Goal: Information Seeking & Learning: Learn about a topic

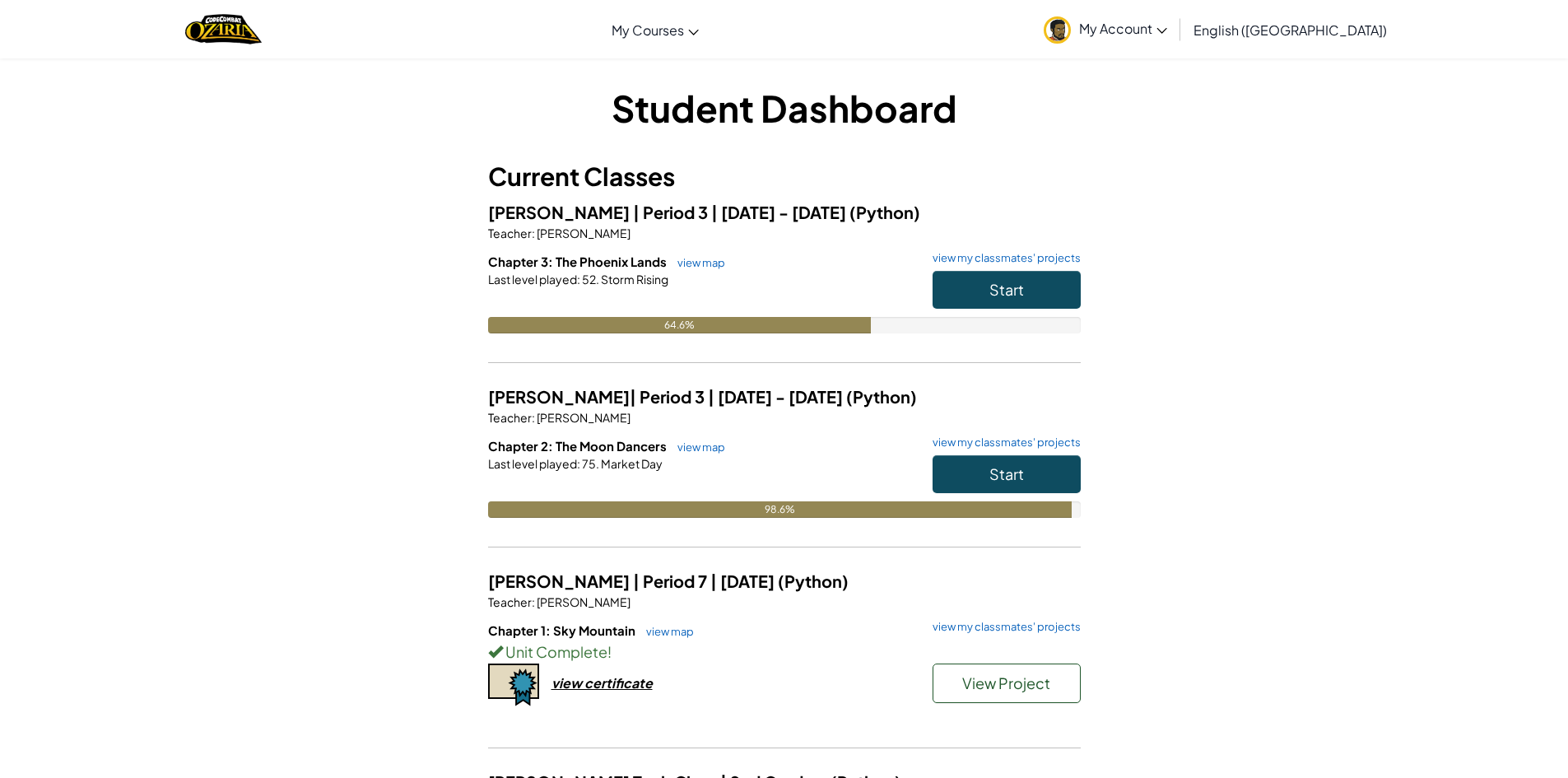
drag, startPoint x: 931, startPoint y: 296, endPoint x: 909, endPoint y: 315, distance: 29.1
click at [916, 314] on div "Start" at bounding box center [998, 294] width 164 height 46
click at [976, 298] on button "Start" at bounding box center [1007, 289] width 148 height 37
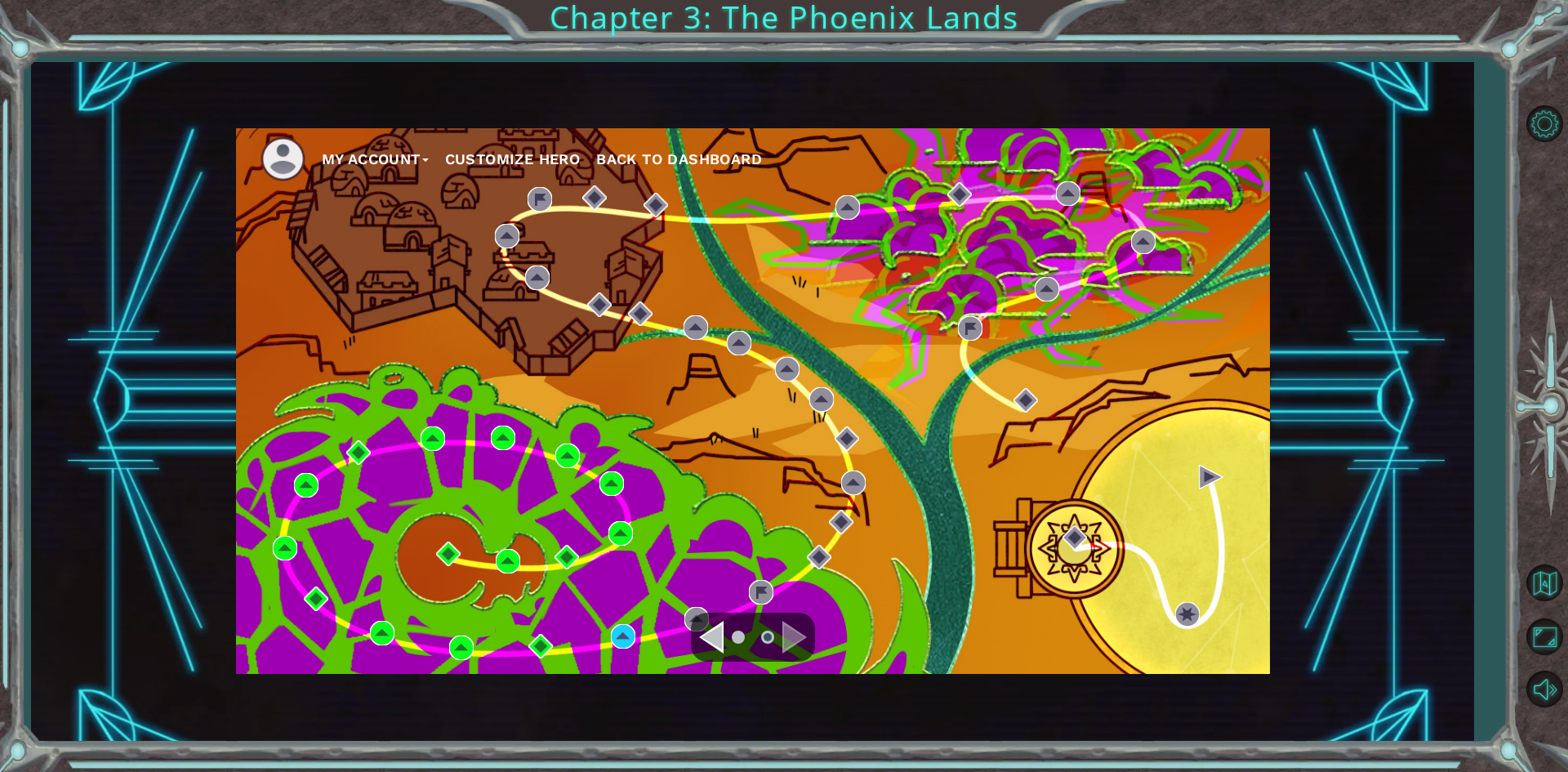
click at [593, 617] on div "My Account Customize Hero Back to Dashboard" at bounding box center [754, 401] width 1034 height 545
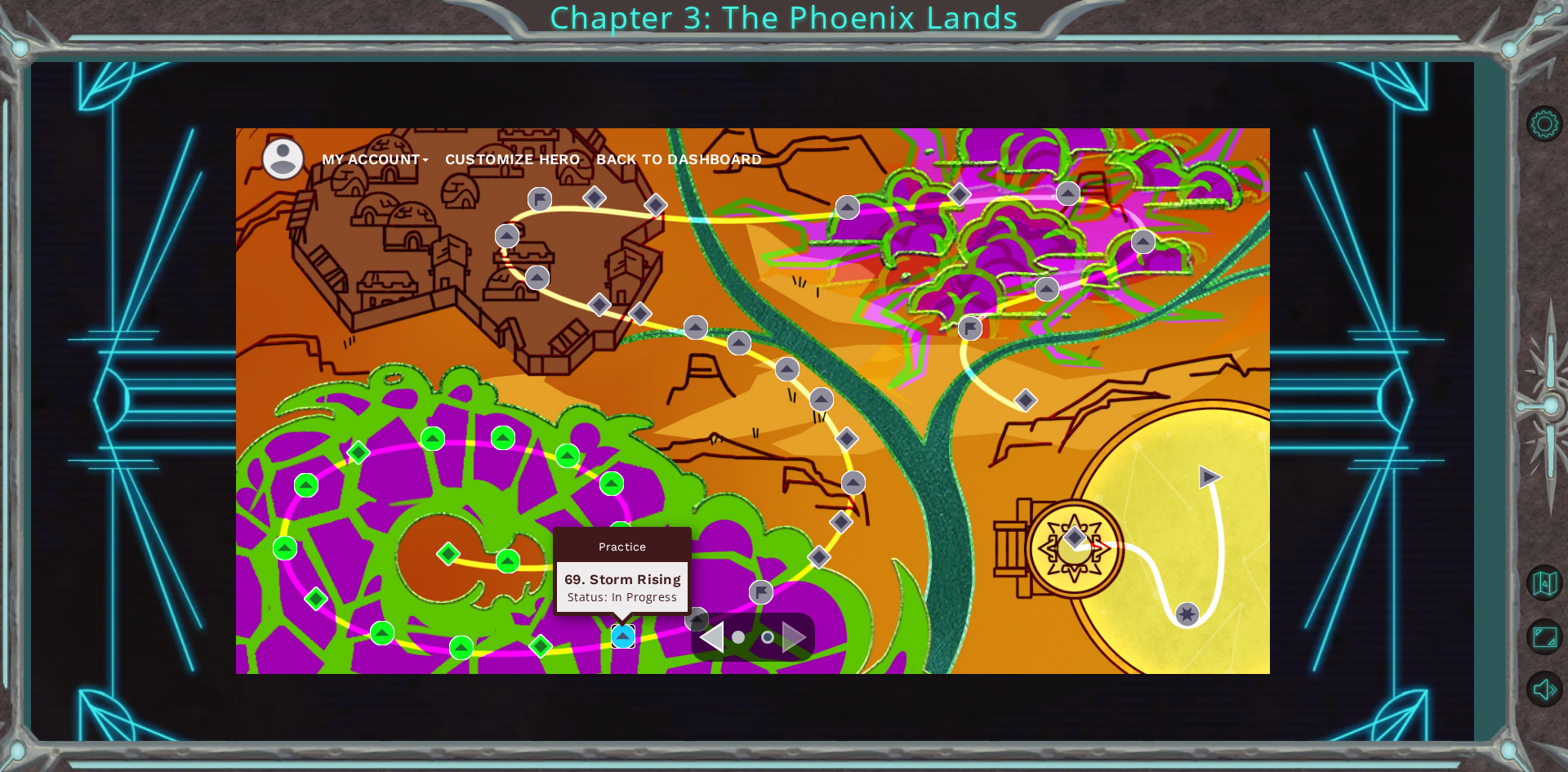
click at [620, 635] on img at bounding box center [622, 636] width 24 height 24
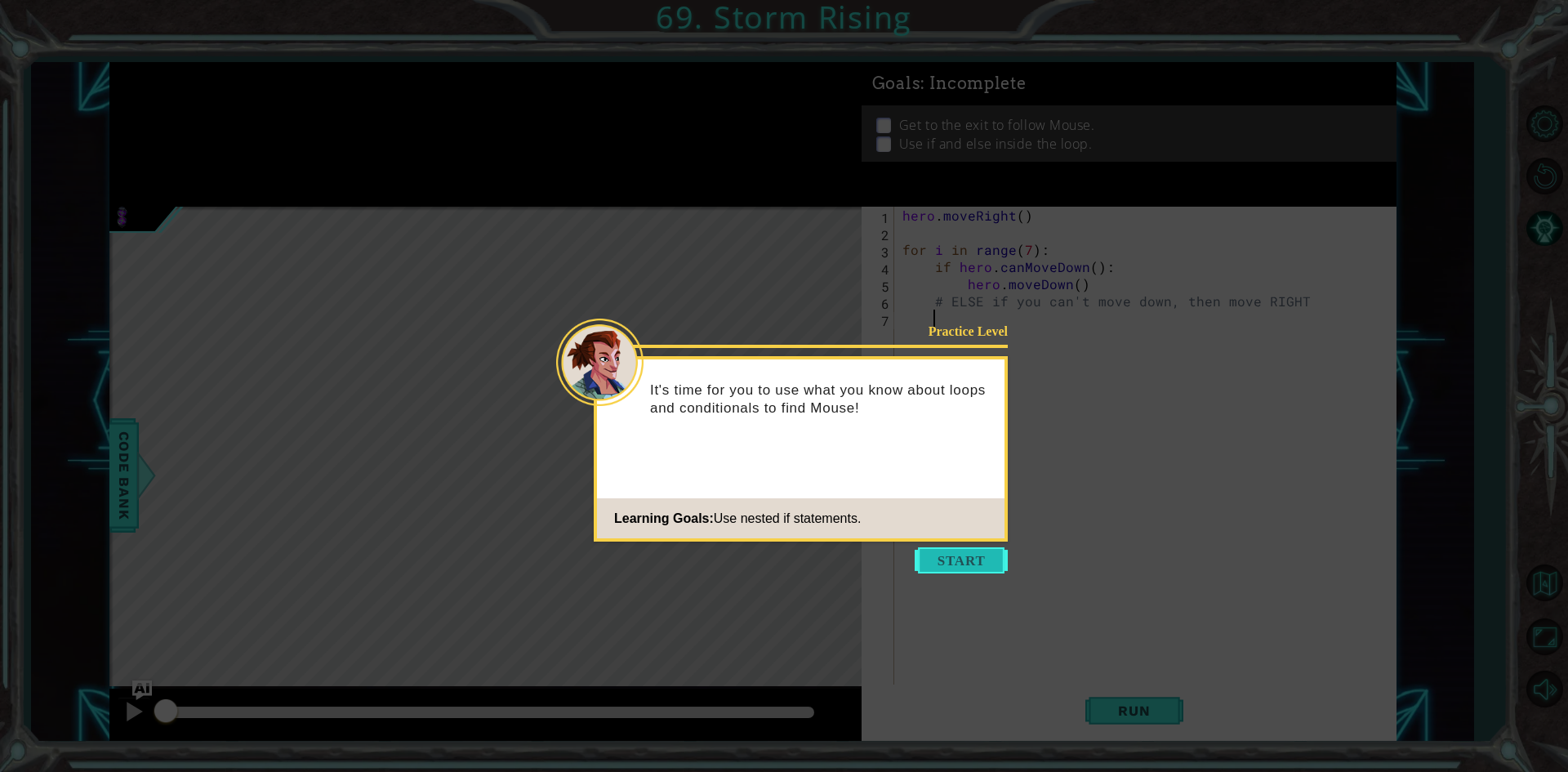
click at [971, 565] on button "Start" at bounding box center [961, 560] width 93 height 26
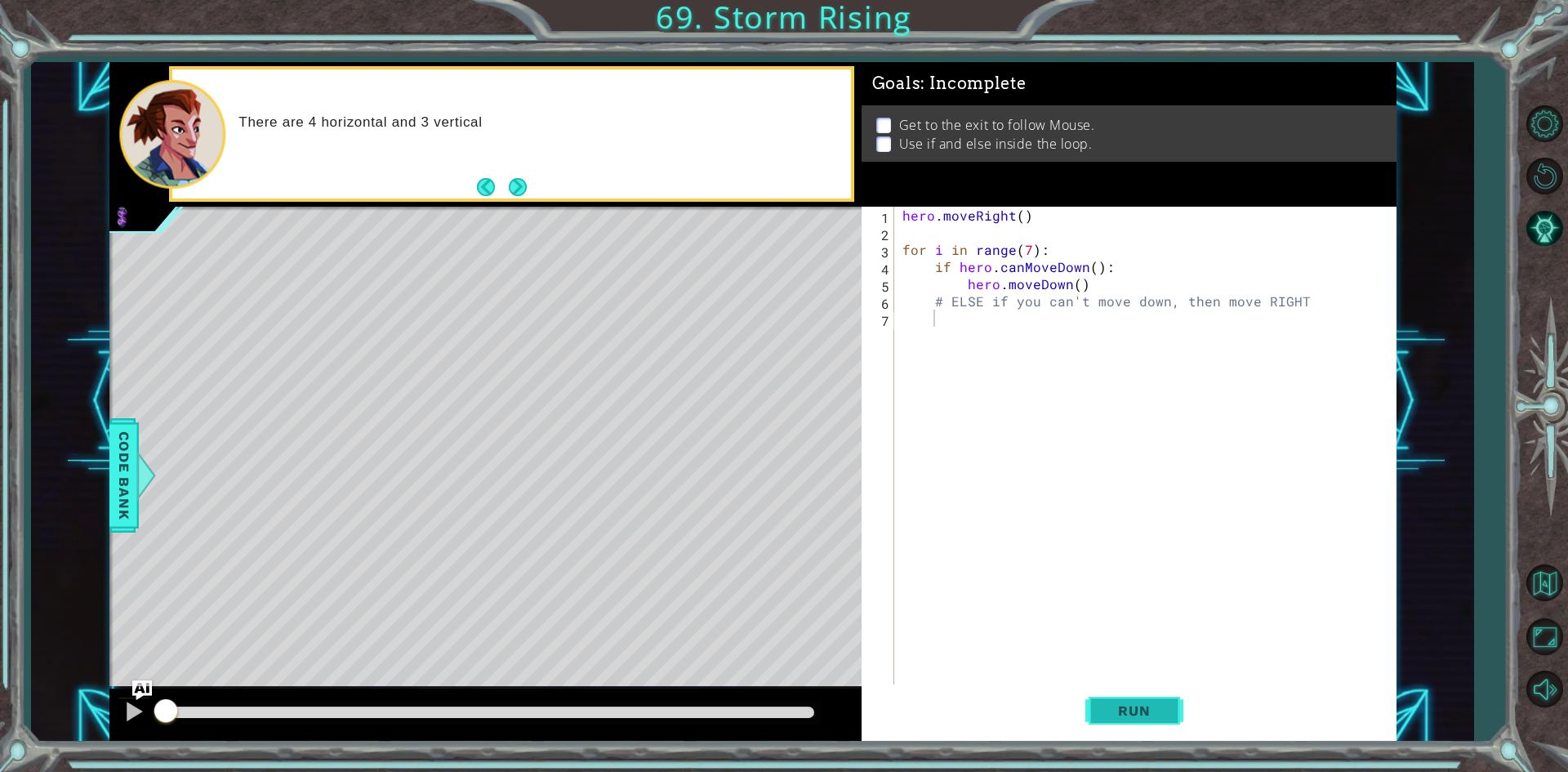
drag, startPoint x: 1143, startPoint y: 728, endPoint x: 1114, endPoint y: 721, distance: 29.8
click at [1128, 725] on button "Run" at bounding box center [1134, 711] width 98 height 53
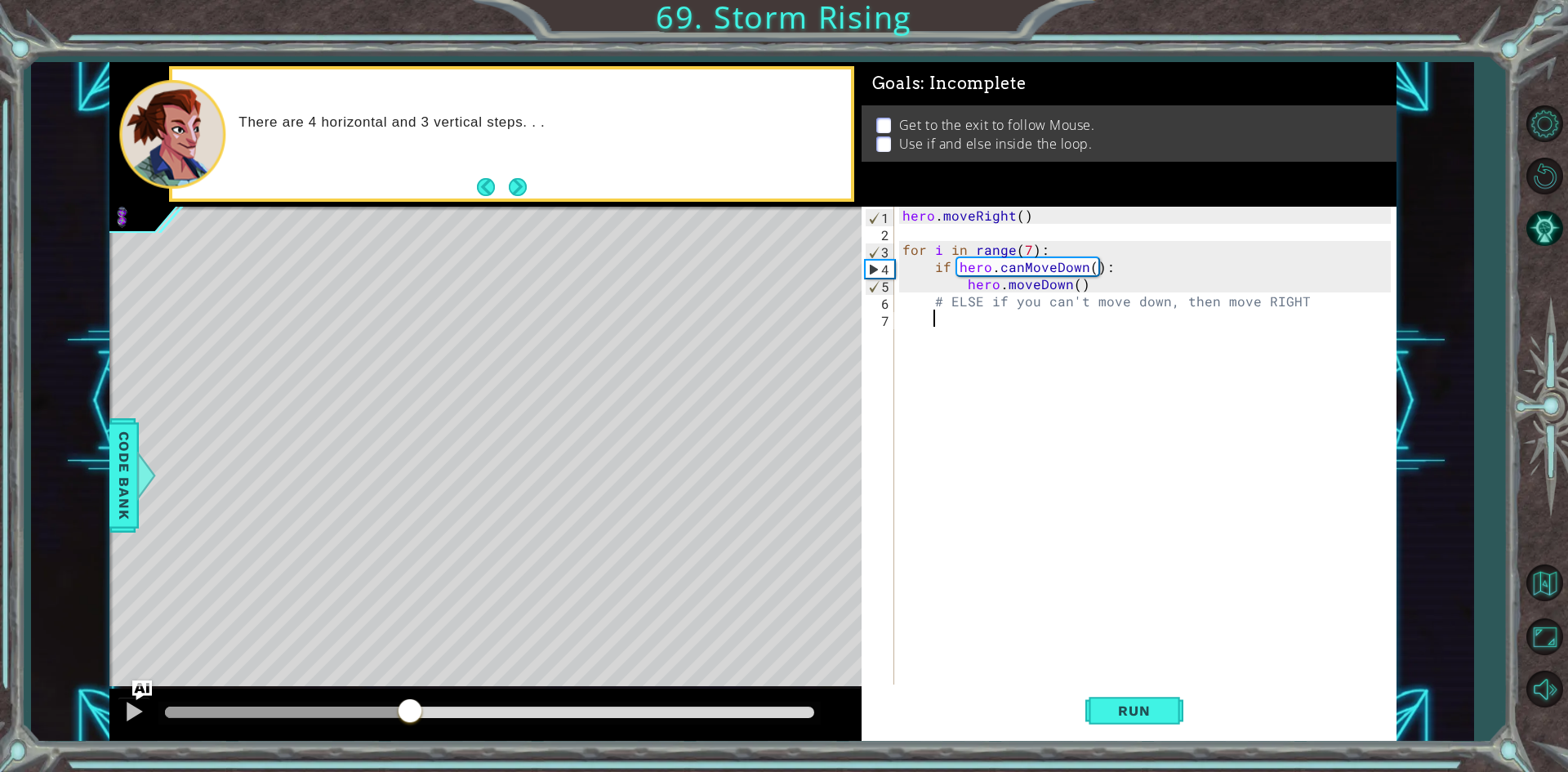
click at [410, 675] on div "methods hero moveUp() moveDown() moveLeft() moveRight() sneakUp() sneakDown() s…" at bounding box center [753, 402] width 1287 height 680
click at [130, 707] on div at bounding box center [133, 711] width 21 height 21
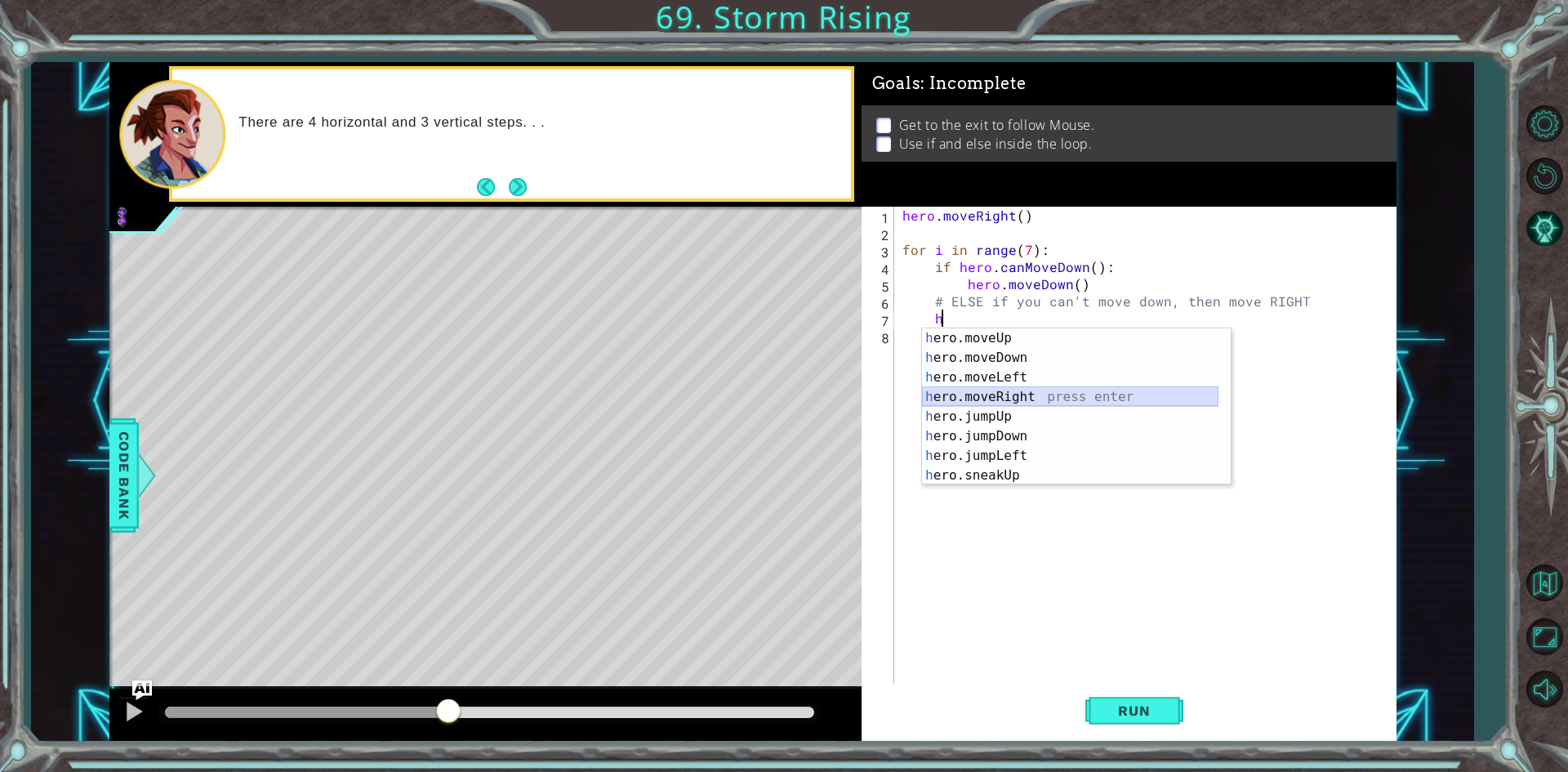
drag, startPoint x: 997, startPoint y: 402, endPoint x: 971, endPoint y: 417, distance: 30.0
click at [971, 417] on div "h ero.moveUp press enter h ero.moveDown press enter h ero.moveLeft press enter …" at bounding box center [1070, 426] width 296 height 196
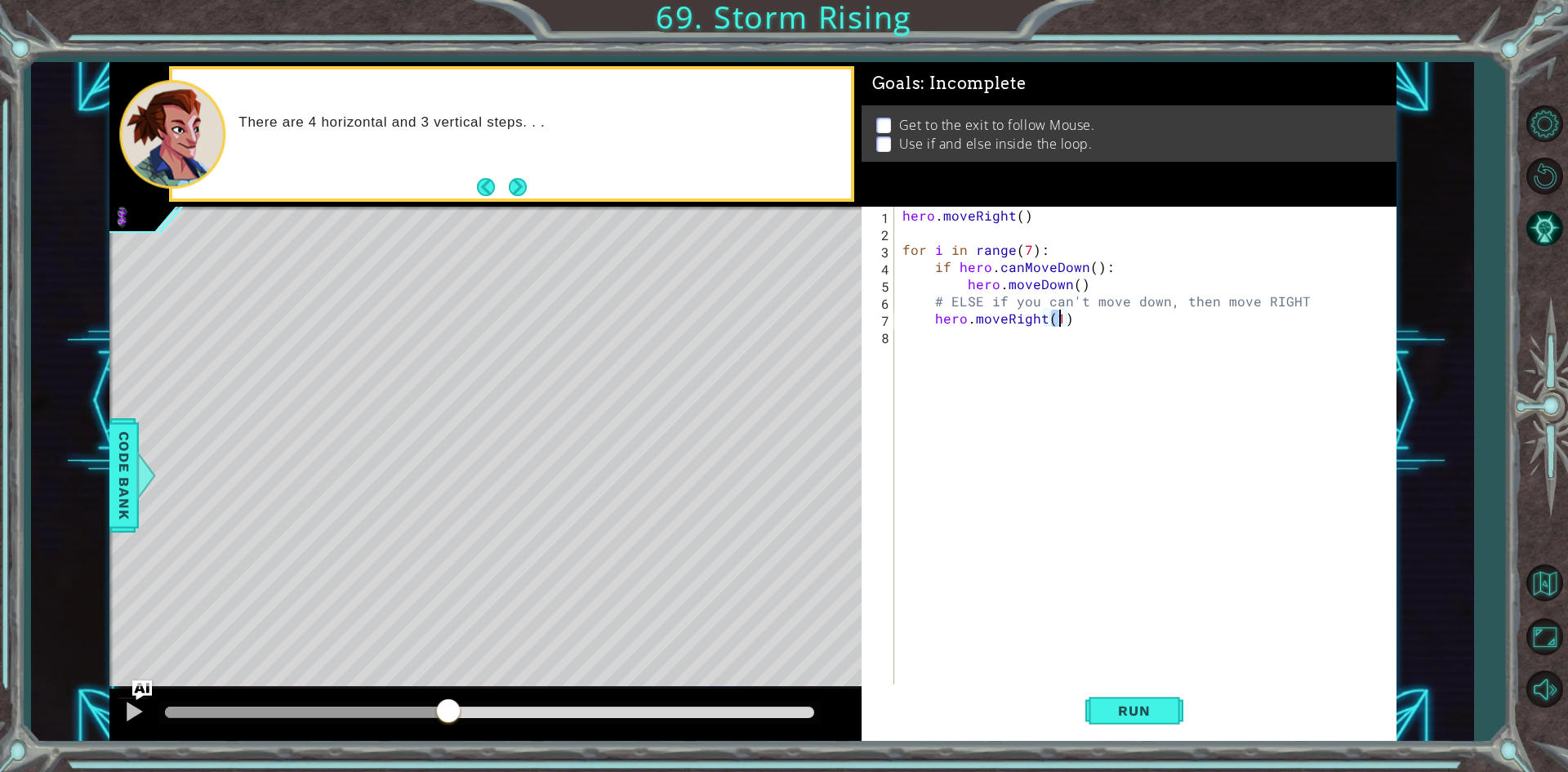
scroll to position [0, 9]
click at [124, 713] on div at bounding box center [133, 711] width 21 height 21
drag, startPoint x: 491, startPoint y: 718, endPoint x: 161, endPoint y: 767, distance: 333.6
click at [161, 767] on div "1 ההההההההההההההההההההההההההההההההההההההההההההההההההההההההההההההההההההההההההההה…" at bounding box center [784, 386] width 1568 height 772
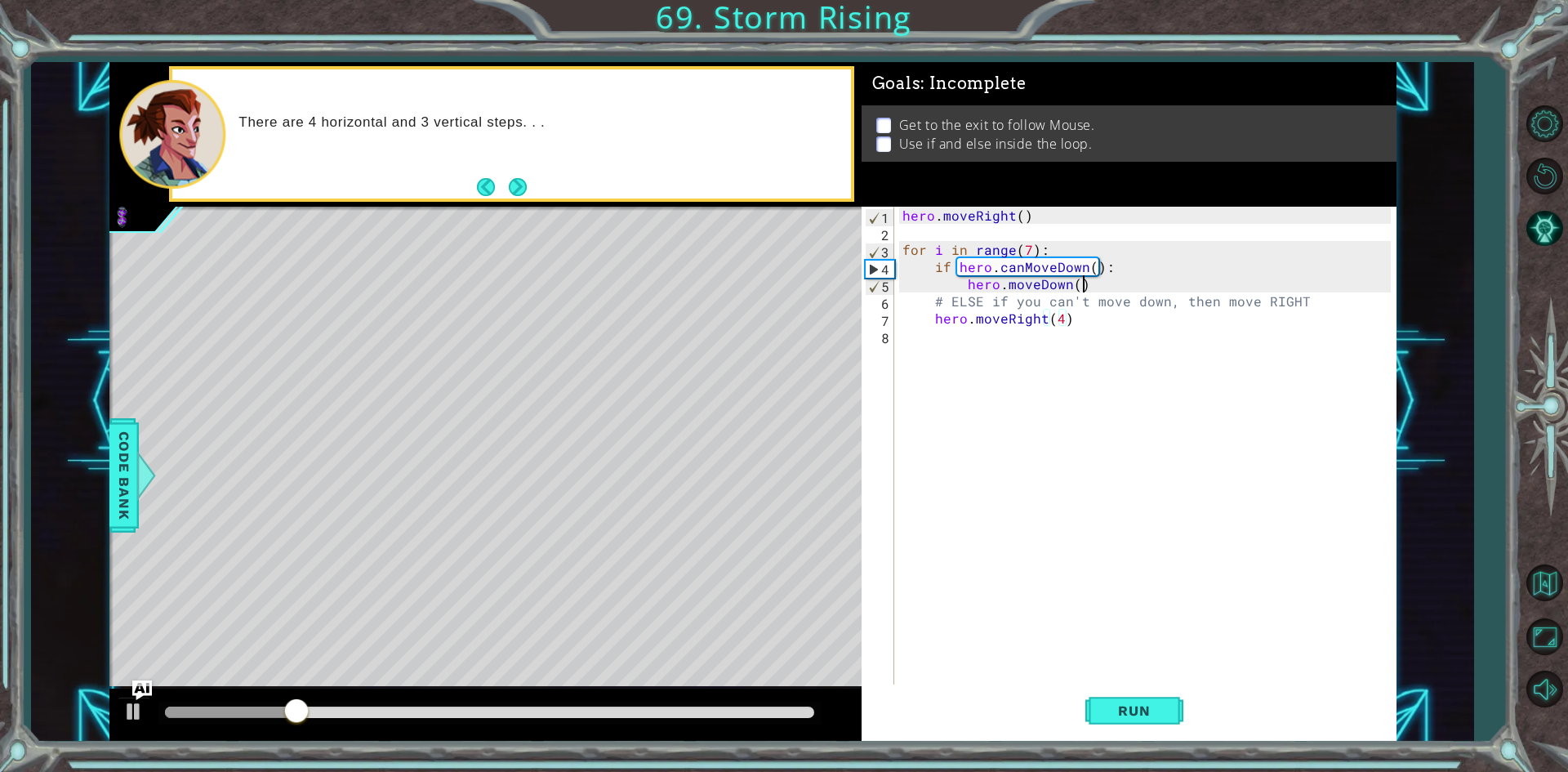
click at [1092, 291] on div "hero . moveRight ( ) for i in range ( 7 ) : if hero . canMoveDown ( ) : hero . …" at bounding box center [1150, 464] width 500 height 515
drag, startPoint x: 1098, startPoint y: 317, endPoint x: 1082, endPoint y: 340, distance: 28.0
click at [1096, 319] on div "hero . moveRight ( ) for i in range ( 7 ) : if hero . canMoveDown ( ) : hero . …" at bounding box center [1150, 464] width 500 height 515
type textarea "hero.moveRight(4)"
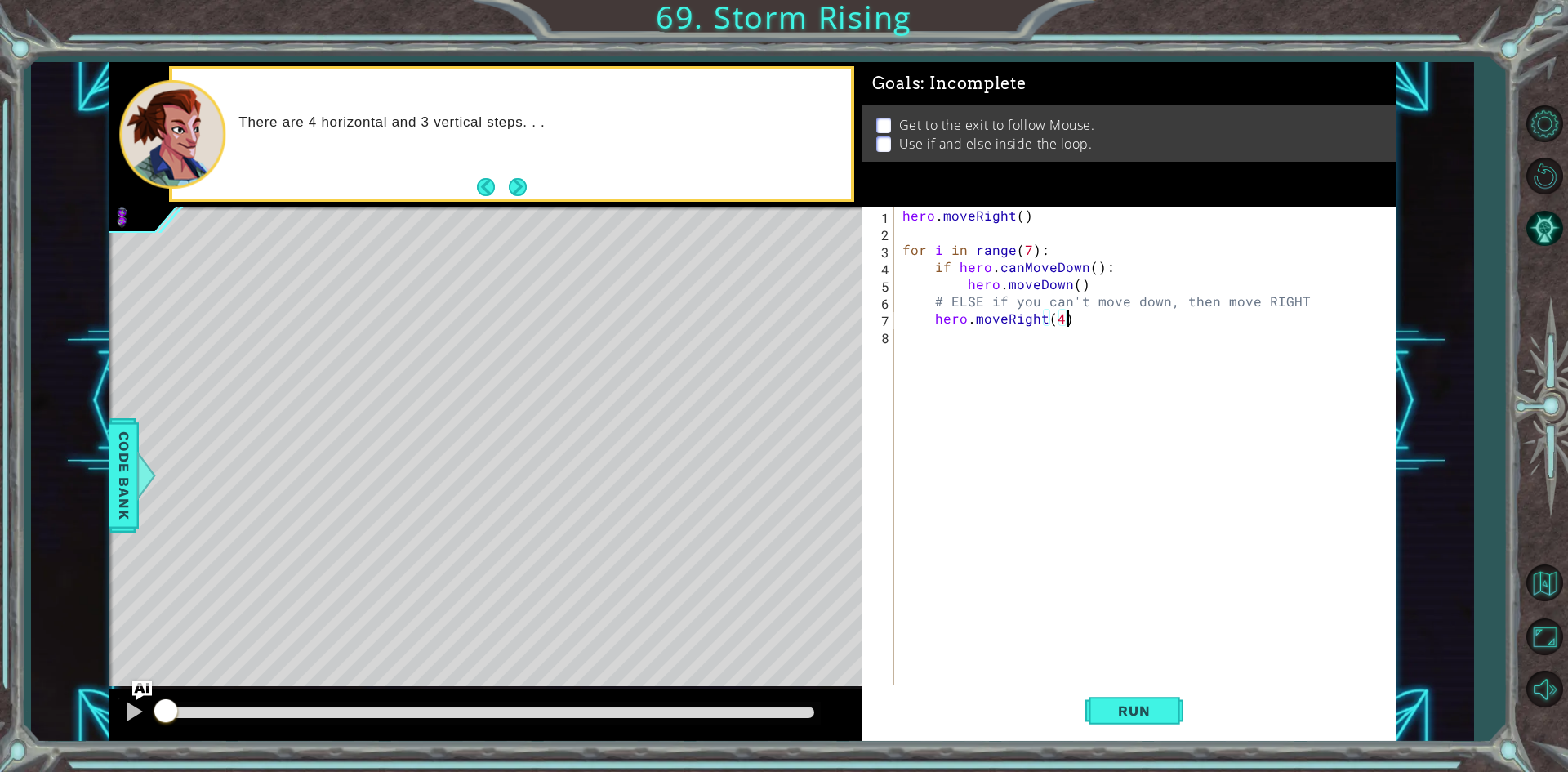
drag, startPoint x: 342, startPoint y: 706, endPoint x: 154, endPoint y: 704, distance: 188.0
click at [154, 704] on div at bounding box center [166, 712] width 29 height 29
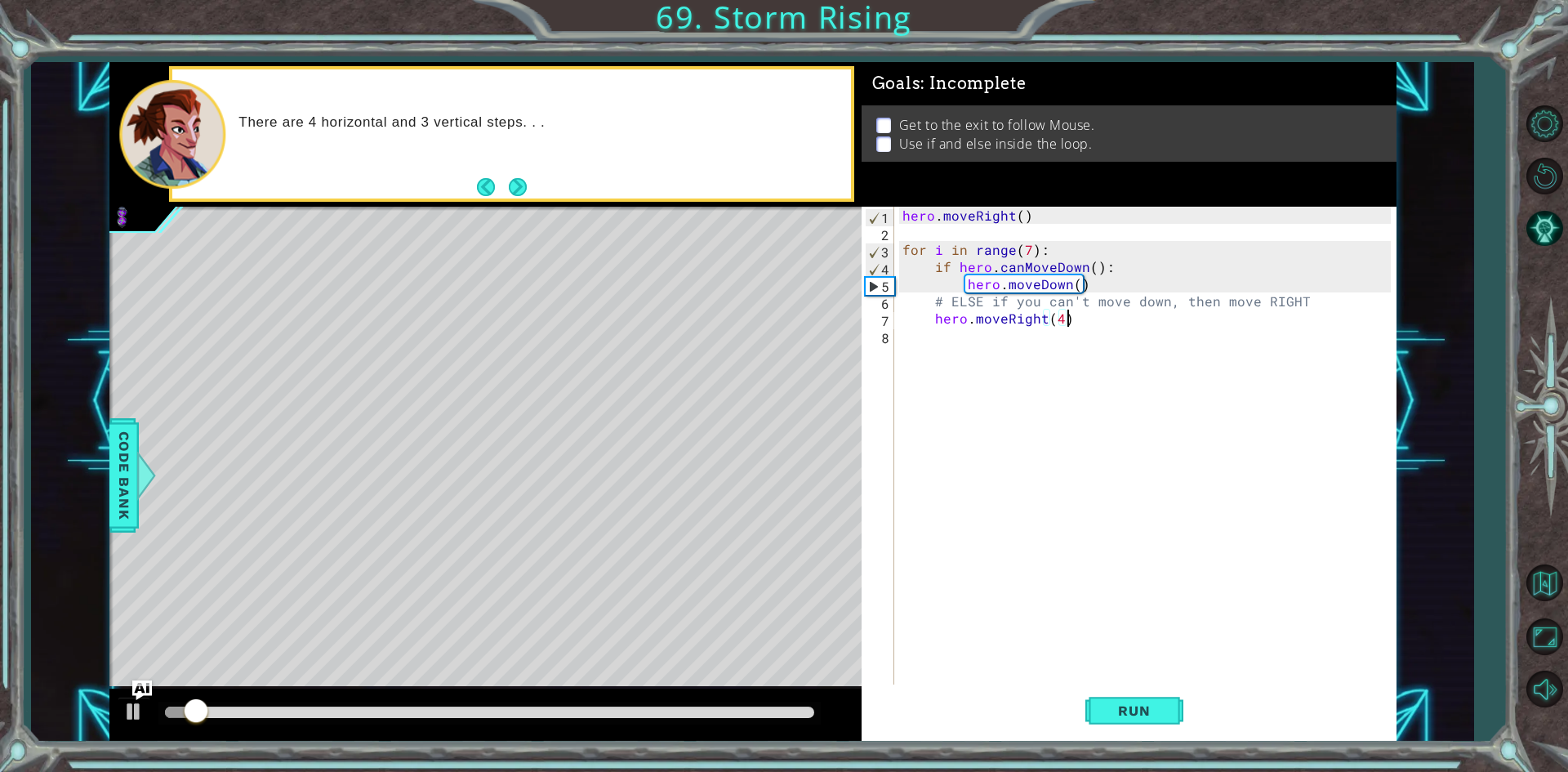
drag, startPoint x: 1097, startPoint y: 701, endPoint x: 1034, endPoint y: 708, distance: 63.4
click at [1097, 702] on button "Run" at bounding box center [1134, 711] width 98 height 53
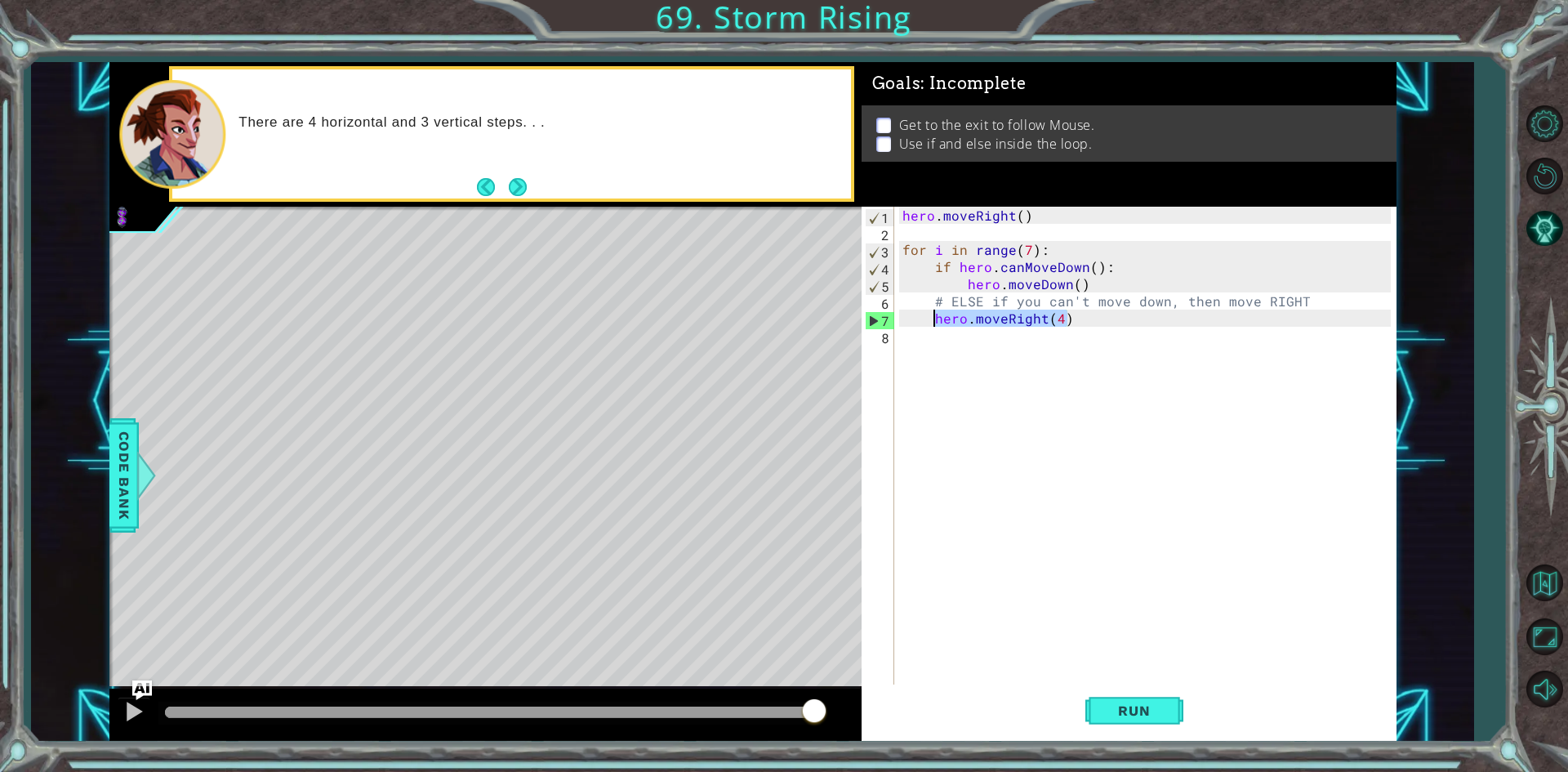
drag, startPoint x: 1073, startPoint y: 319, endPoint x: 932, endPoint y: 318, distance: 141.0
click at [932, 318] on div "hero . moveRight ( ) for i in range ( 7 ) : if hero . canMoveDown ( ) : hero . …" at bounding box center [1150, 464] width 500 height 515
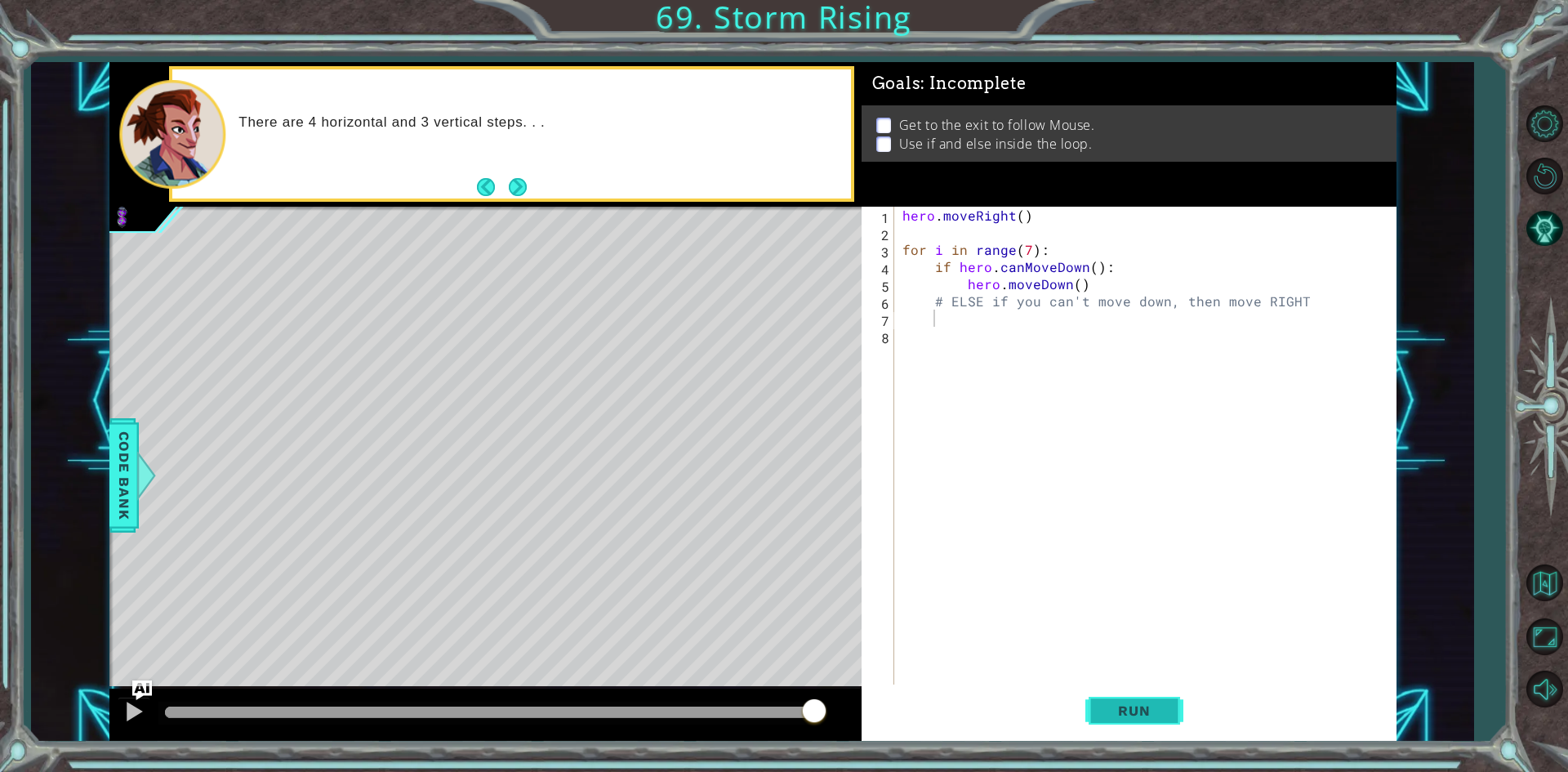
click at [1121, 699] on button "Run" at bounding box center [1134, 711] width 98 height 53
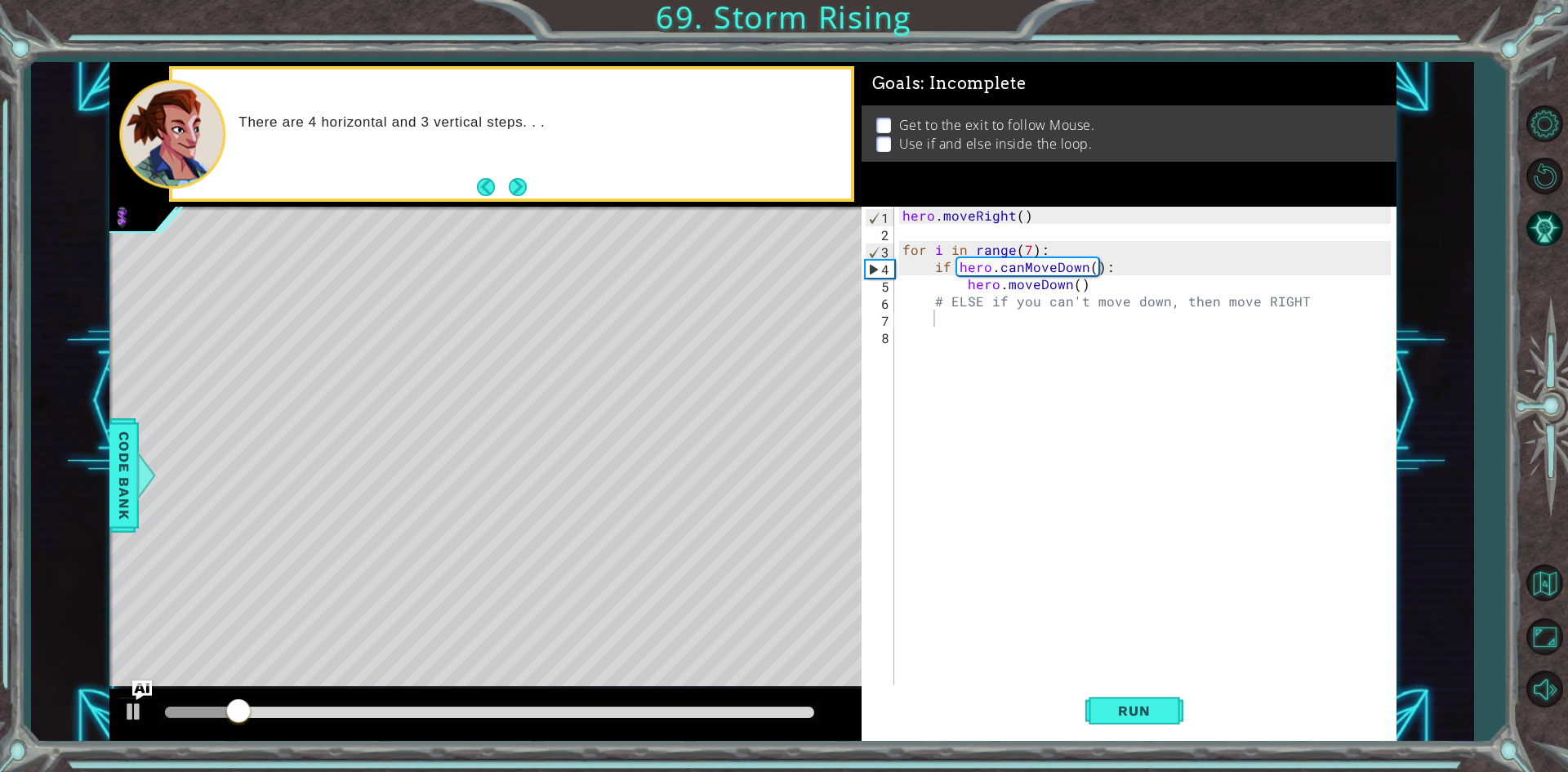
drag, startPoint x: 225, startPoint y: 691, endPoint x: 270, endPoint y: 694, distance: 45.1
click at [270, 694] on div at bounding box center [486, 715] width 752 height 53
drag, startPoint x: 274, startPoint y: 719, endPoint x: 366, endPoint y: 711, distance: 92.3
click at [366, 711] on div at bounding box center [362, 712] width 29 height 29
drag, startPoint x: 408, startPoint y: 722, endPoint x: 467, endPoint y: 695, distance: 64.9
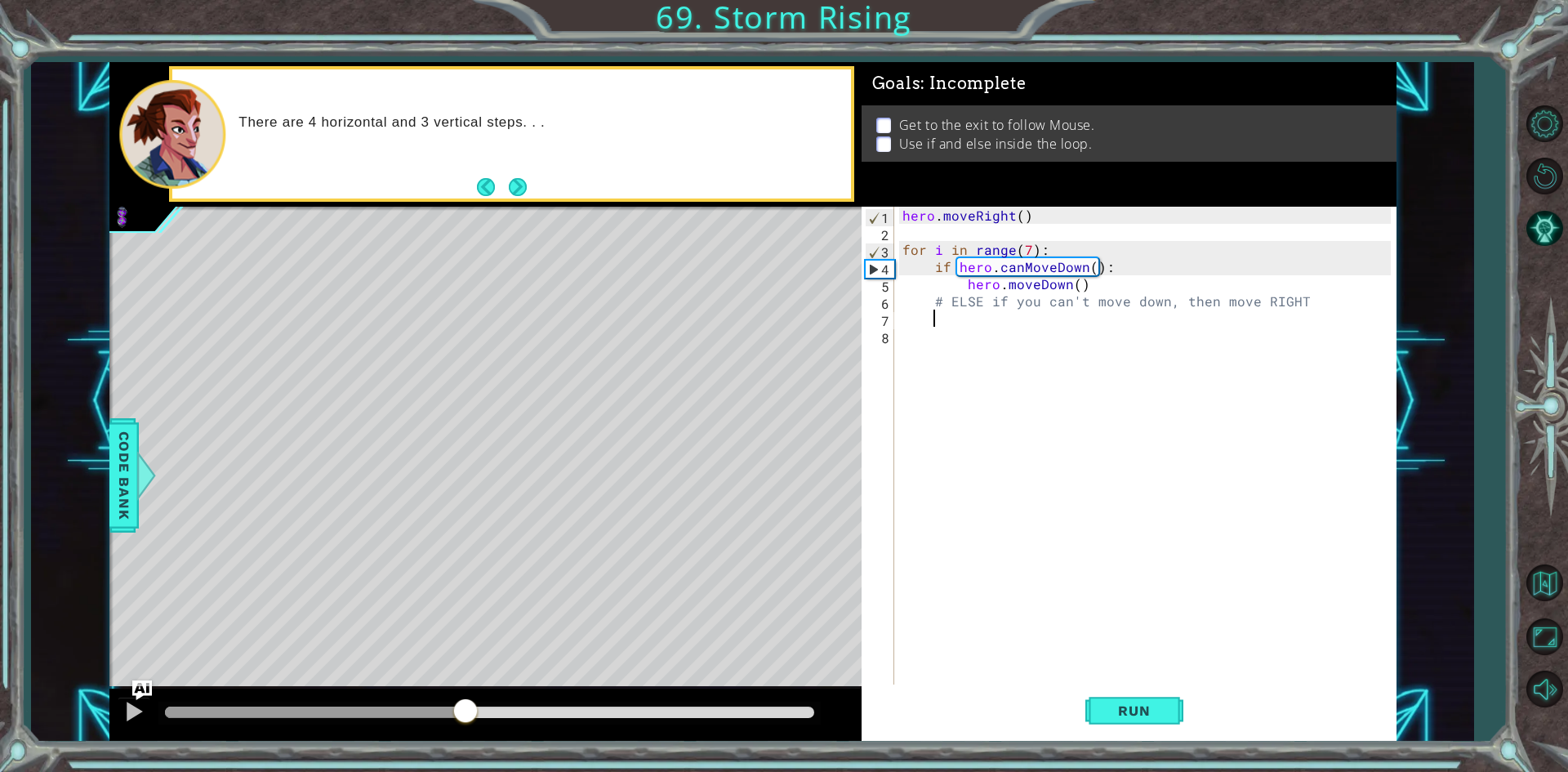
click at [467, 695] on div at bounding box center [486, 715] width 752 height 53
click at [754, 661] on div "methods hero moveUp() moveDown() moveLeft() moveRight() sneakUp() sneakDown() s…" at bounding box center [753, 402] width 1287 height 680
click at [1104, 711] on span "Run" at bounding box center [1133, 710] width 64 height 16
drag, startPoint x: 273, startPoint y: 751, endPoint x: 447, endPoint y: 737, distance: 174.6
click at [447, 737] on div "1 ההההההההההההההההההההההההההההההההההההההההההההההההההההההההההההההההההההההההההההה…" at bounding box center [784, 386] width 1568 height 772
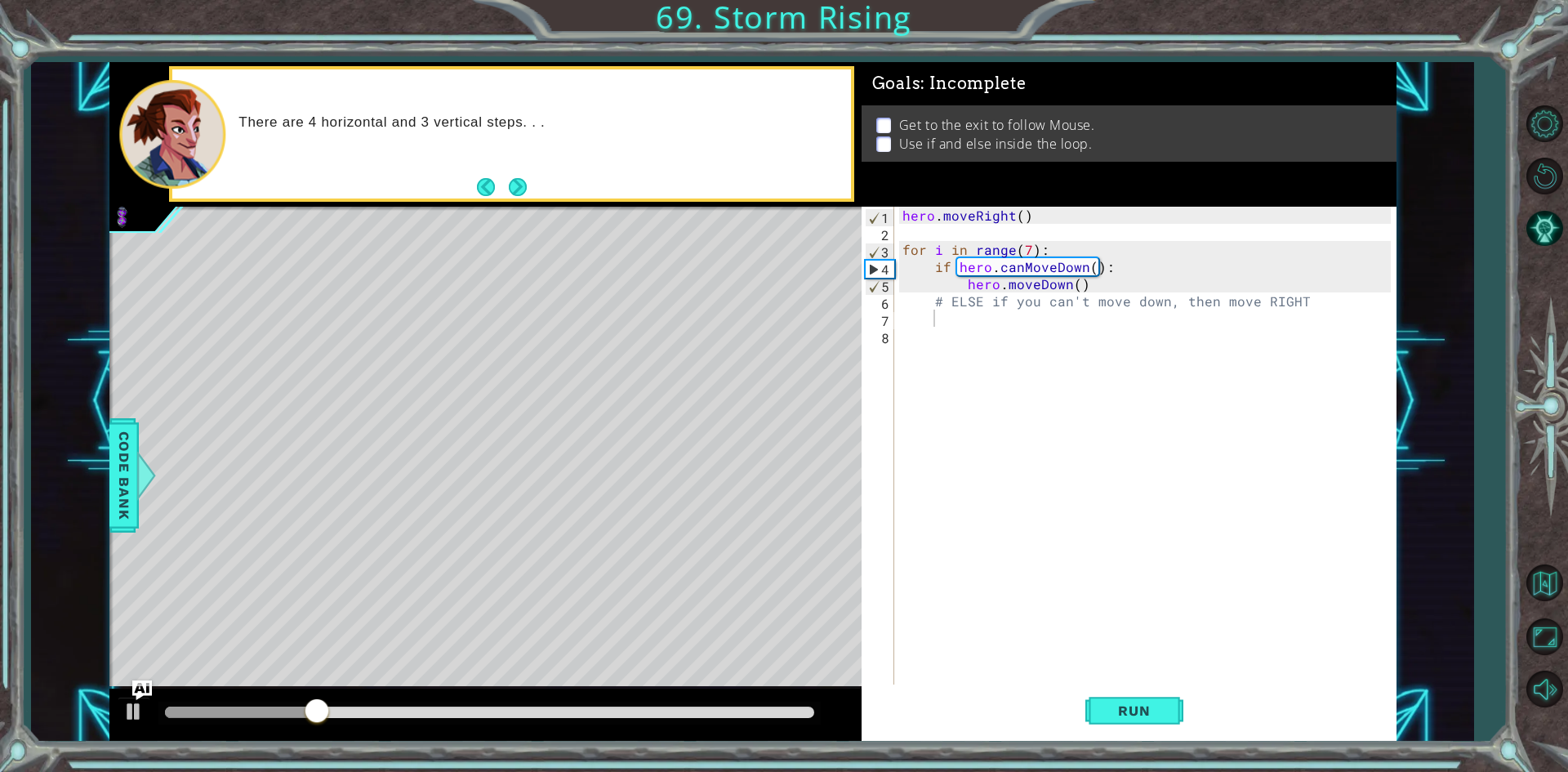
drag, startPoint x: 1145, startPoint y: 716, endPoint x: 1101, endPoint y: 767, distance: 67.4
click at [1130, 729] on button "Run" at bounding box center [1134, 711] width 98 height 53
drag, startPoint x: 205, startPoint y: 701, endPoint x: 371, endPoint y: 698, distance: 166.0
click at [360, 698] on div at bounding box center [486, 715] width 752 height 53
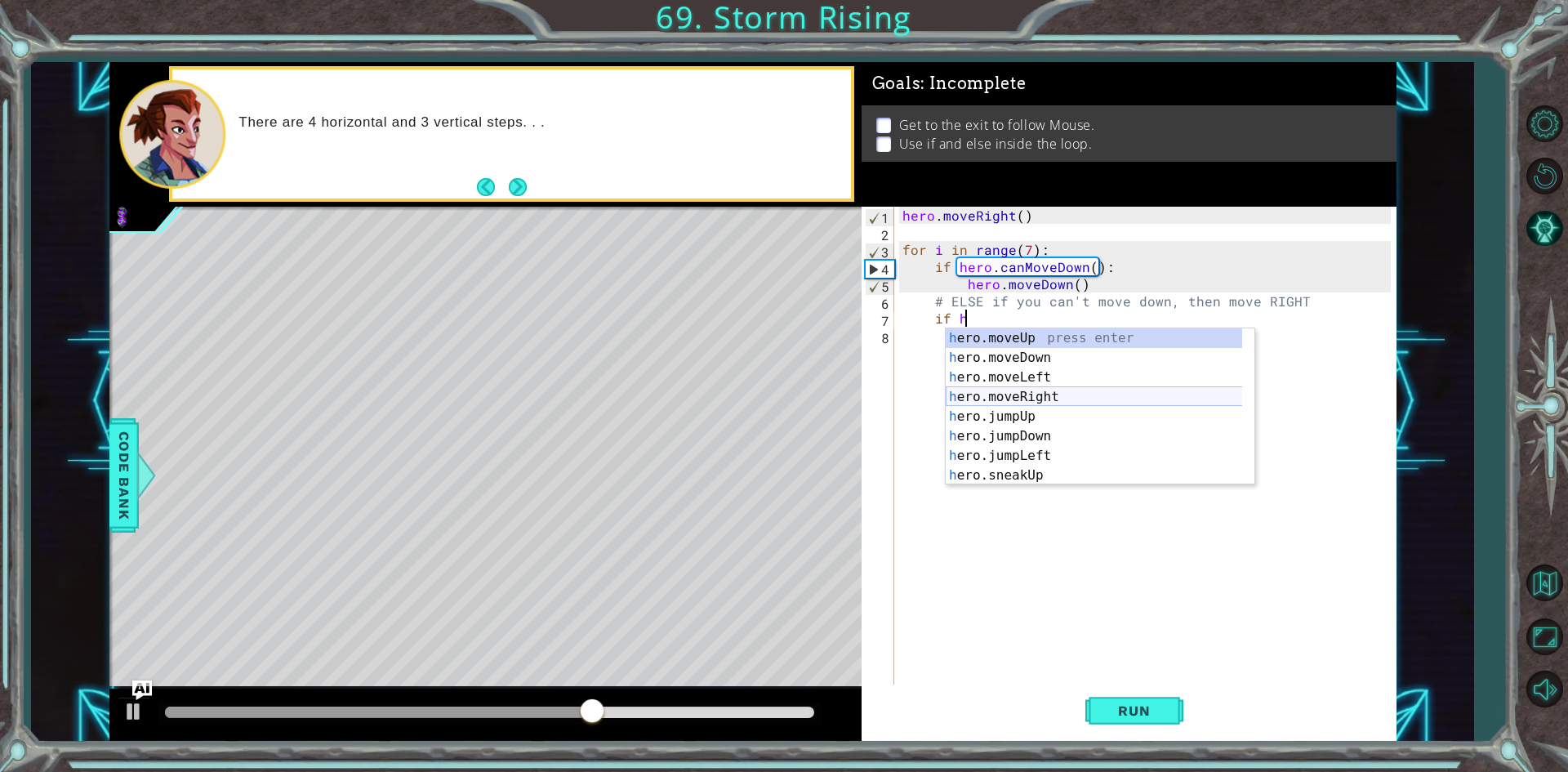
click at [1034, 400] on div "h ero.moveUp press enter h ero.moveDown press enter h ero.moveLeft press enter …" at bounding box center [1100, 426] width 309 height 196
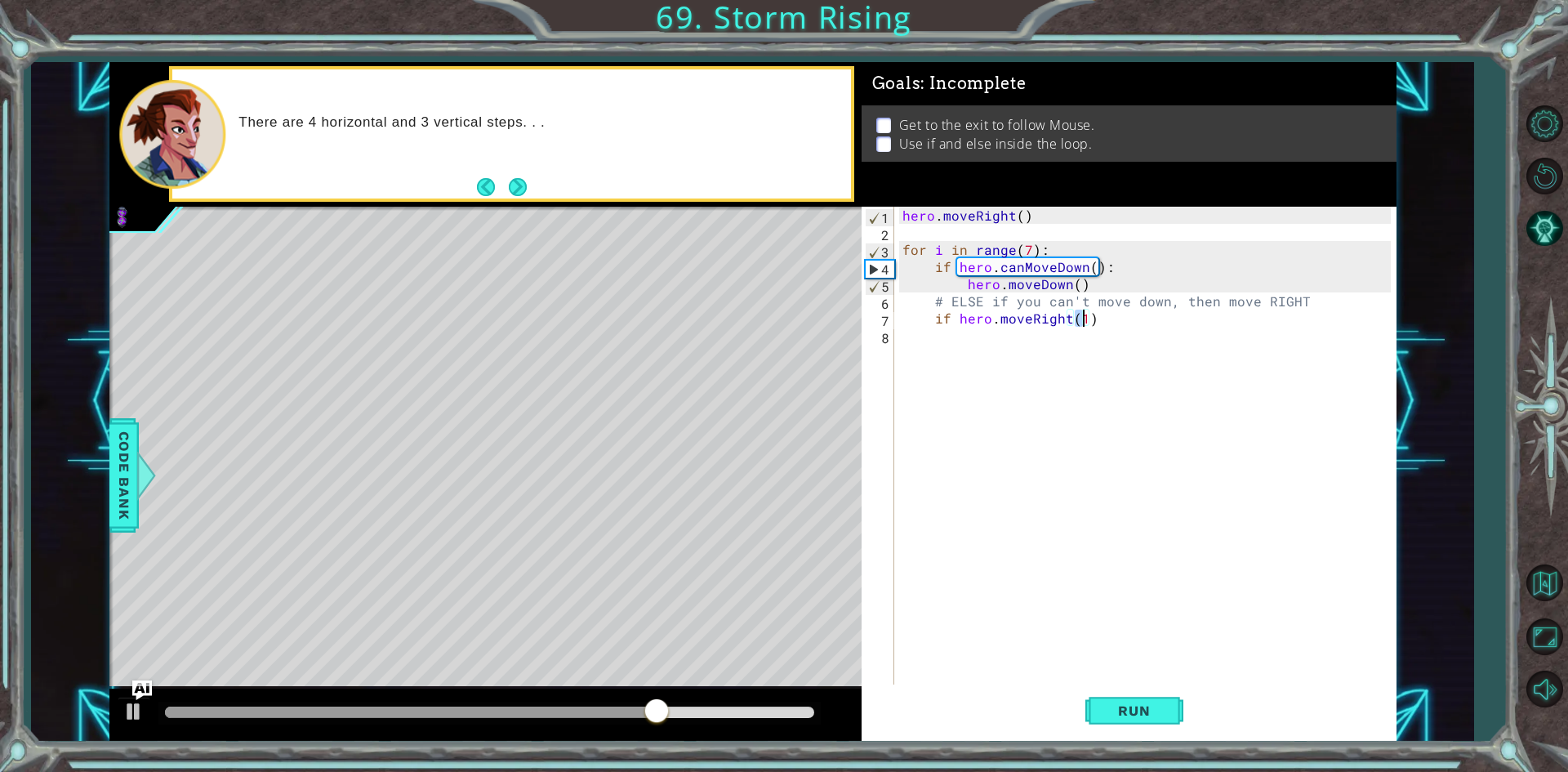
scroll to position [0, 11]
drag, startPoint x: 1126, startPoint y: 727, endPoint x: 1012, endPoint y: 729, distance: 114.0
click at [1118, 727] on button "Run" at bounding box center [1134, 711] width 98 height 53
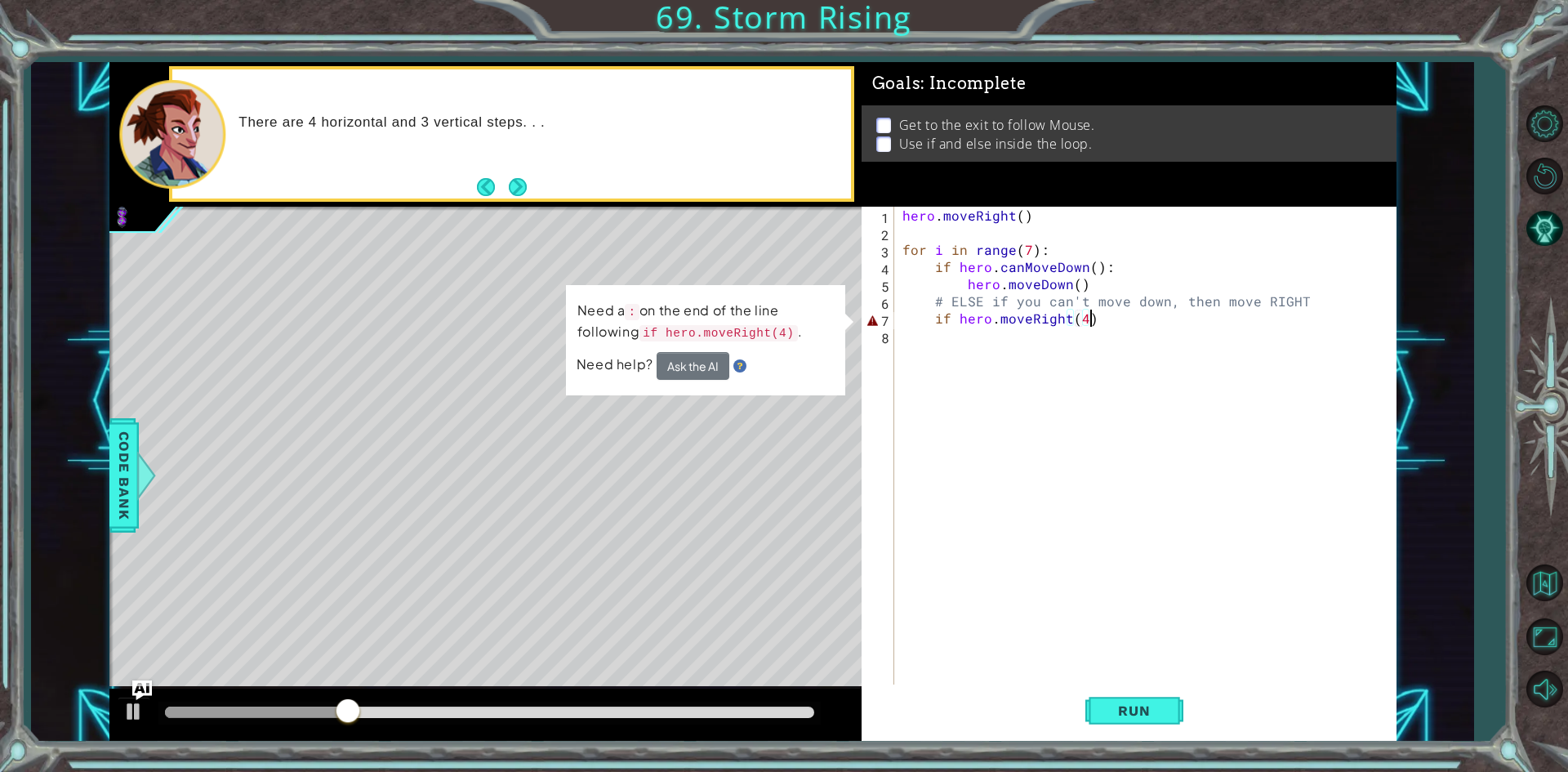
drag, startPoint x: 1133, startPoint y: 321, endPoint x: 1132, endPoint y: 332, distance: 11.0
click at [1132, 332] on div "hero . moveRight ( ) for i in range ( 7 ) : if hero . canMoveDown ( ) : hero . …" at bounding box center [1150, 464] width 500 height 515
type textarea "if hero.moveRight(4):"
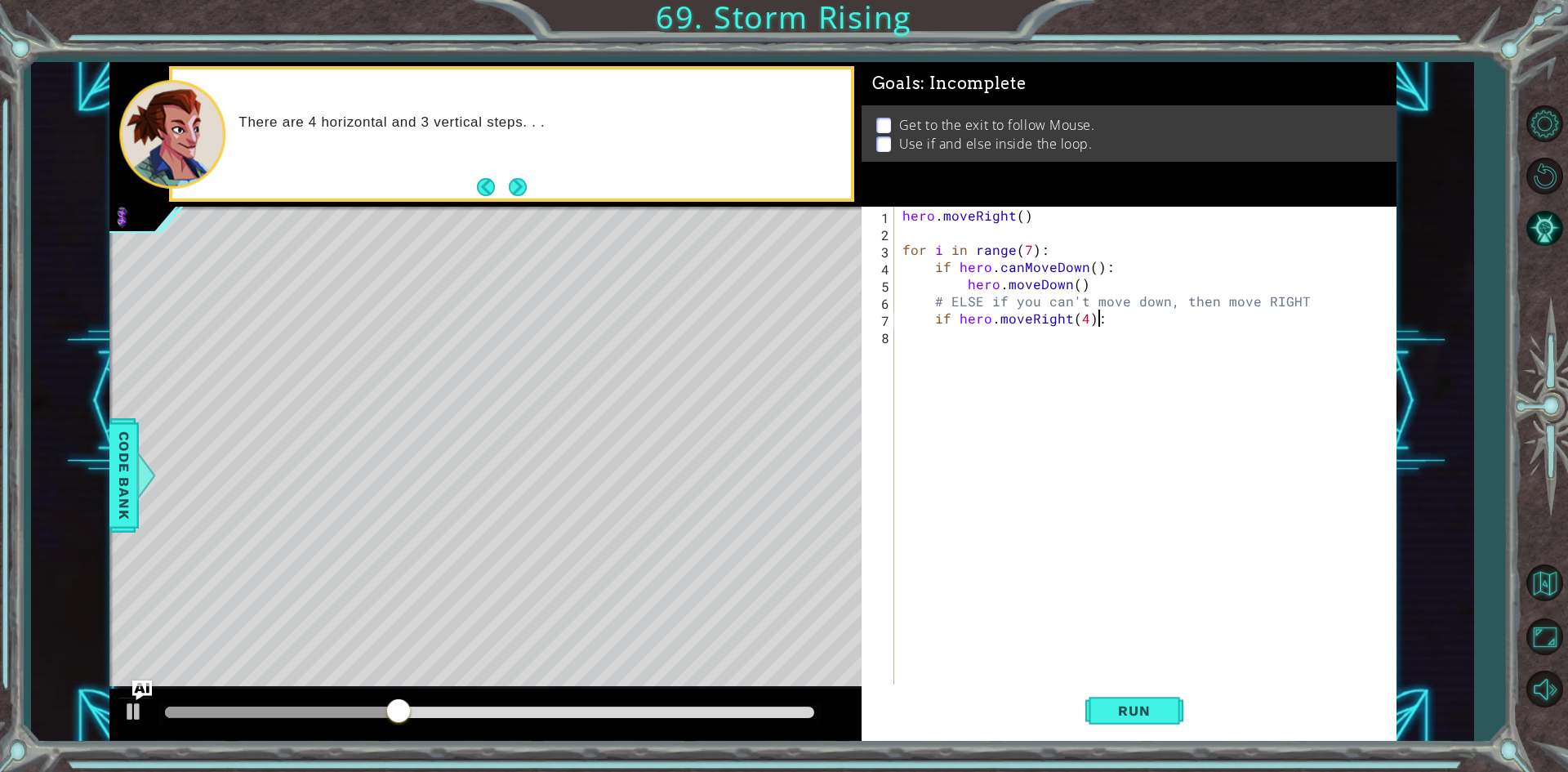
scroll to position [0, 4]
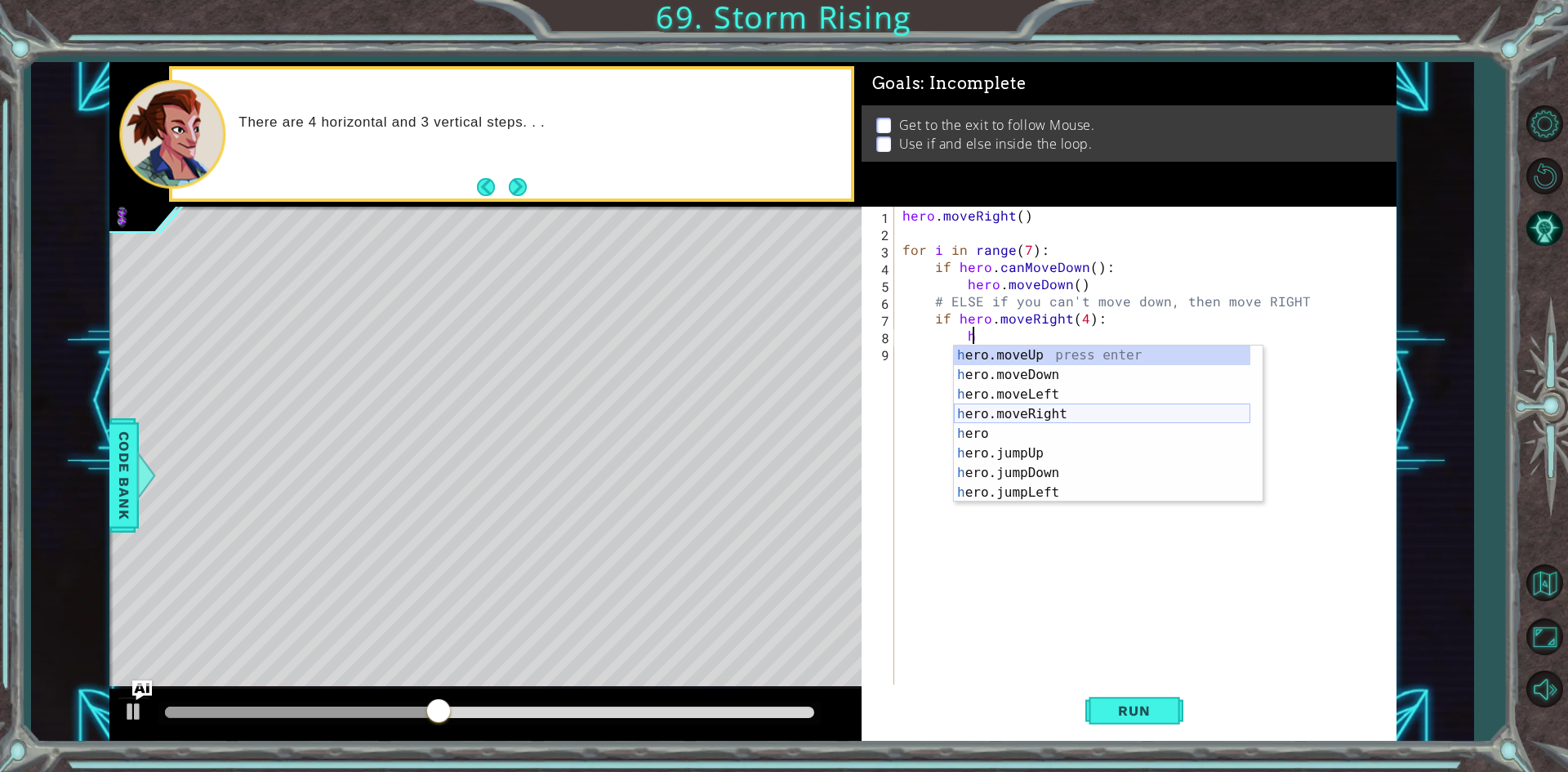
click at [1014, 420] on div "h ero.moveUp press enter h ero.moveDown press enter h ero.moveLeft press enter …" at bounding box center [1101, 443] width 296 height 196
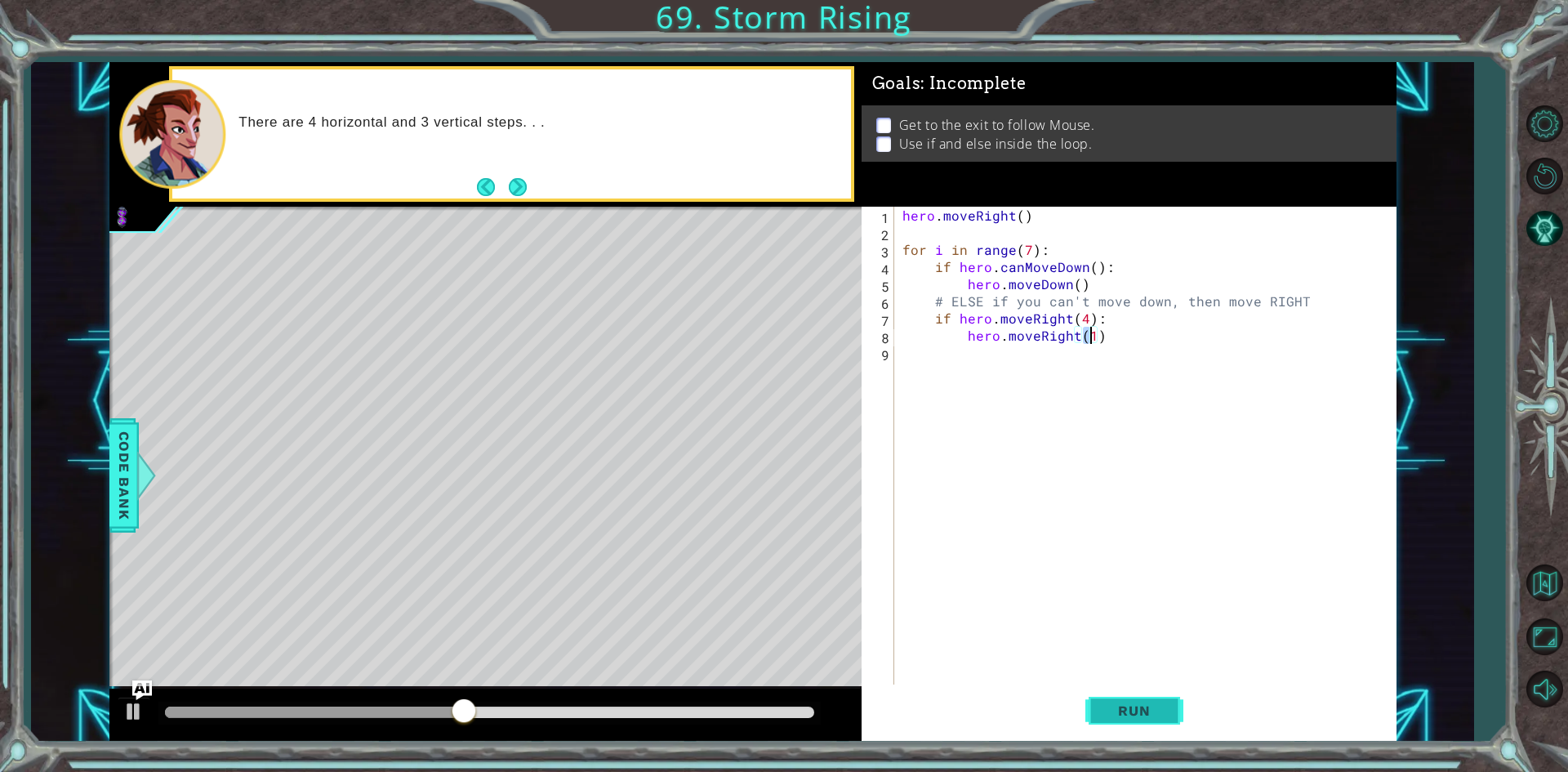
type textarea "hero.moveRight(1)"
click at [1146, 709] on span "Run" at bounding box center [1133, 710] width 64 height 16
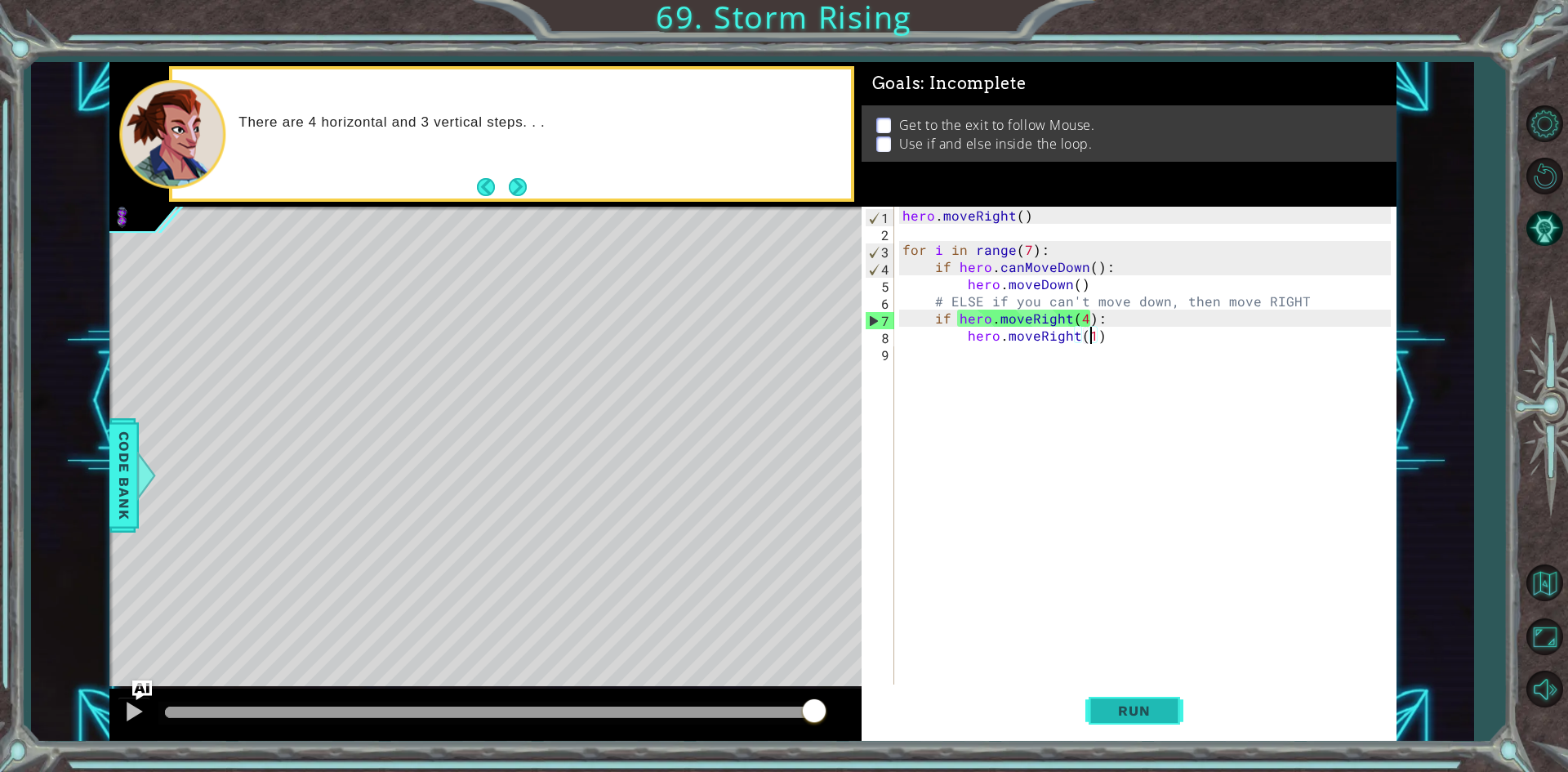
click at [1161, 730] on button "Run" at bounding box center [1134, 711] width 98 height 53
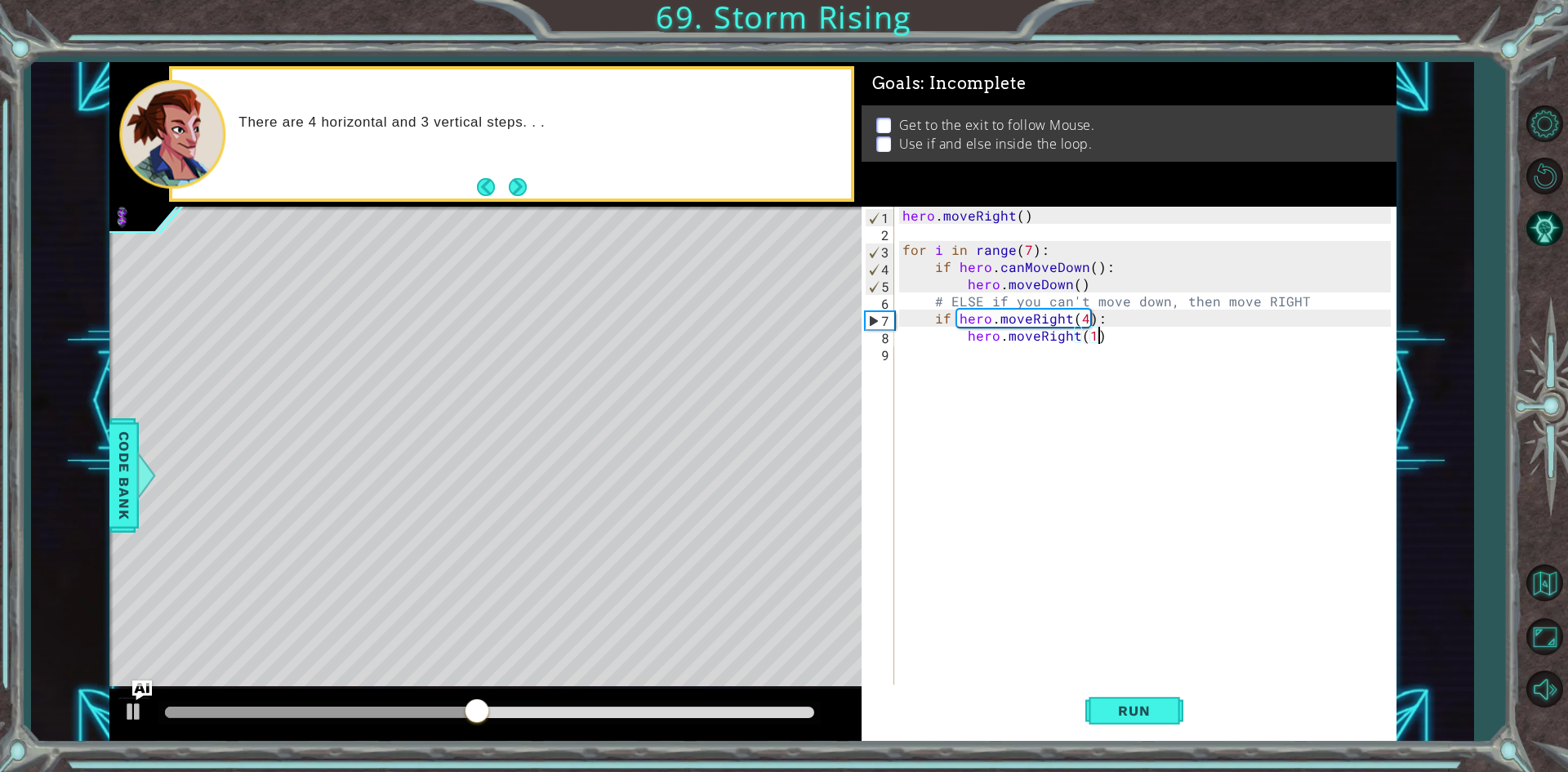
click at [1130, 343] on div "hero . moveRight ( ) for i in range ( 7 ) : if hero . canMoveDown ( ) : hero . …" at bounding box center [1150, 464] width 500 height 515
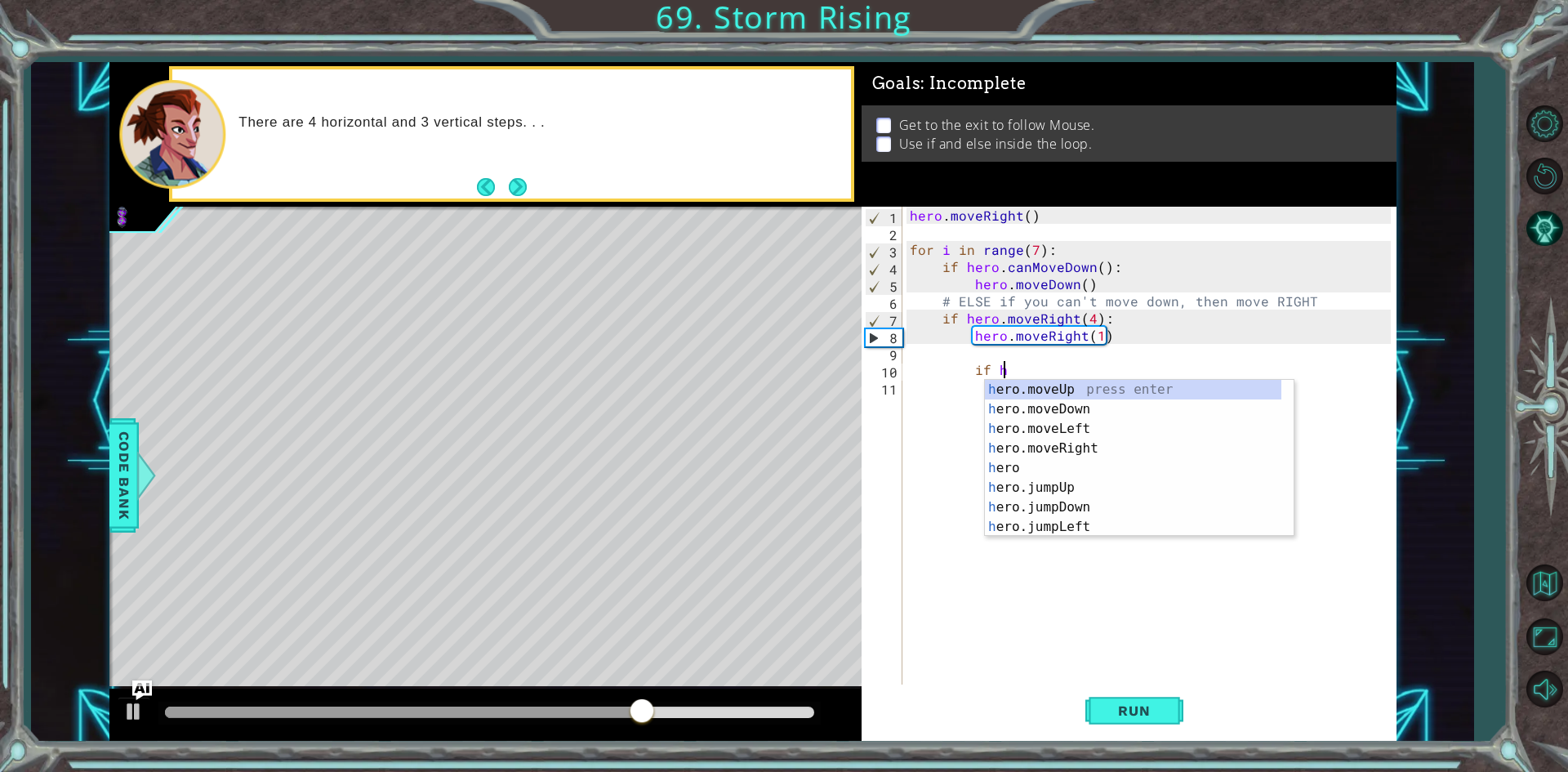
scroll to position [0, 5]
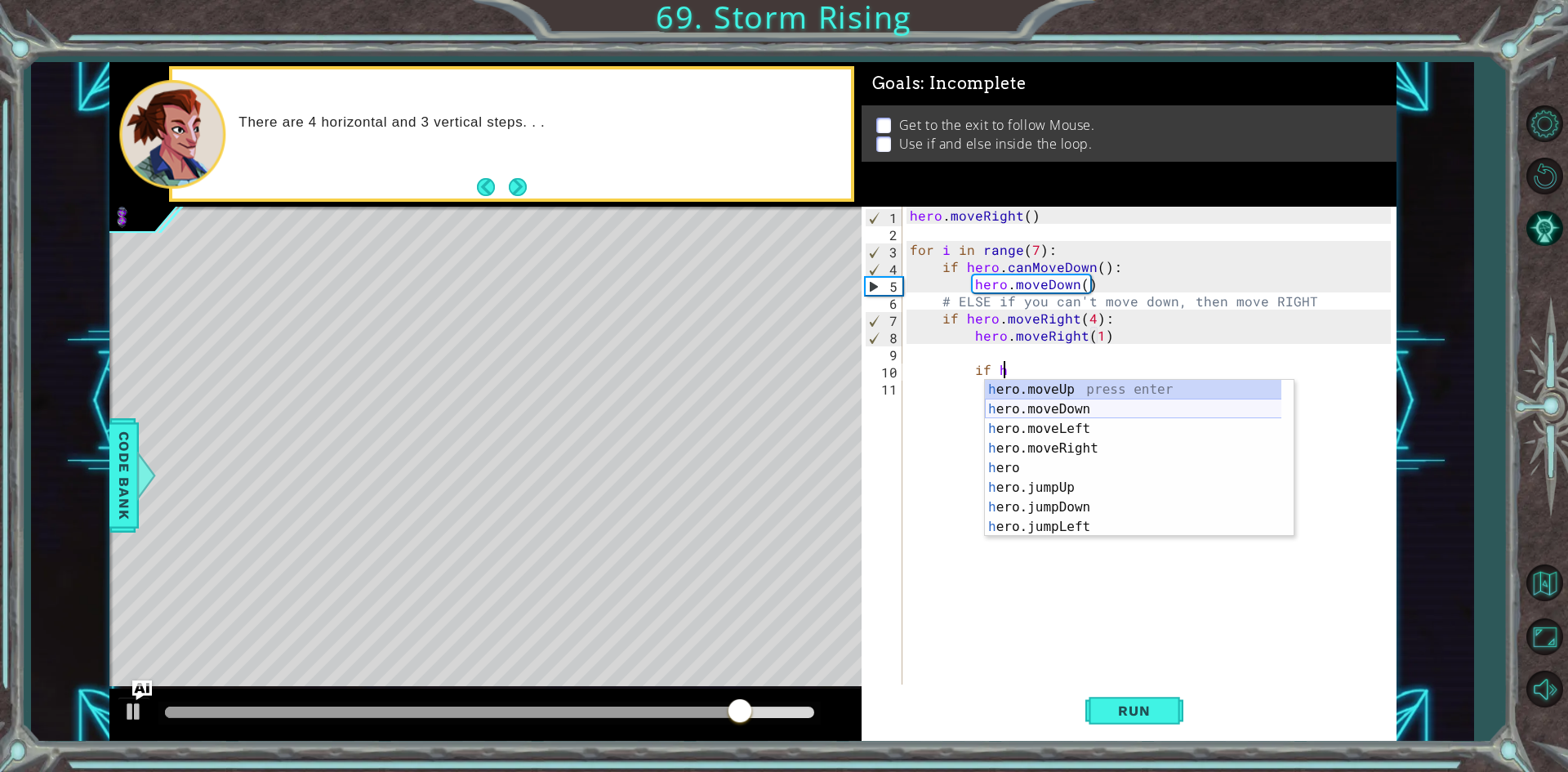
click at [1078, 404] on div "h ero.moveUp press enter h ero.moveDown press enter h ero.moveLeft press enter …" at bounding box center [1139, 478] width 309 height 196
type textarea "if hero.moveDown(1)"
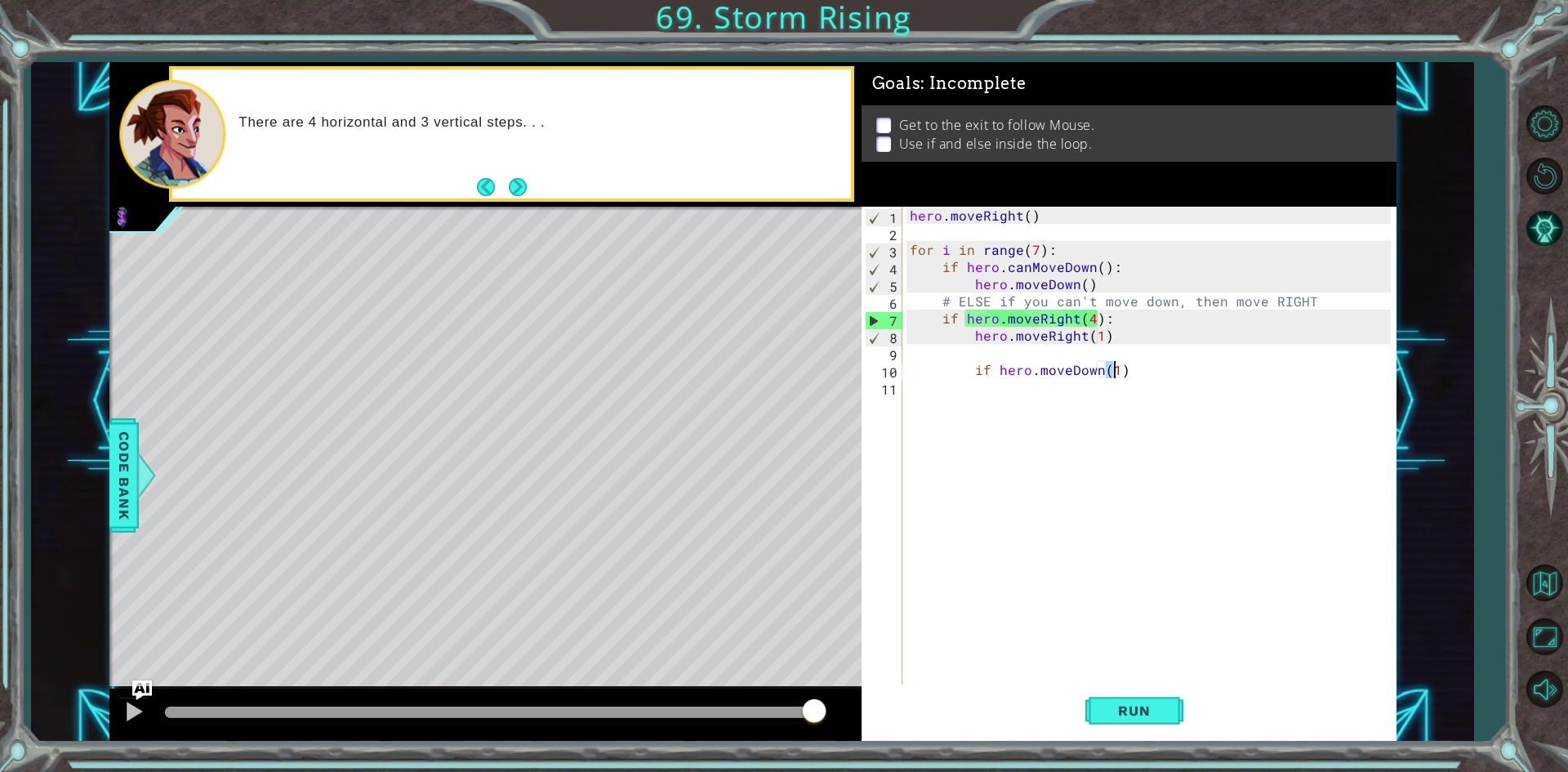
click at [1137, 355] on div "hero . moveRight ( ) for i in range ( 7 ) : if hero . canMoveDown ( ) : hero . …" at bounding box center [1153, 464] width 493 height 515
click at [1140, 378] on div "hero . moveRight ( ) for i in range ( 7 ) : if hero . canMoveDown ( ) : hero . …" at bounding box center [1153, 464] width 493 height 515
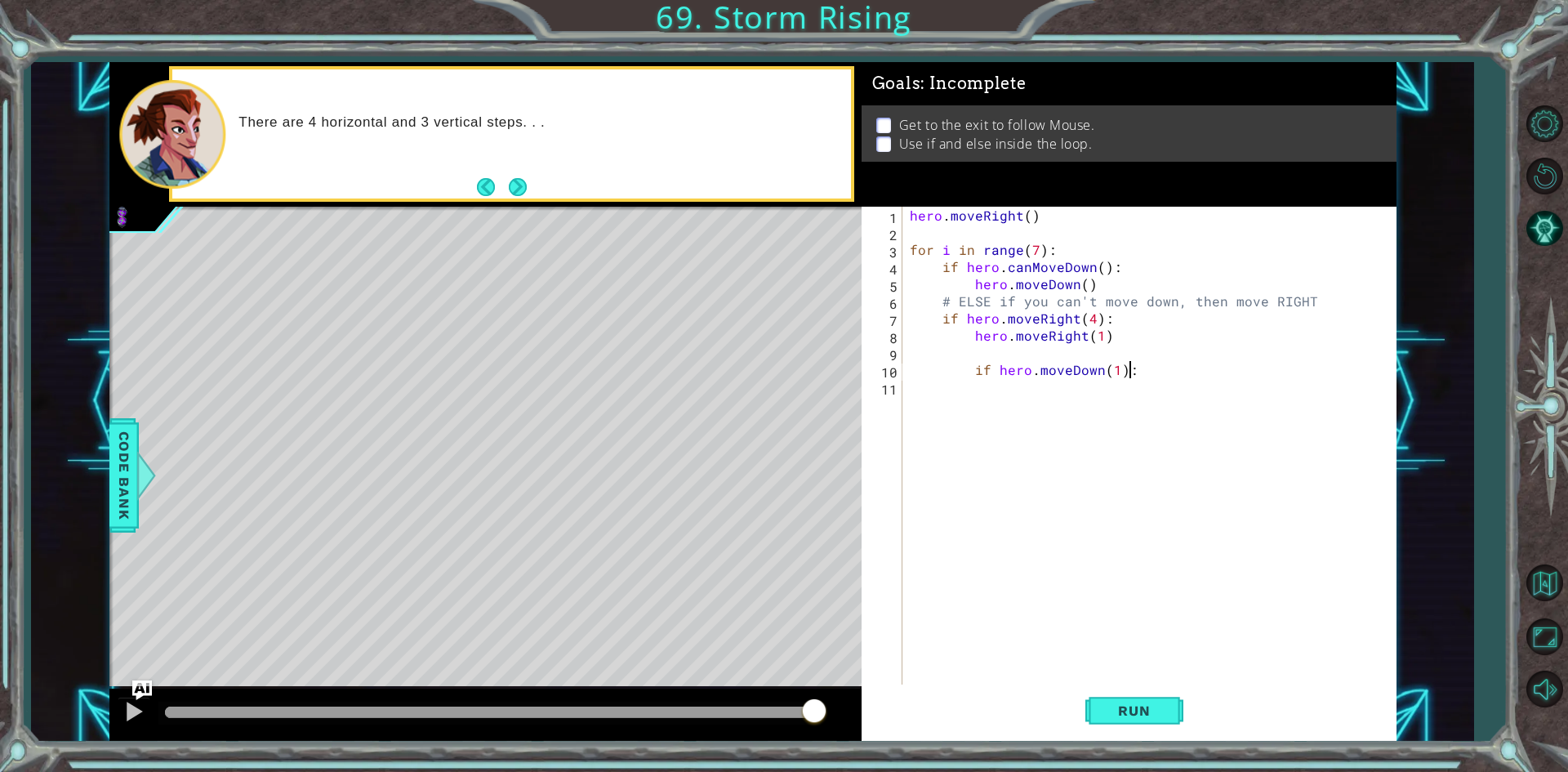
scroll to position [0, 13]
type textarea "if hero.moveDown(1):"
click at [1170, 711] on button "Run" at bounding box center [1134, 711] width 98 height 53
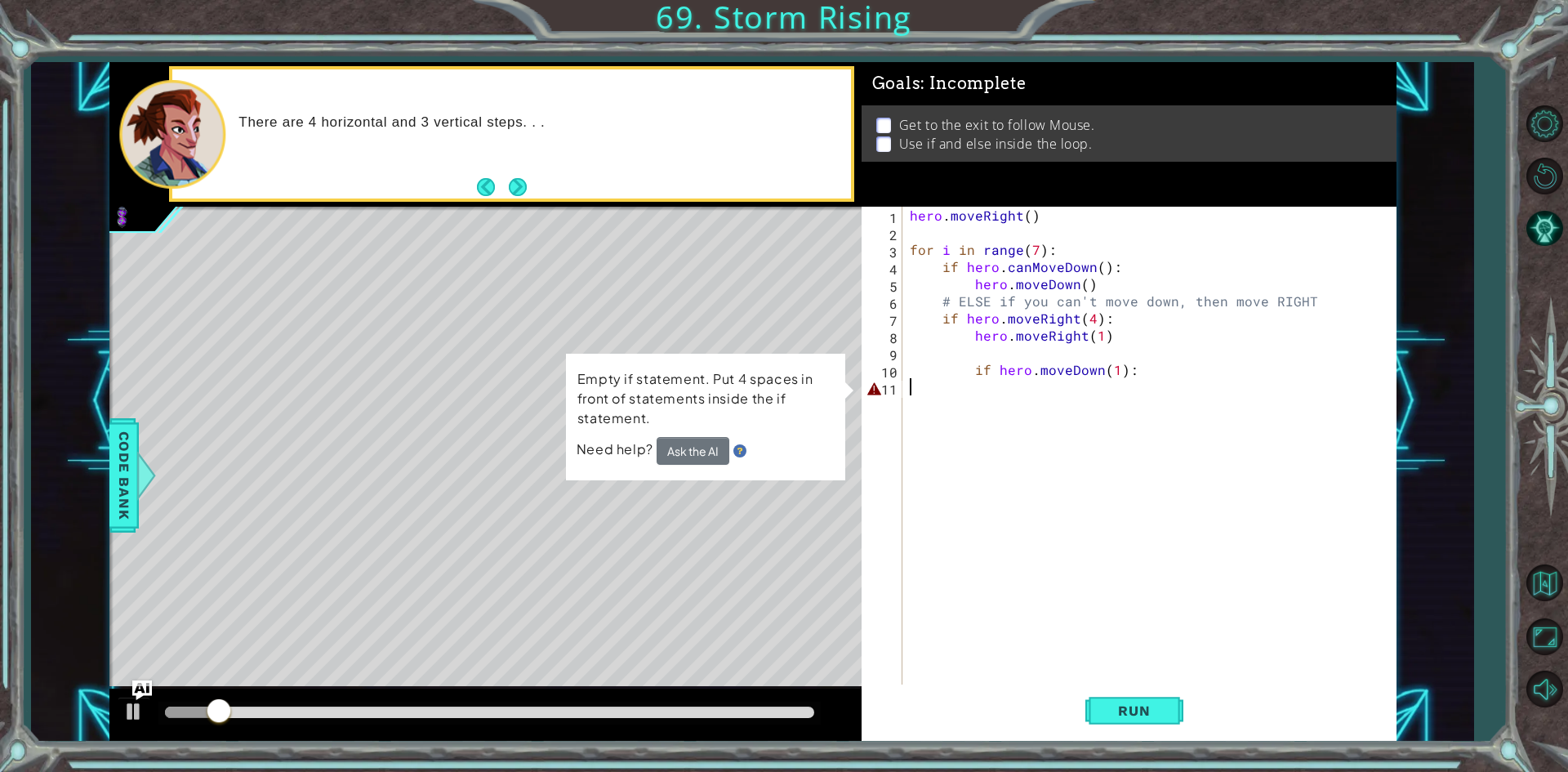
click at [984, 387] on div "hero . moveRight ( ) for i in range ( 7 ) : if hero . canMoveDown ( ) : hero . …" at bounding box center [1153, 464] width 493 height 515
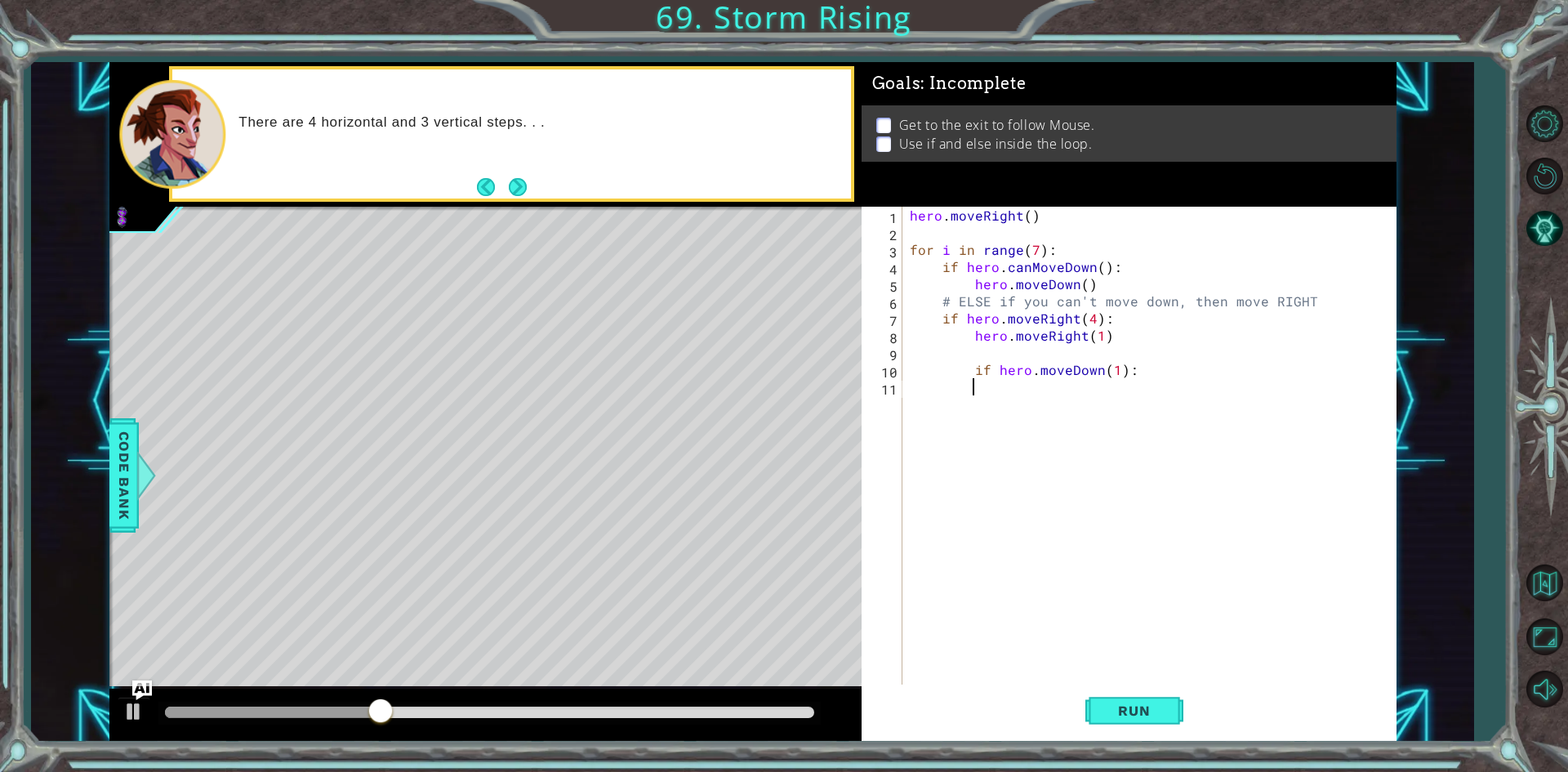
type textarea "h"
type textarea "if hero.moveDown(1):"
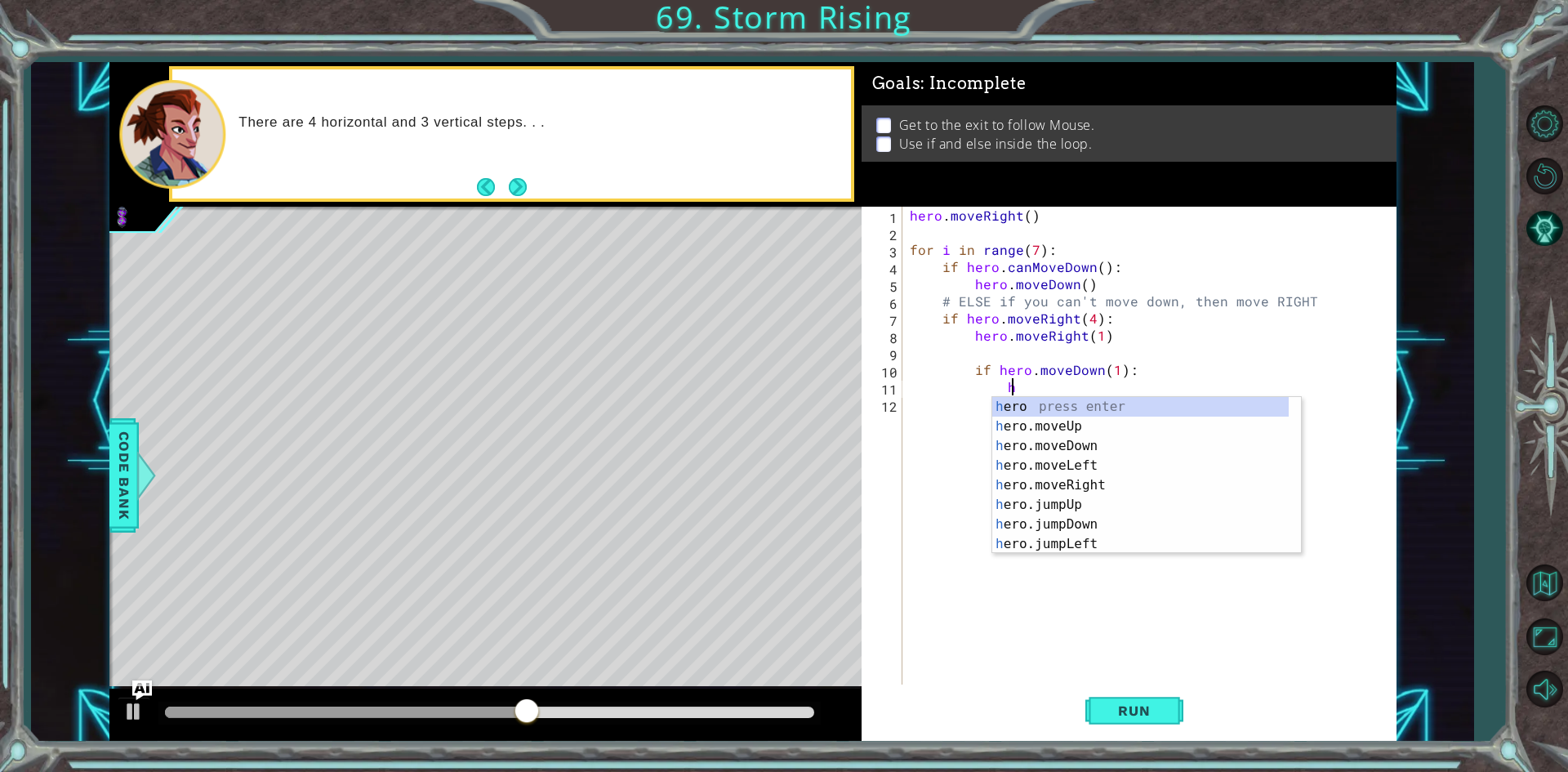
scroll to position [0, 5]
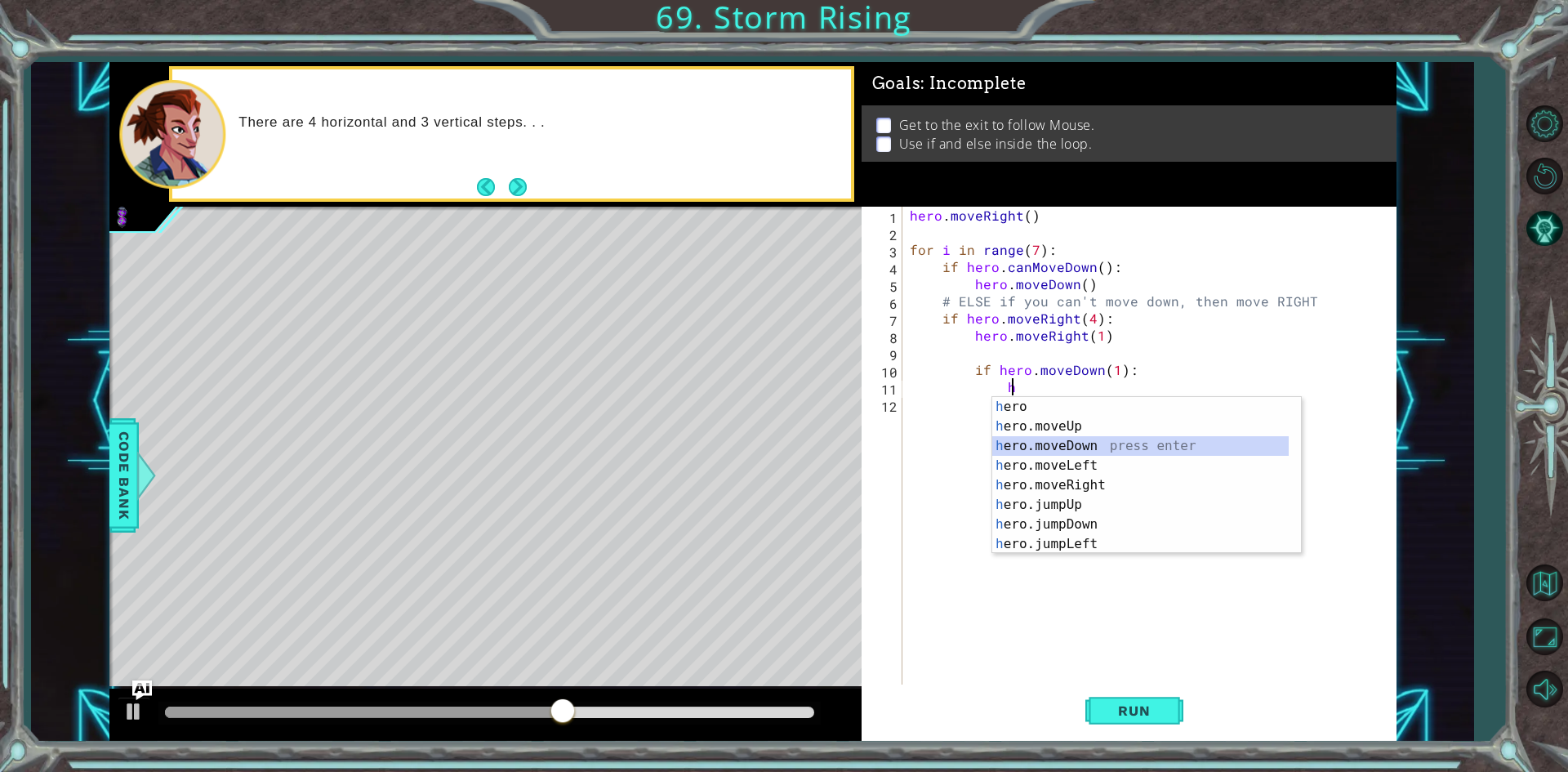
click at [1073, 439] on div "h ero press enter h ero.moveUp press enter h ero.moveDown press enter h ero.mov…" at bounding box center [1140, 495] width 296 height 196
type textarea "hero.moveDown(1)"
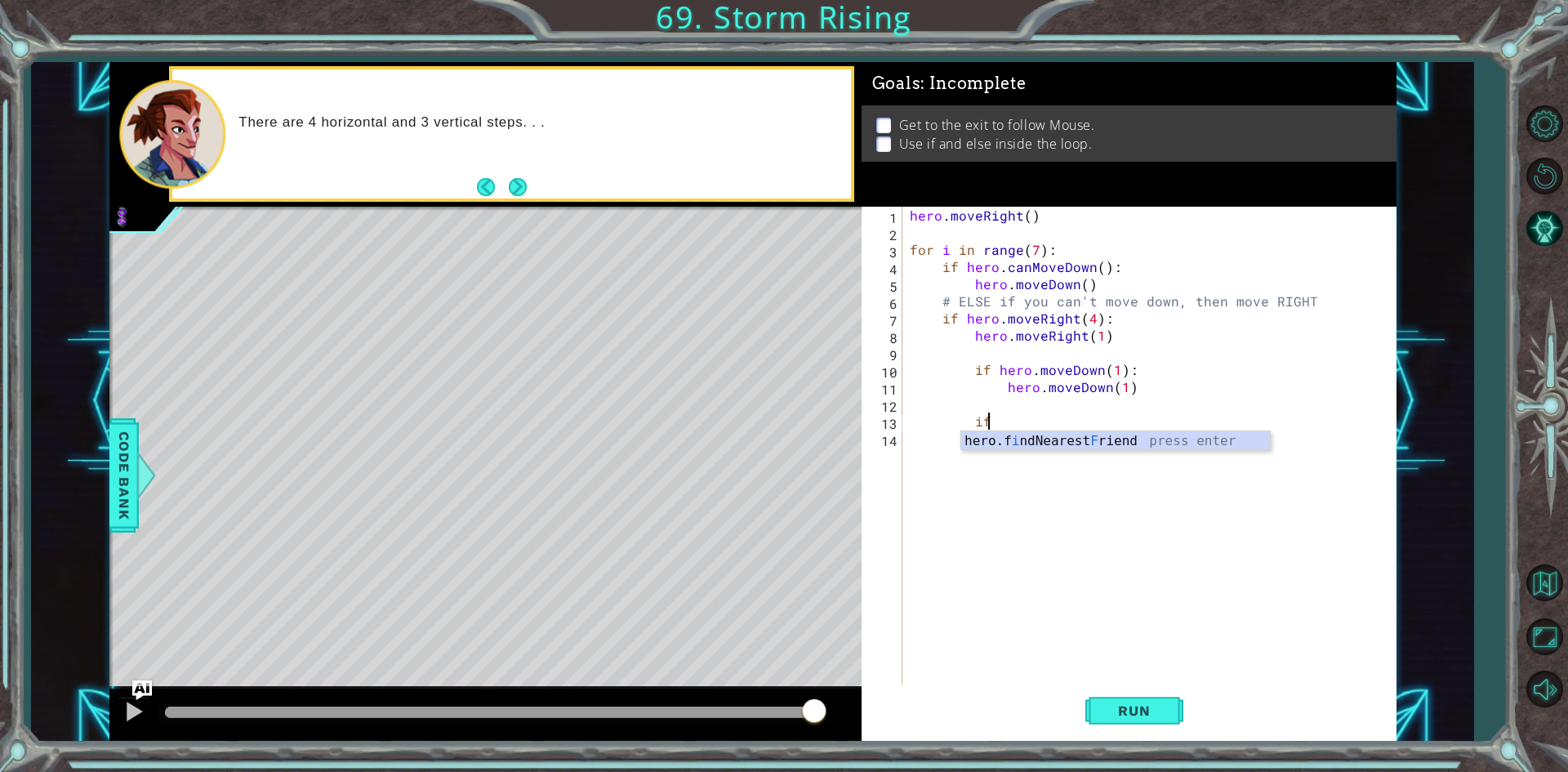
type textarea "i"
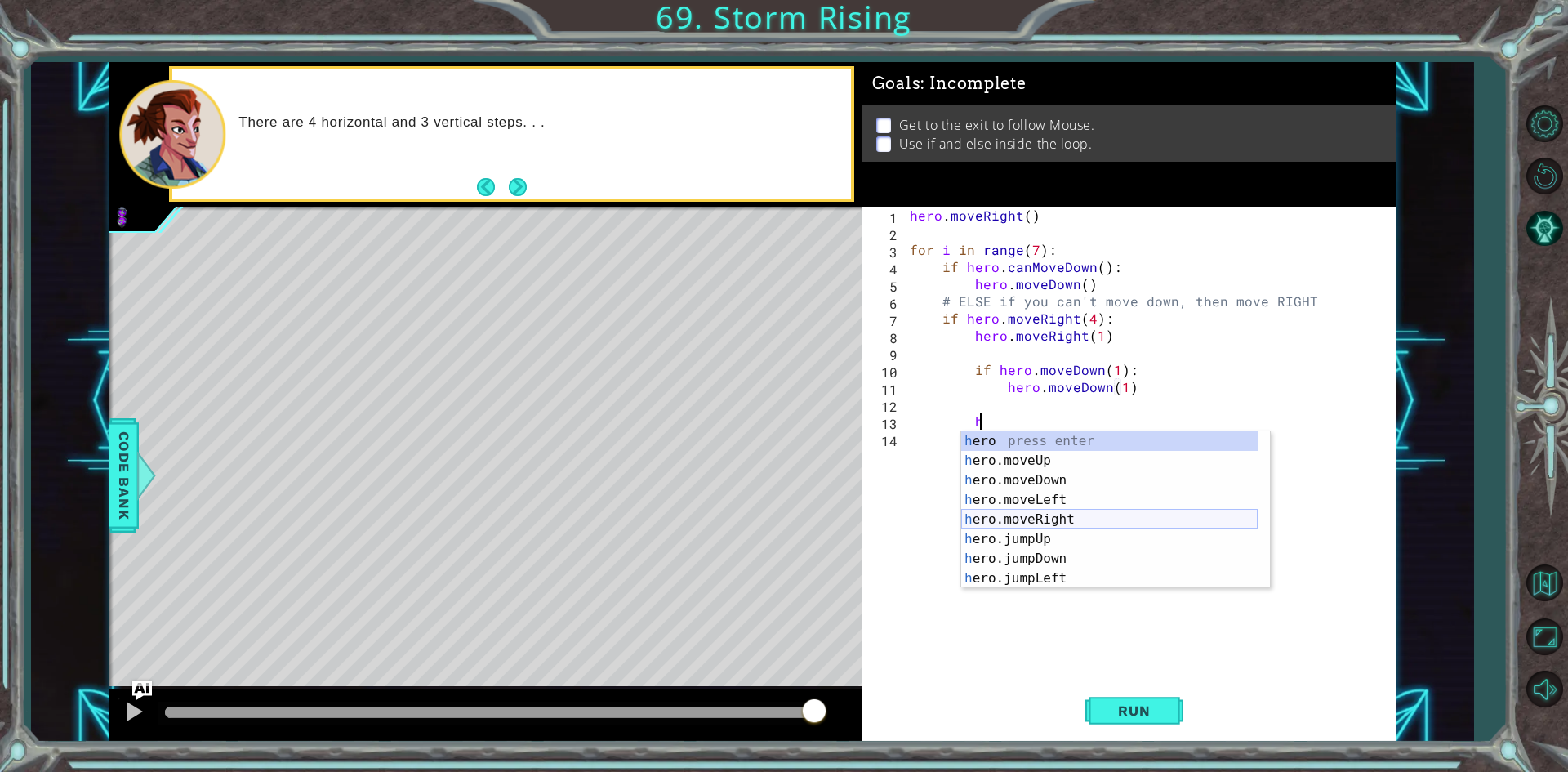
scroll to position [49, 0]
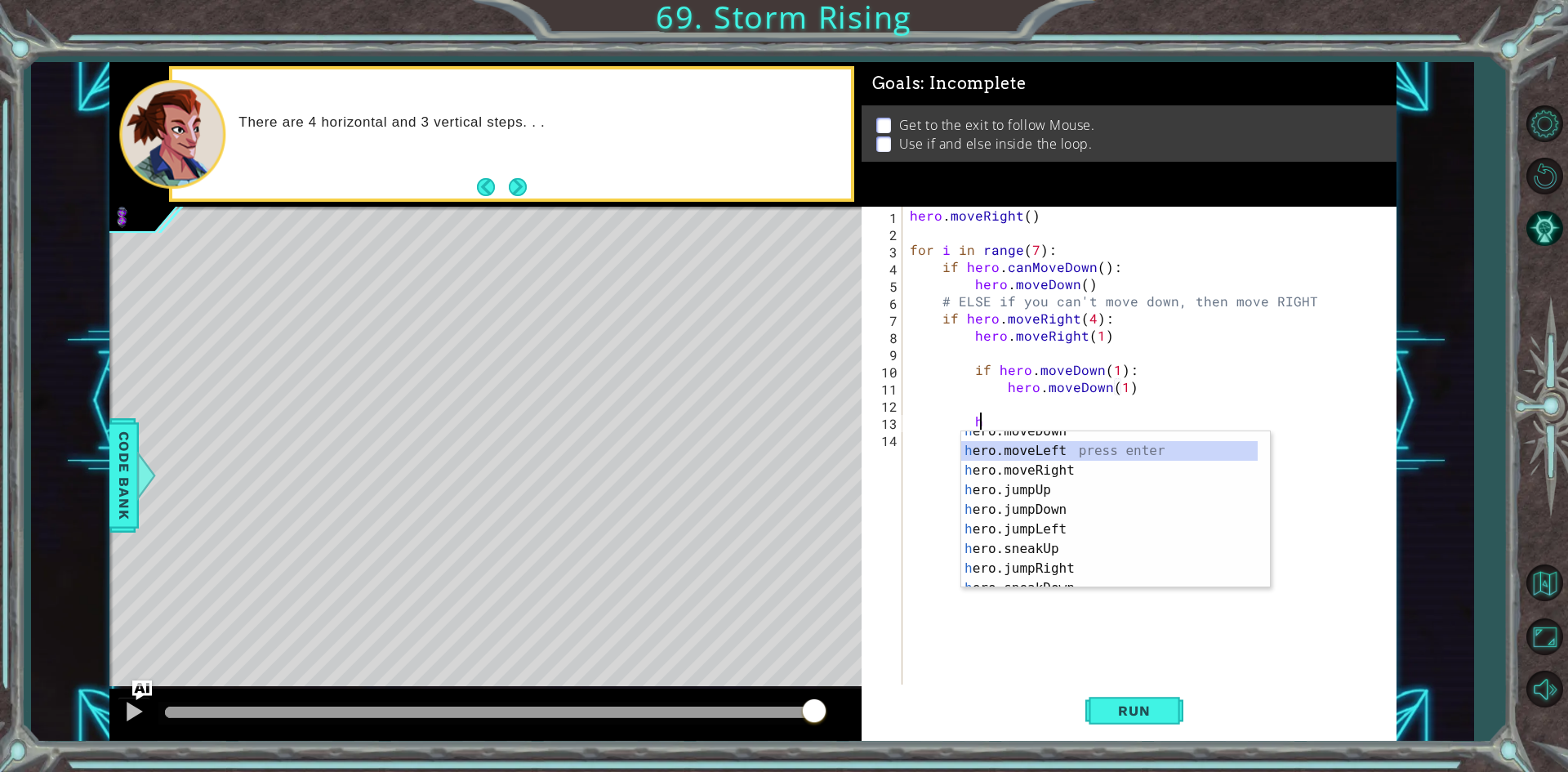
click at [1089, 447] on div "h ero.moveDown press enter h ero.moveLeft press enter h ero.moveRight press ent…" at bounding box center [1109, 519] width 296 height 196
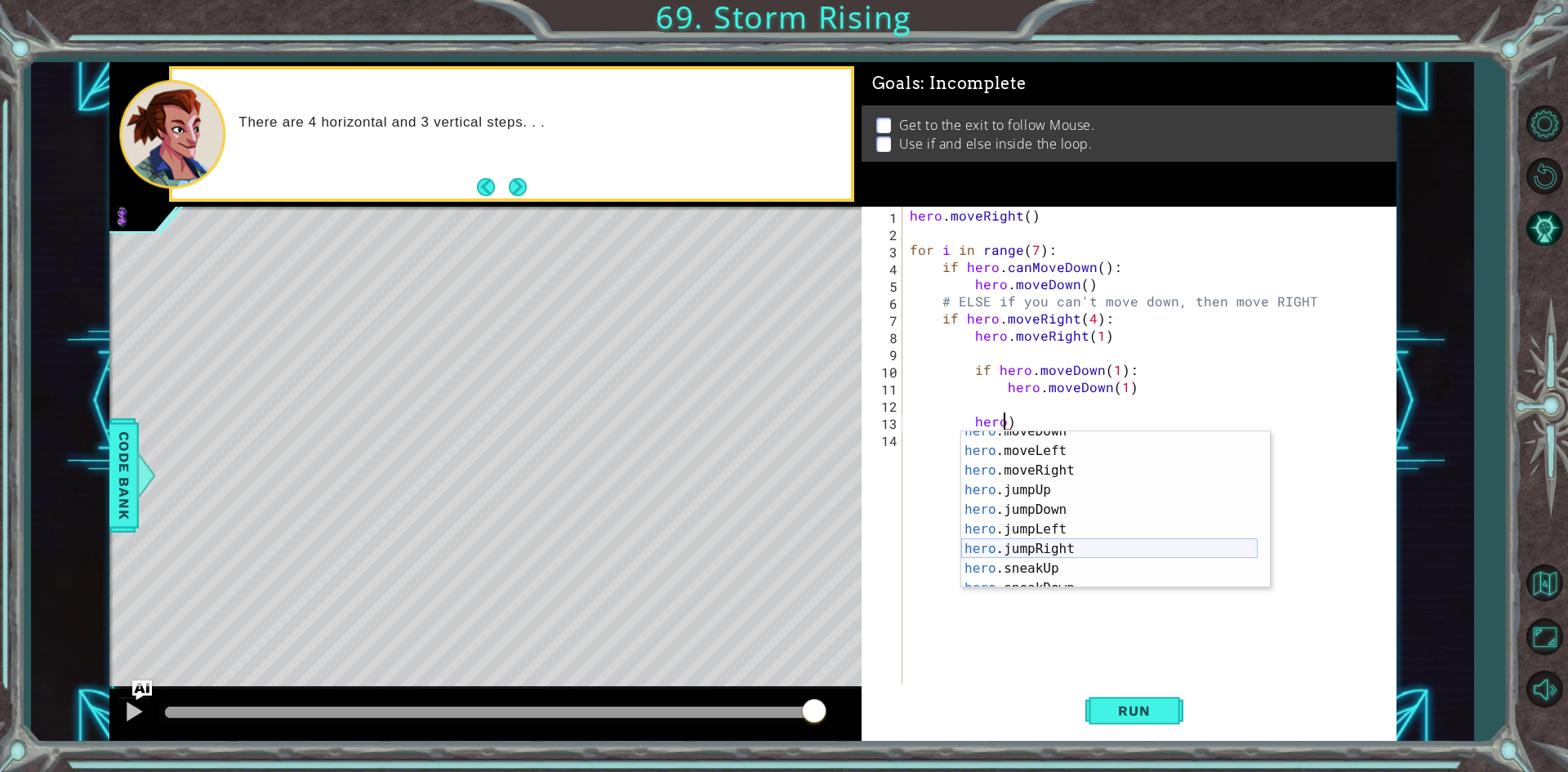
scroll to position [98, 0]
click at [1045, 502] on div "hero .jumpUp press enter hero .jumpDown press enter hero .jumpLeft press enter …" at bounding box center [1109, 529] width 296 height 196
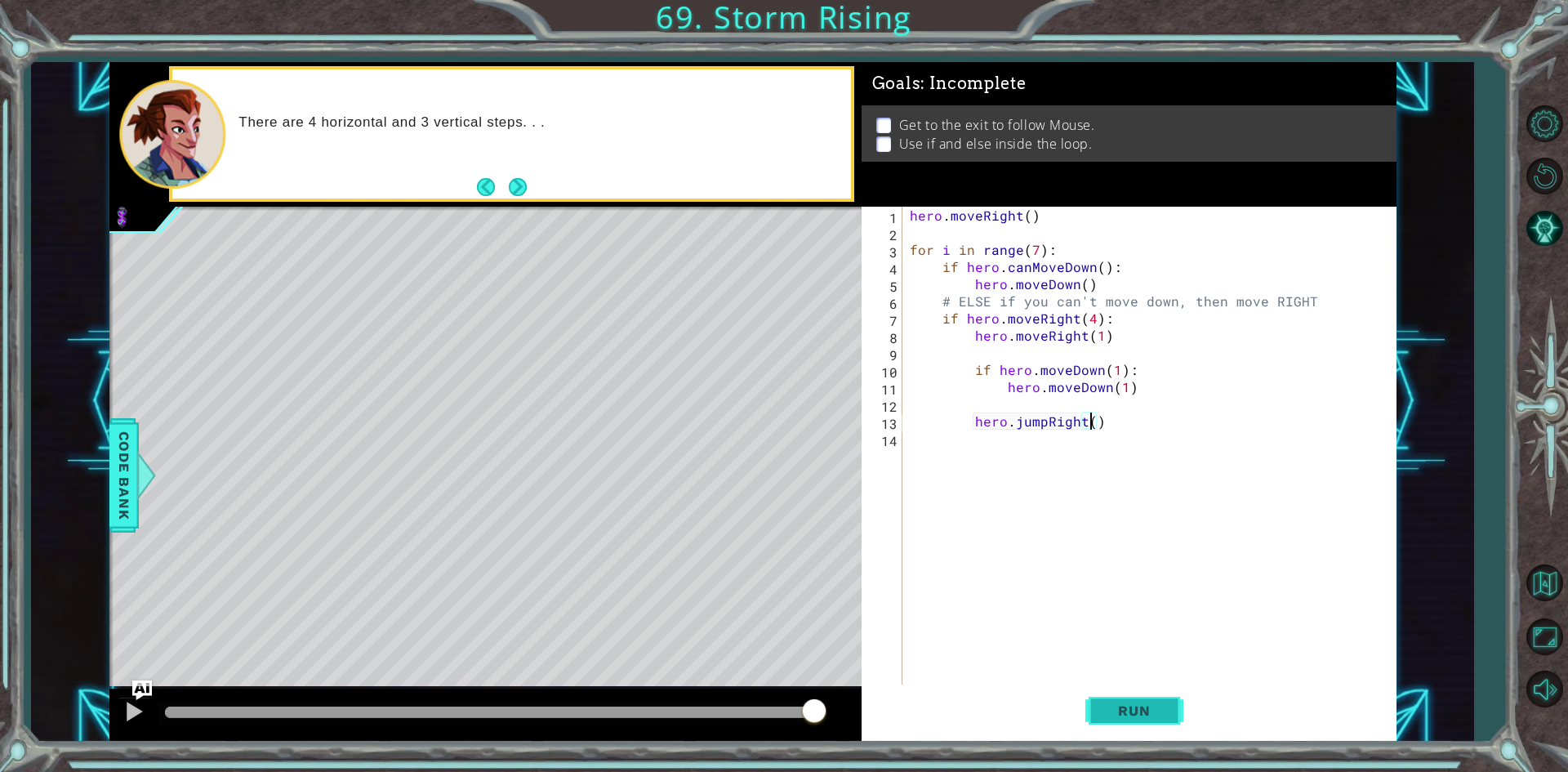
click at [1127, 709] on span "Run" at bounding box center [1133, 710] width 64 height 16
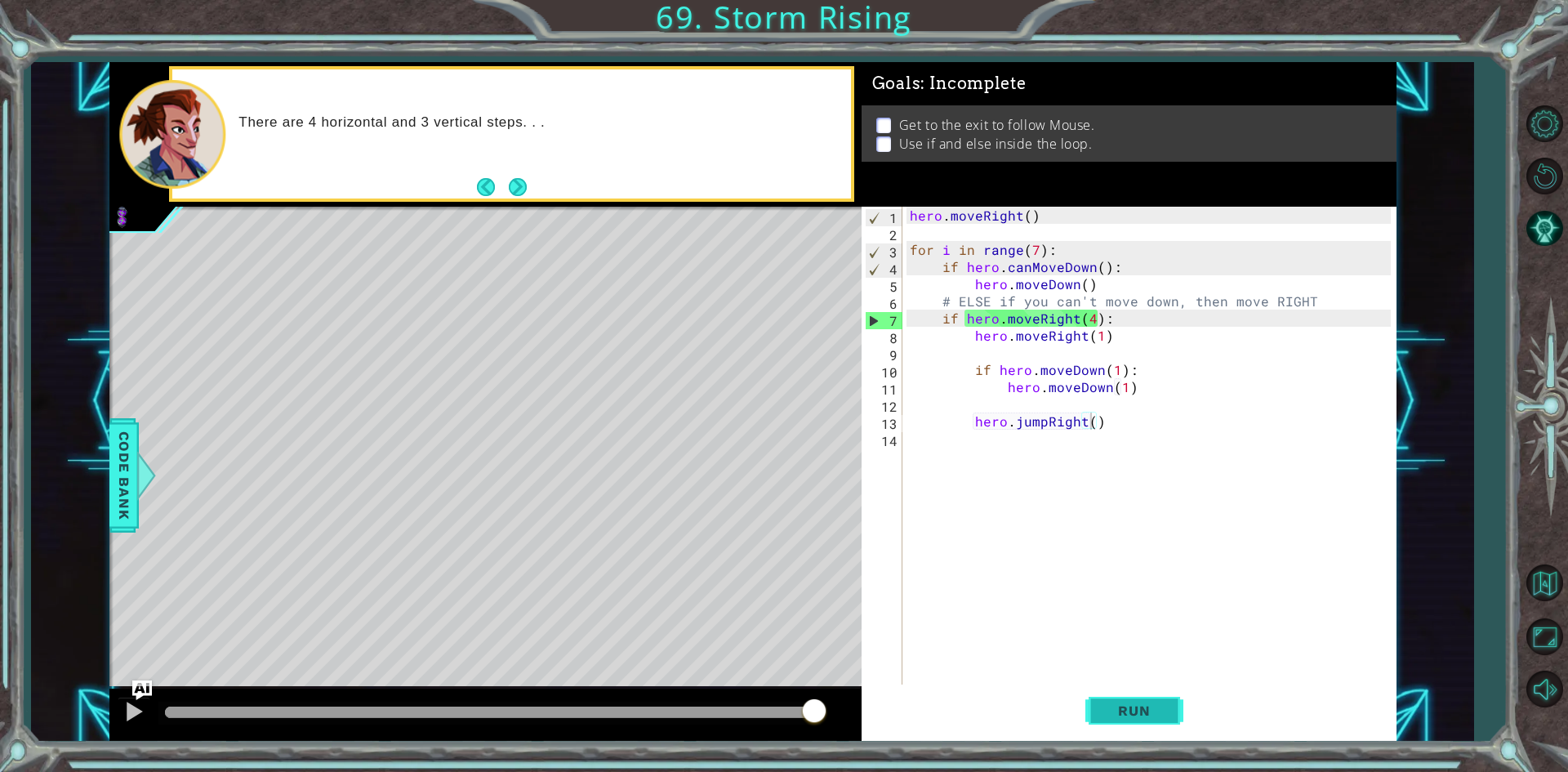
click at [1120, 715] on span "Run" at bounding box center [1133, 710] width 64 height 16
click at [1119, 710] on span "Run" at bounding box center [1133, 710] width 64 height 16
click at [1150, 710] on span "Run" at bounding box center [1133, 710] width 64 height 16
click at [1118, 701] on button "Run" at bounding box center [1134, 711] width 98 height 53
click at [1126, 699] on button "Run" at bounding box center [1134, 711] width 98 height 53
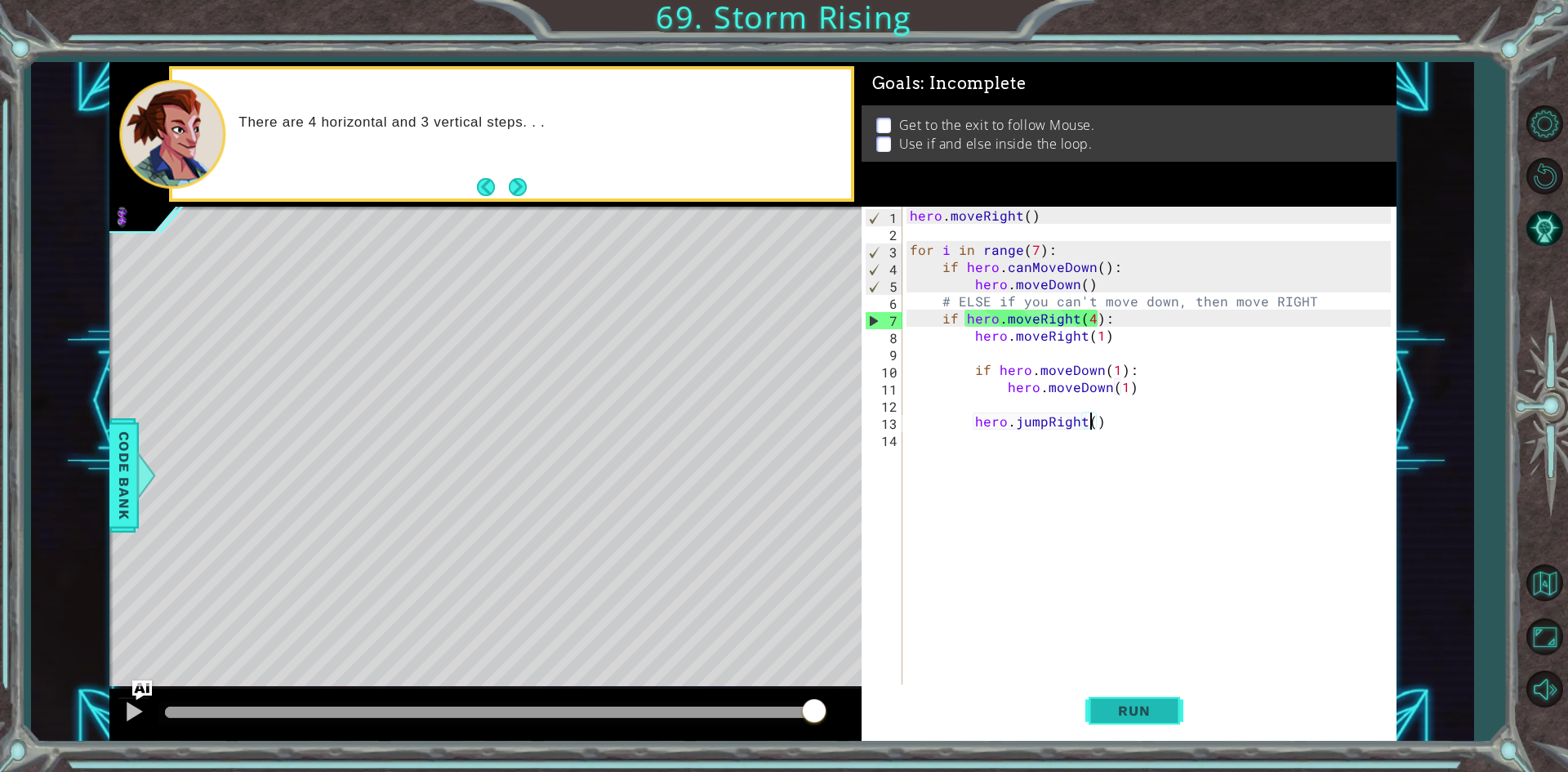
click at [1166, 709] on span "Run" at bounding box center [1133, 710] width 64 height 16
drag, startPoint x: 1155, startPoint y: 709, endPoint x: 1121, endPoint y: 708, distance: 34.0
click at [1166, 718] on span "Run" at bounding box center [1133, 710] width 64 height 16
click at [1111, 716] on span "Run" at bounding box center [1133, 710] width 64 height 16
click at [1182, 709] on button "Run" at bounding box center [1134, 711] width 98 height 53
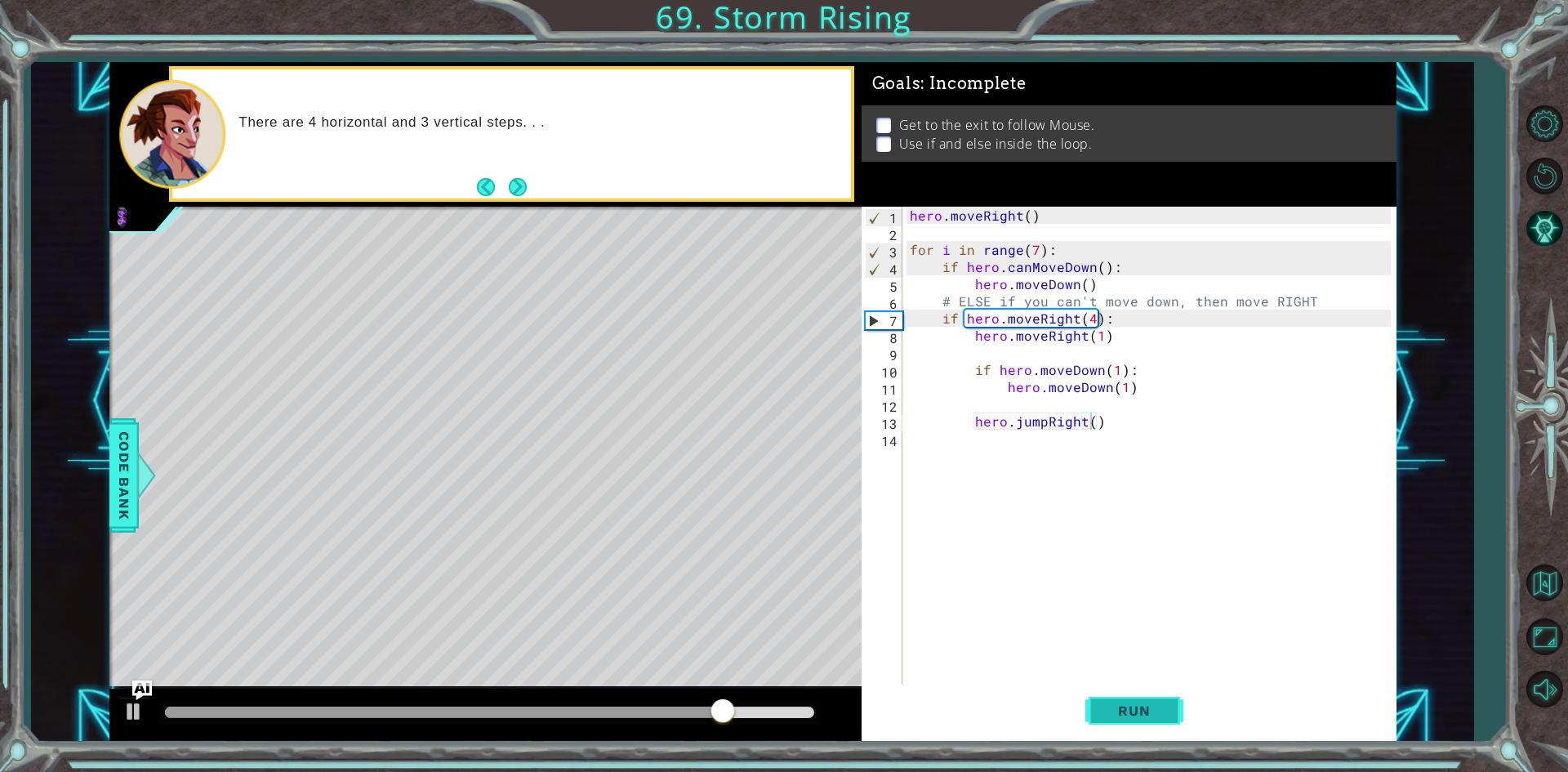
click at [1164, 714] on span "Run" at bounding box center [1133, 710] width 64 height 16
click at [1091, 702] on button "Run" at bounding box center [1134, 711] width 98 height 53
click at [1172, 724] on button "Run" at bounding box center [1134, 711] width 98 height 53
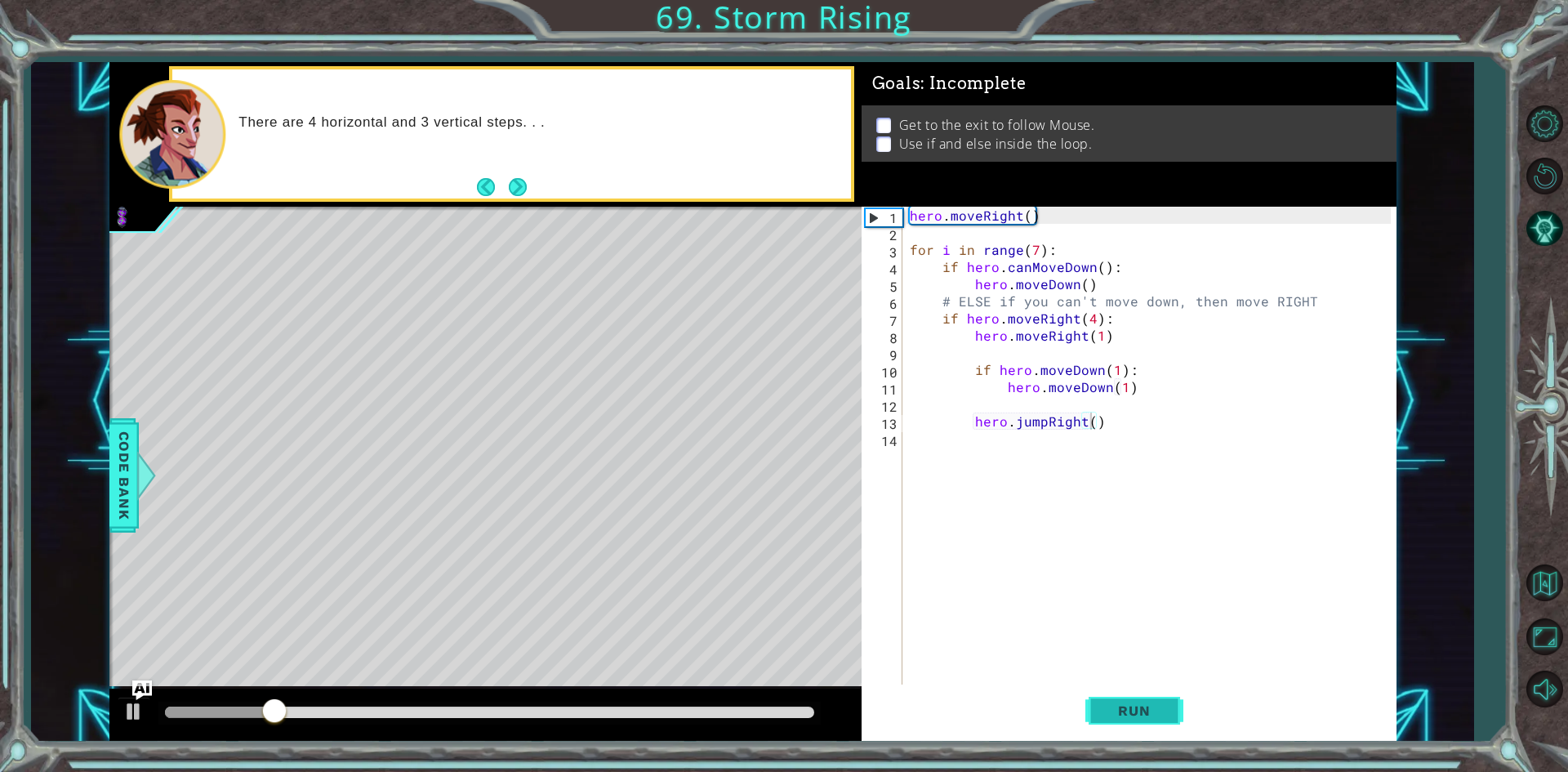
click at [1155, 710] on span "Run" at bounding box center [1133, 710] width 64 height 16
click at [1166, 702] on span "Run" at bounding box center [1133, 710] width 64 height 16
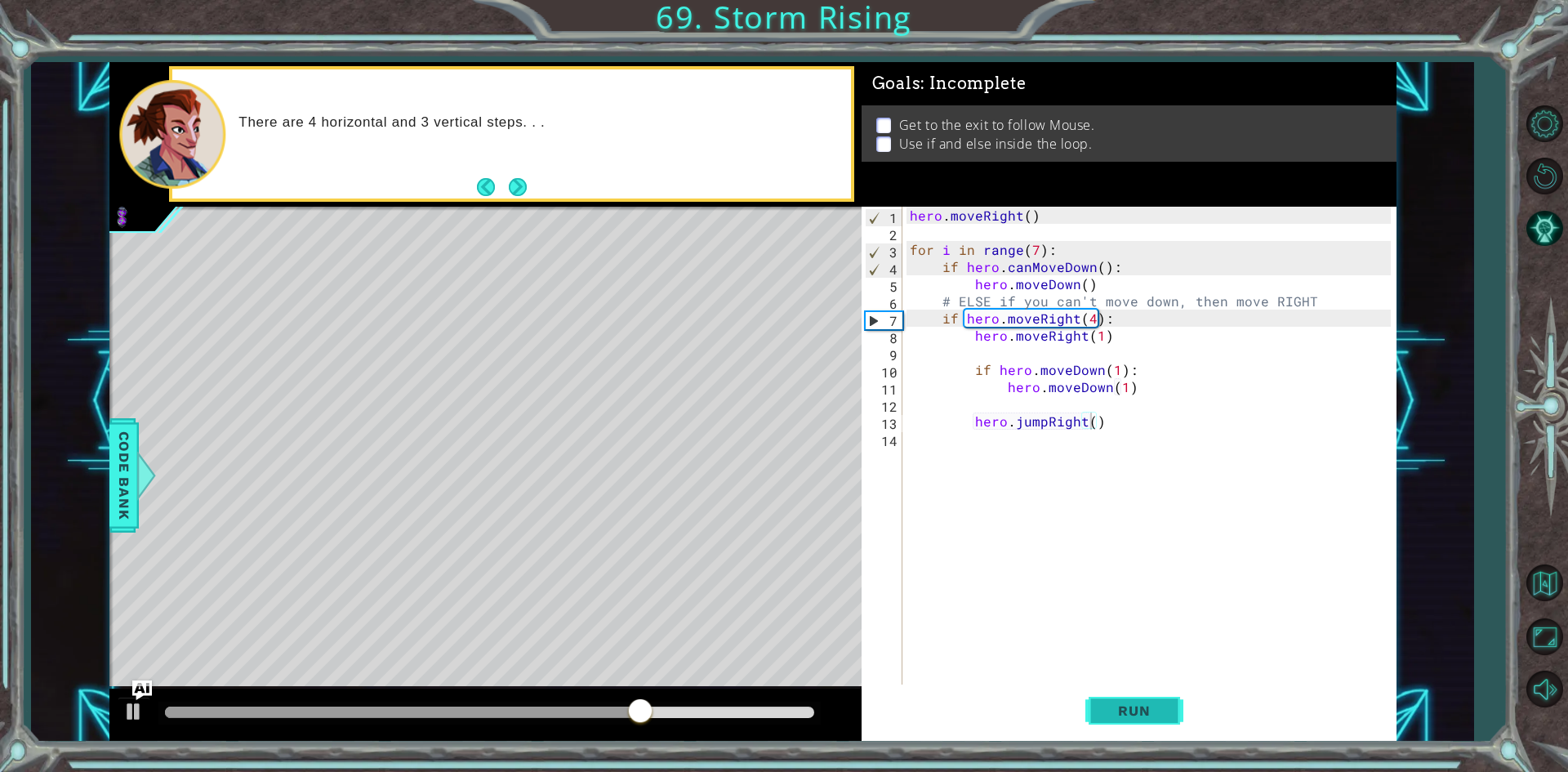
click at [1116, 711] on span "Run" at bounding box center [1133, 710] width 64 height 16
drag, startPoint x: 1144, startPoint y: 692, endPoint x: 1163, endPoint y: 767, distance: 77.4
click at [1144, 694] on button "Run" at bounding box center [1134, 711] width 98 height 53
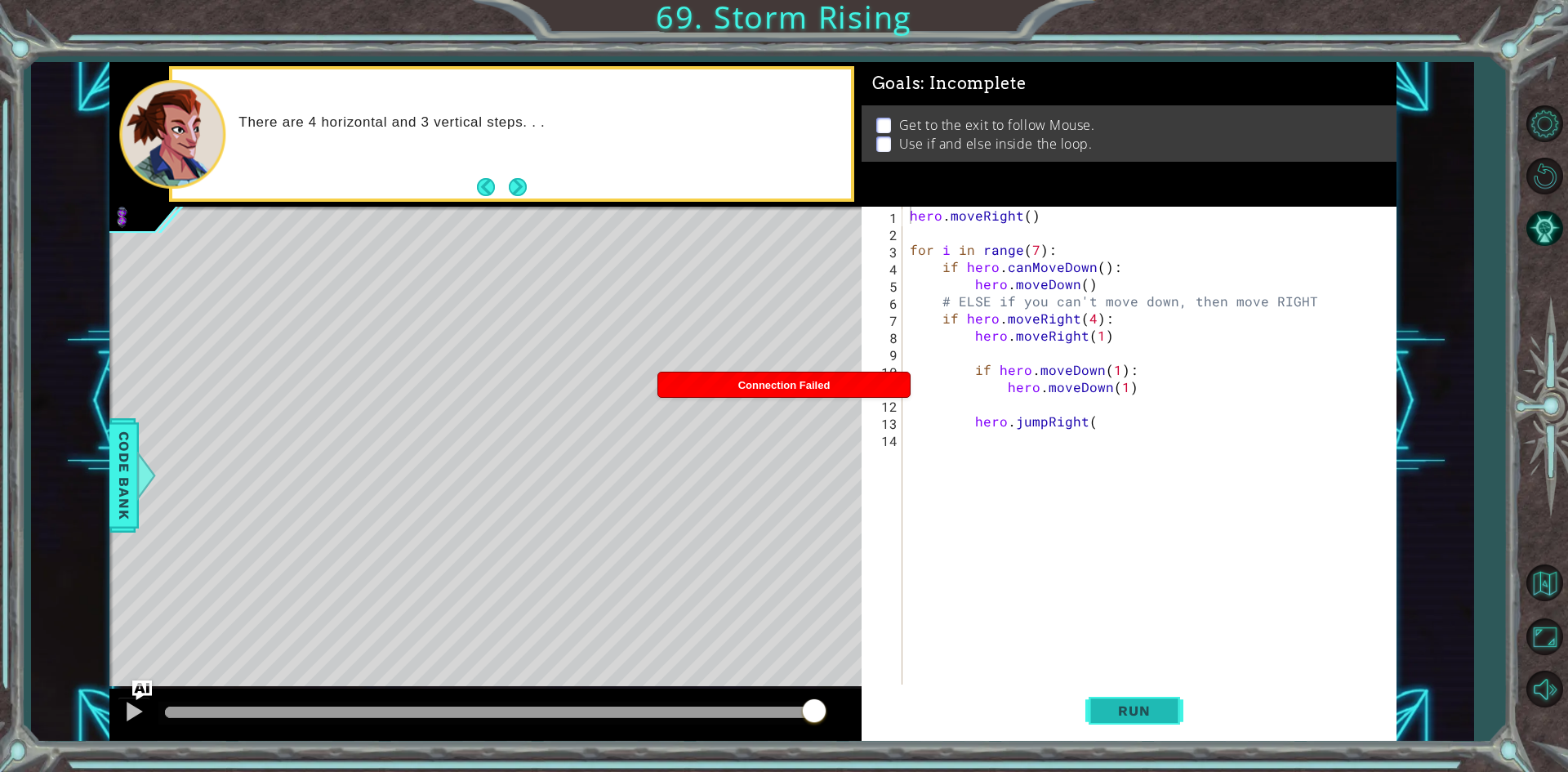
drag, startPoint x: 1120, startPoint y: 720, endPoint x: 1107, endPoint y: 722, distance: 13.2
click at [1118, 721] on button "Run" at bounding box center [1134, 711] width 98 height 53
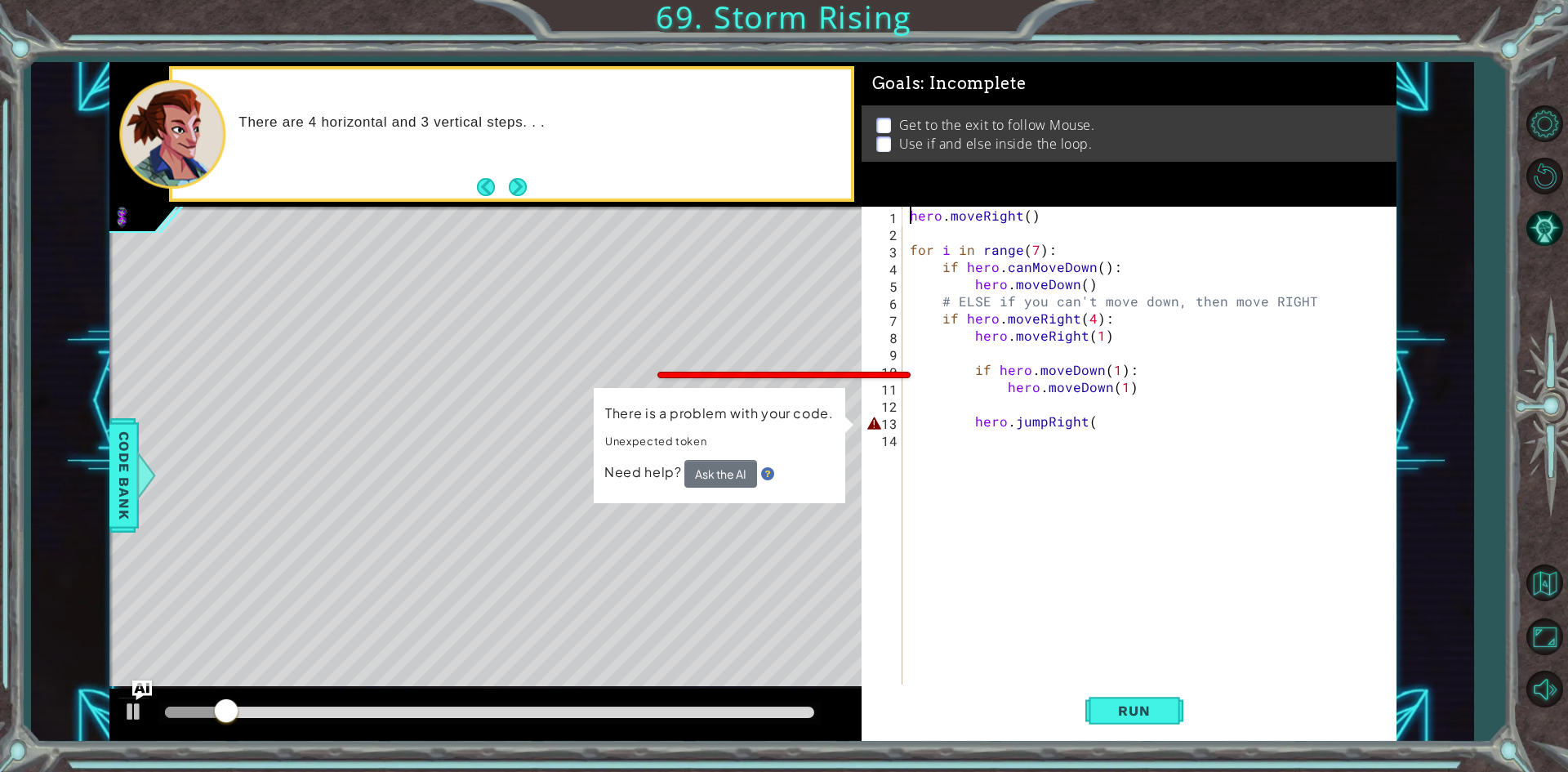
drag, startPoint x: 967, startPoint y: 420, endPoint x: 986, endPoint y: 425, distance: 19.6
click at [966, 421] on div "hero . moveRight ( ) for i in range ( 7 ) : if hero . canMoveDown ( ) : hero . …" at bounding box center [1153, 464] width 493 height 515
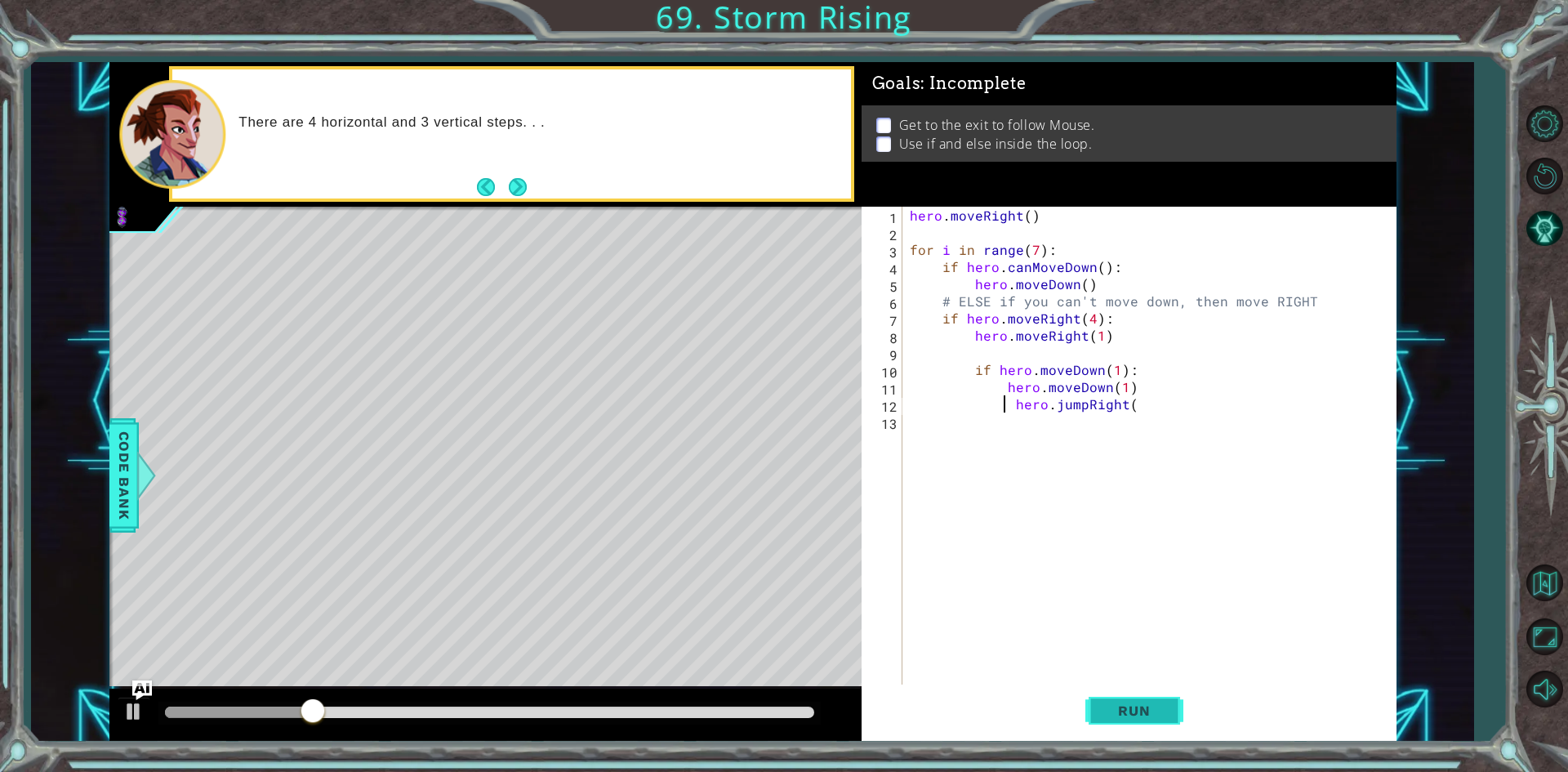
click at [1178, 706] on button "Run" at bounding box center [1134, 711] width 98 height 53
click at [1010, 422] on div "hero . moveRight ( ) for i in range ( 7 ) : if hero . canMoveDown ( ) : hero . …" at bounding box center [1153, 464] width 493 height 515
drag, startPoint x: 1179, startPoint y: 701, endPoint x: 944, endPoint y: 696, distance: 235.1
click at [1176, 700] on button "Run" at bounding box center [1134, 711] width 98 height 53
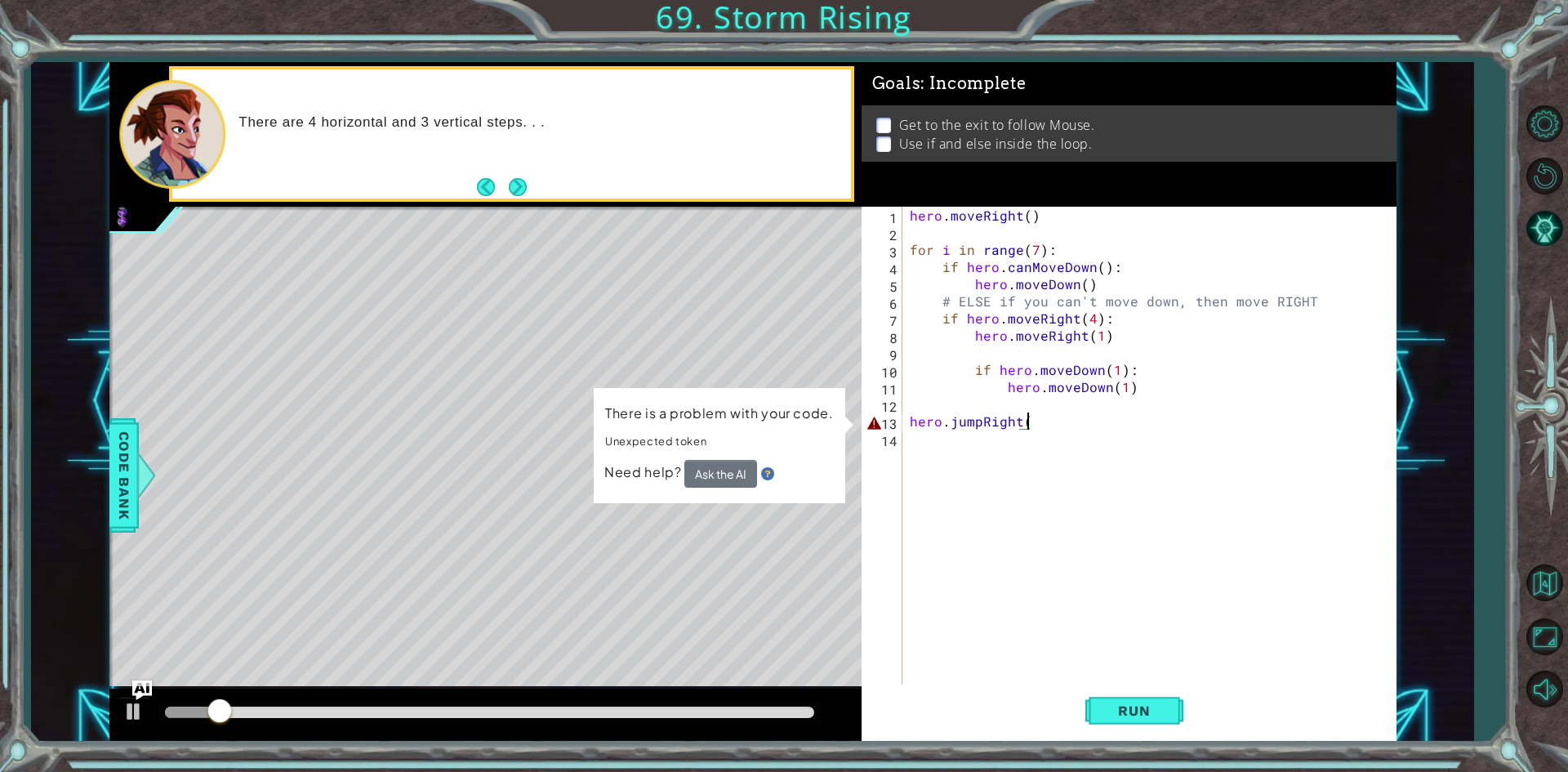
click at [1063, 420] on div "hero . moveRight ( ) for i in range ( 7 ) : if hero . canMoveDown ( ) : hero . …" at bounding box center [1153, 464] width 493 height 515
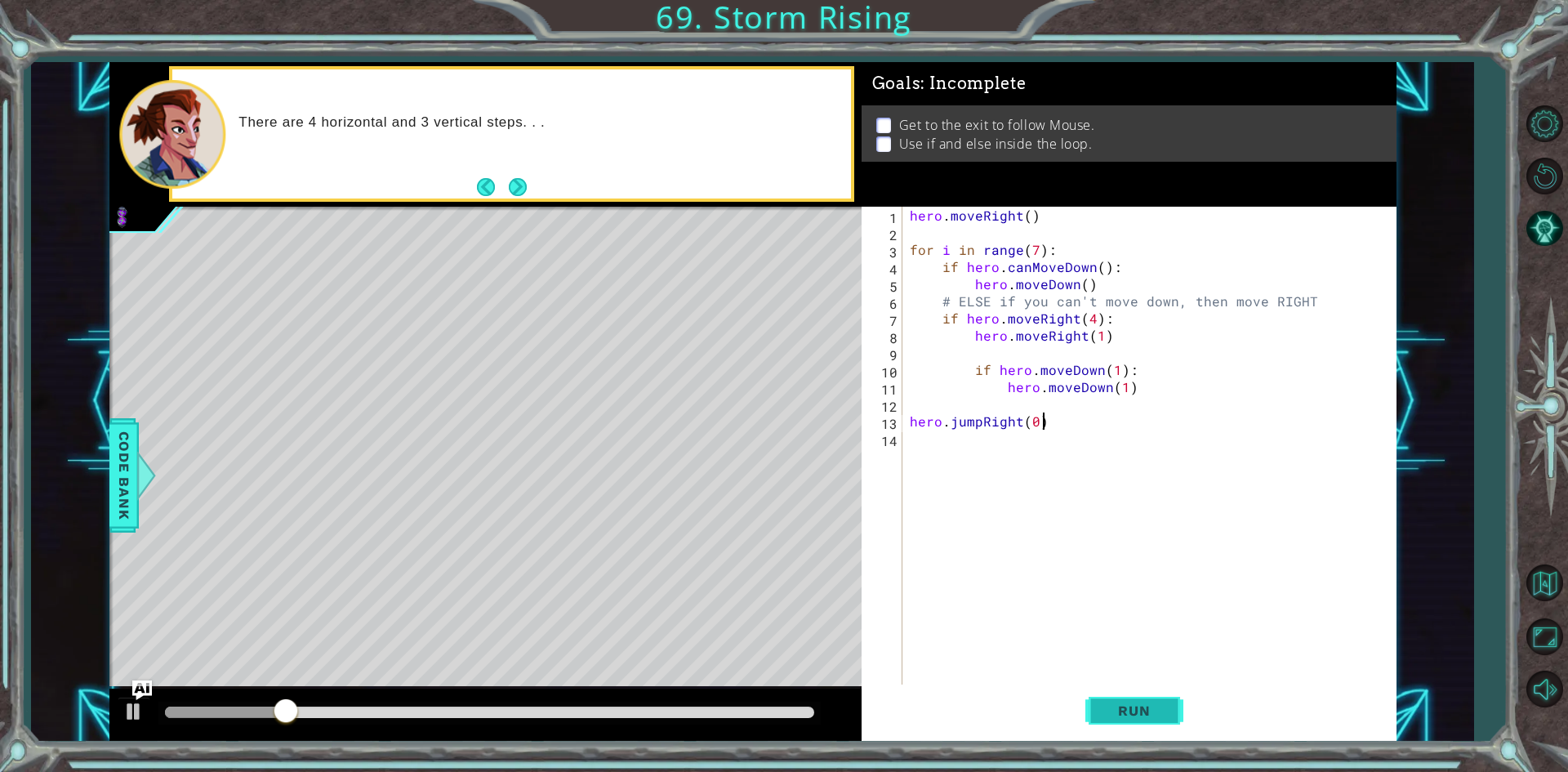
scroll to position [0, 7]
type textarea "hero.jumpRight(0)"
click at [1144, 725] on button "Run" at bounding box center [1134, 711] width 98 height 53
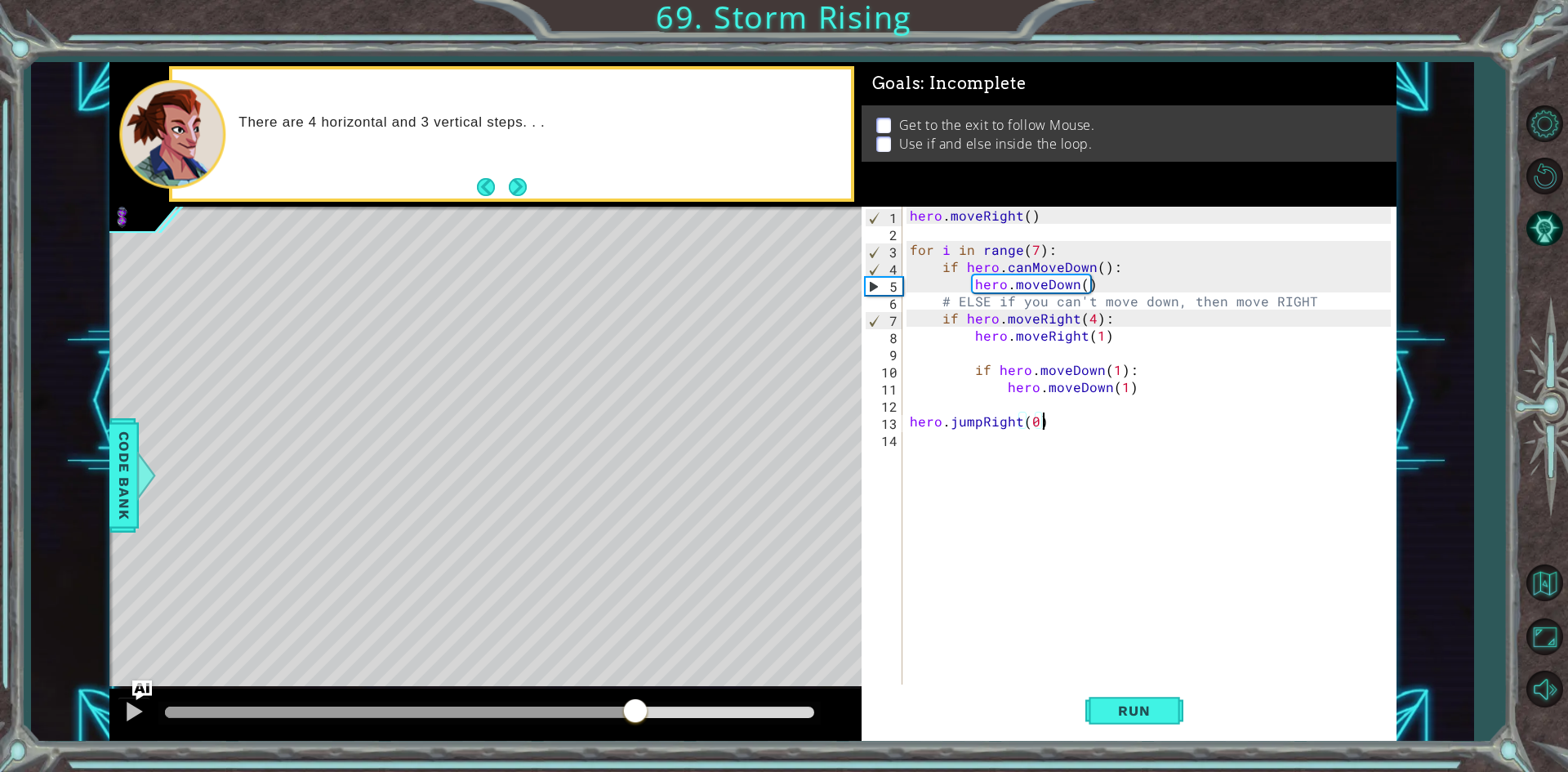
click at [804, 682] on div "methods hero moveUp() moveDown() moveLeft() moveRight() sneakUp() sneakDown() s…" at bounding box center [753, 402] width 1287 height 680
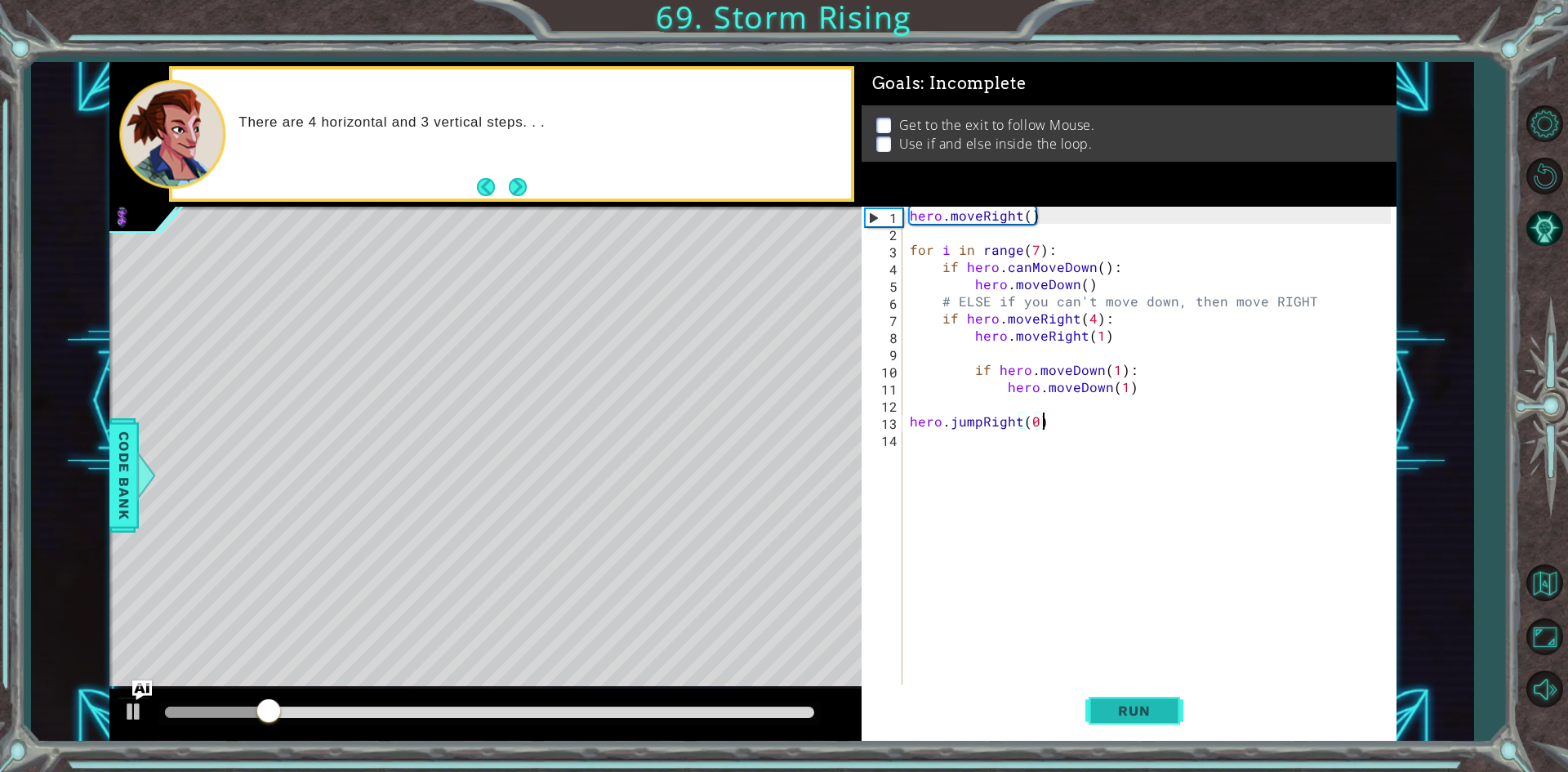
click at [1150, 702] on span "Run" at bounding box center [1133, 710] width 64 height 16
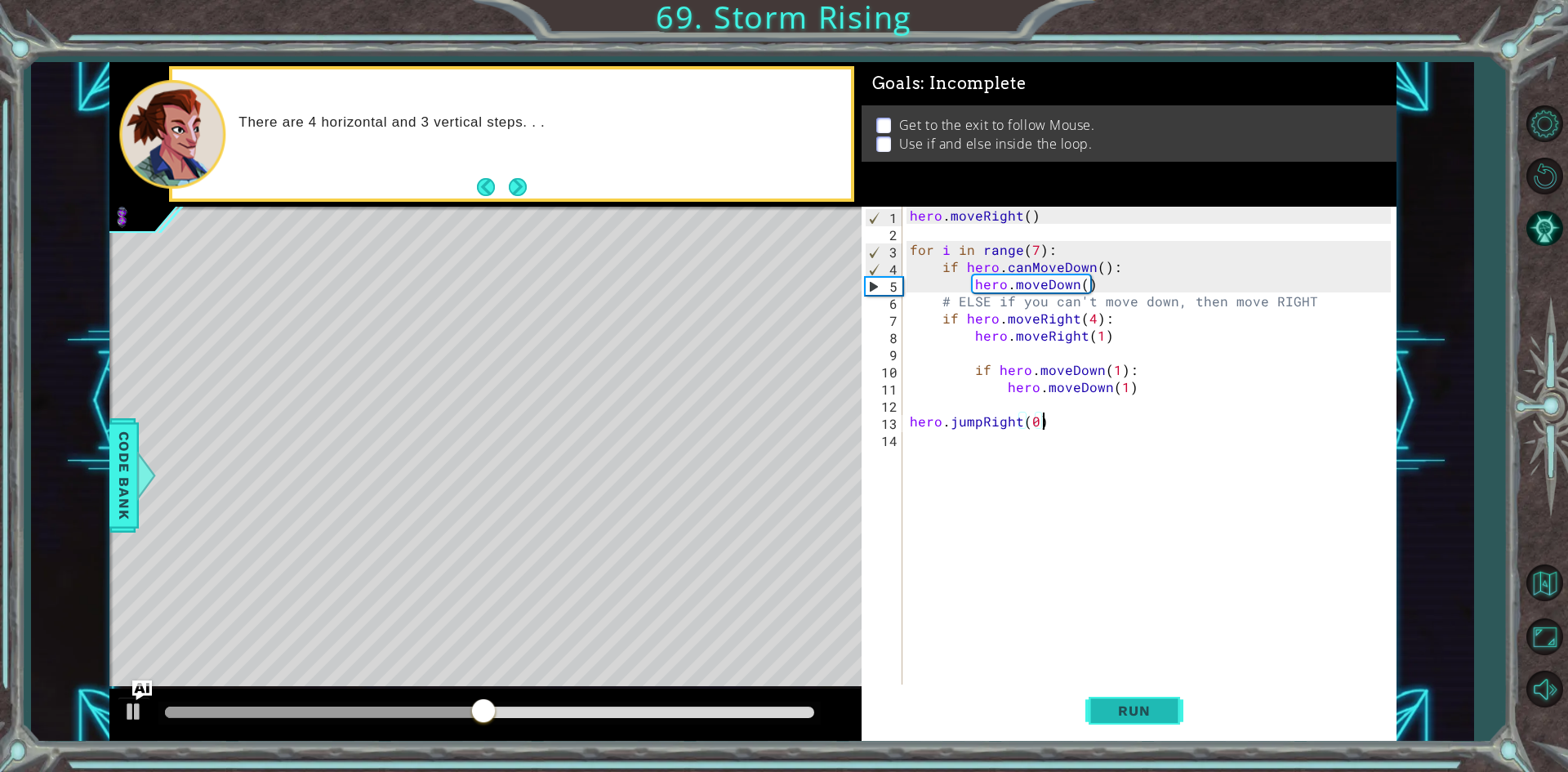
click at [1117, 704] on span "Run" at bounding box center [1133, 710] width 64 height 16
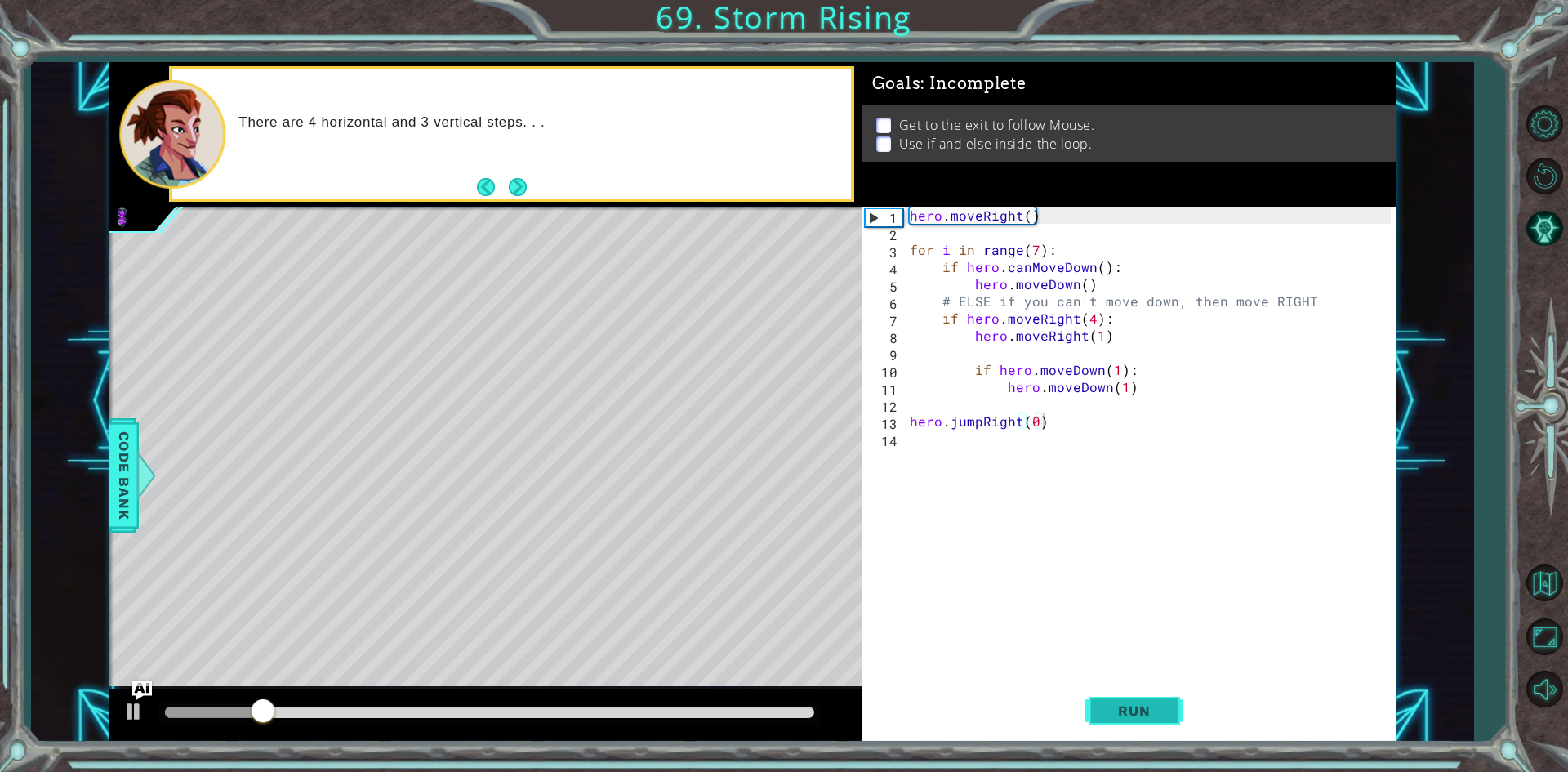
click at [1117, 704] on span "Run" at bounding box center [1133, 710] width 64 height 16
click at [1121, 705] on span "Run" at bounding box center [1133, 710] width 64 height 16
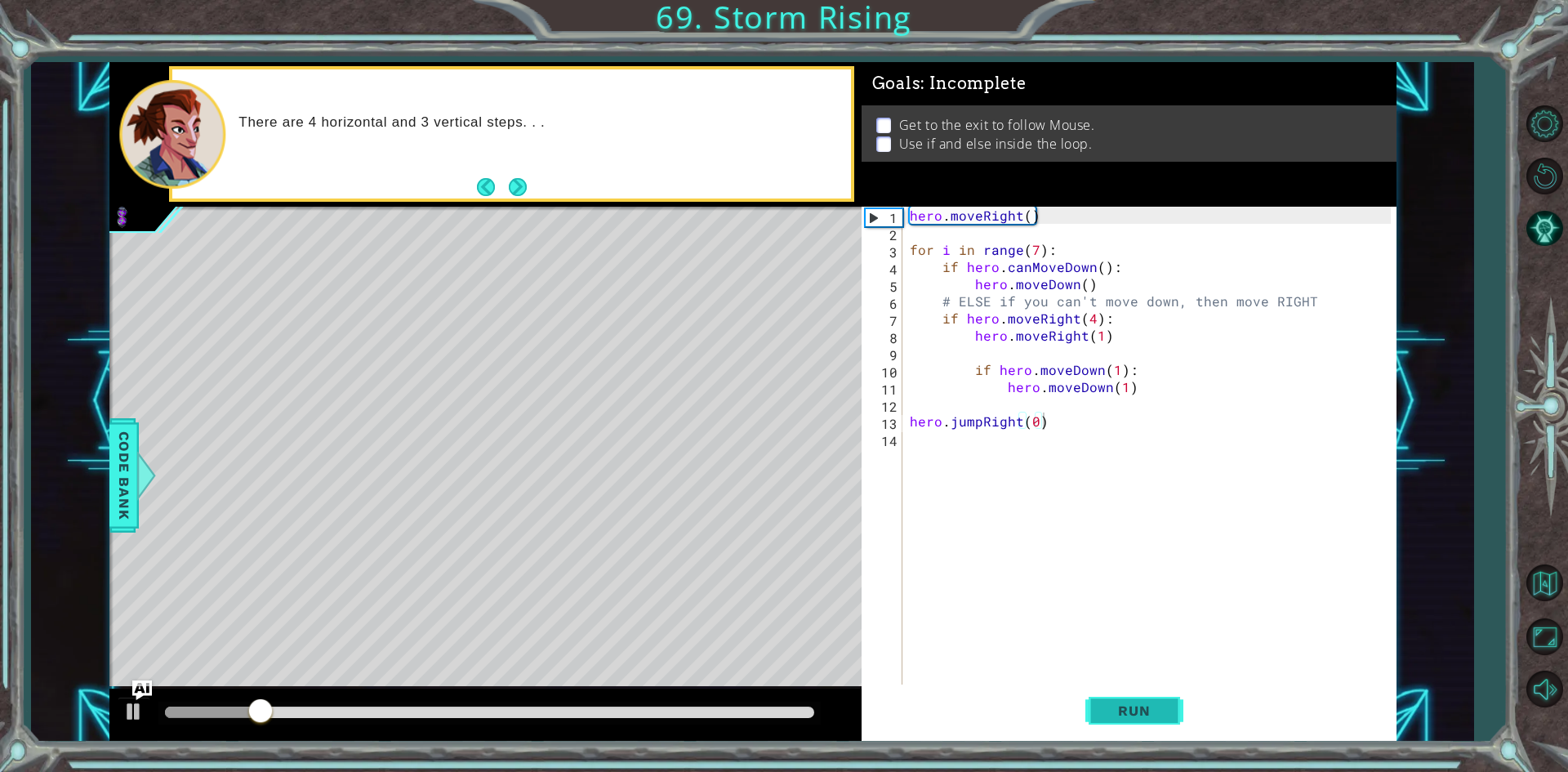
click at [1121, 705] on span "Run" at bounding box center [1133, 710] width 64 height 16
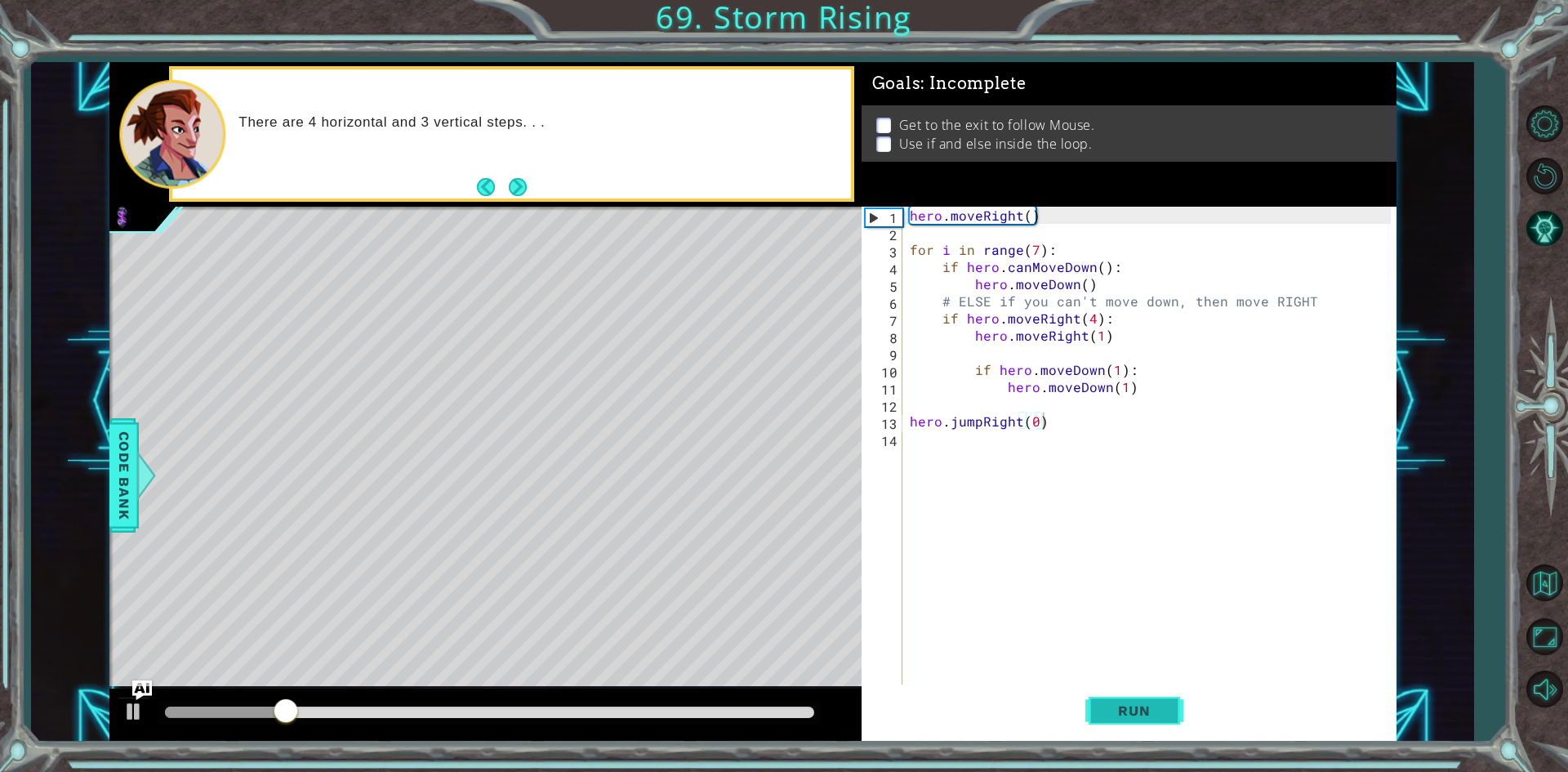
click at [1121, 705] on span "Run" at bounding box center [1133, 710] width 64 height 16
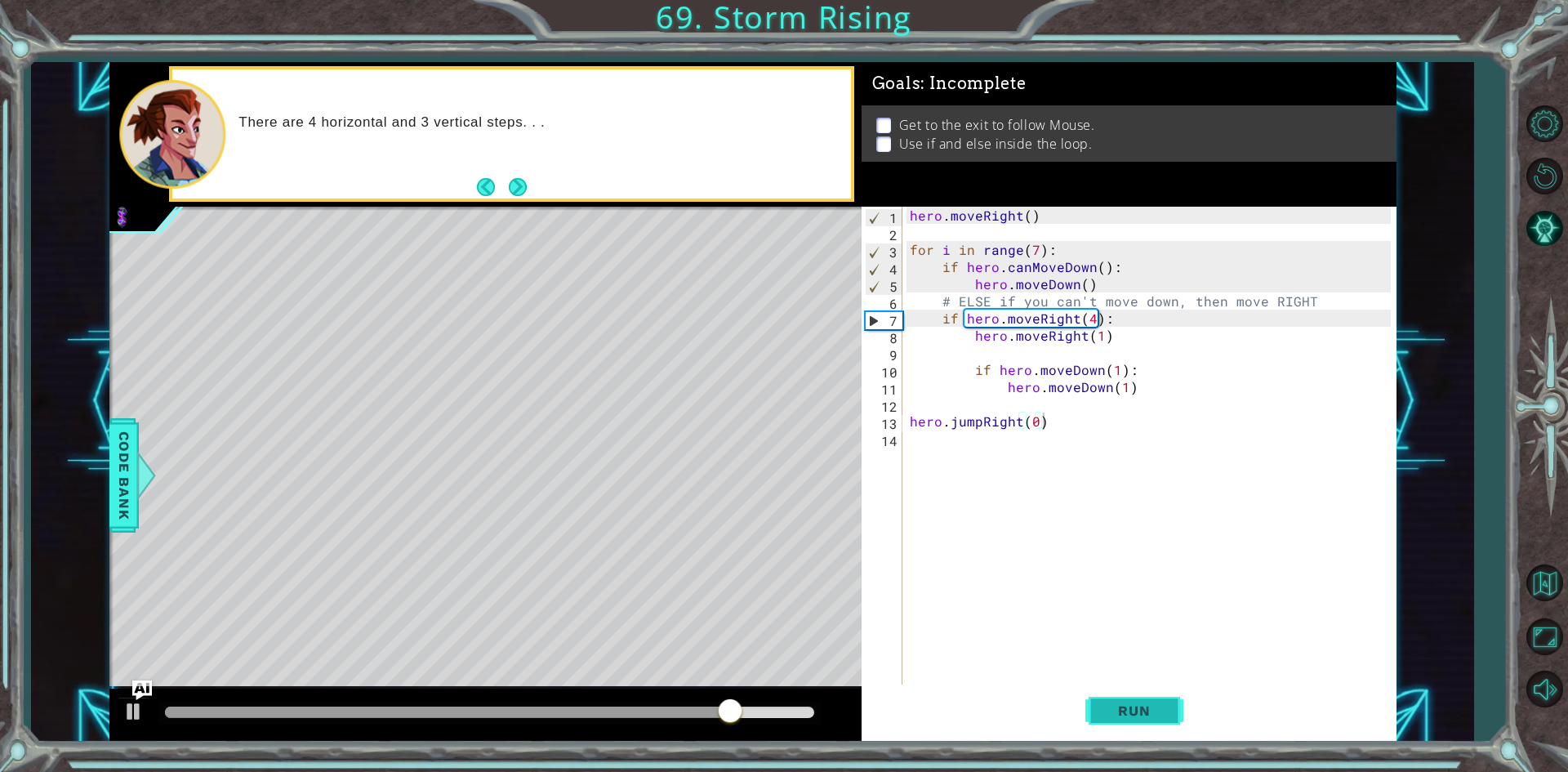
click at [1121, 705] on span "Run" at bounding box center [1133, 710] width 64 height 16
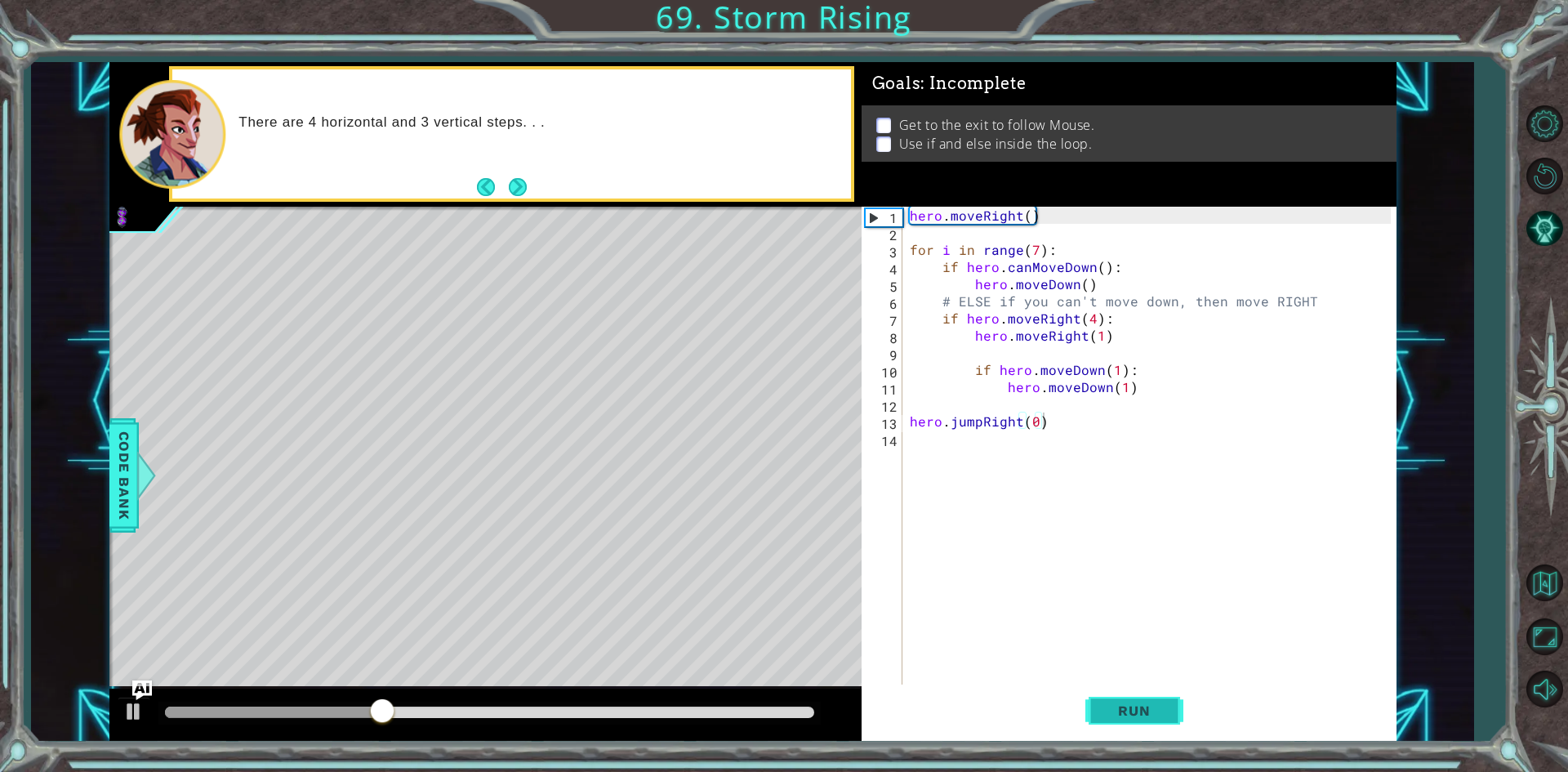
click at [1121, 705] on span "Run" at bounding box center [1133, 710] width 64 height 16
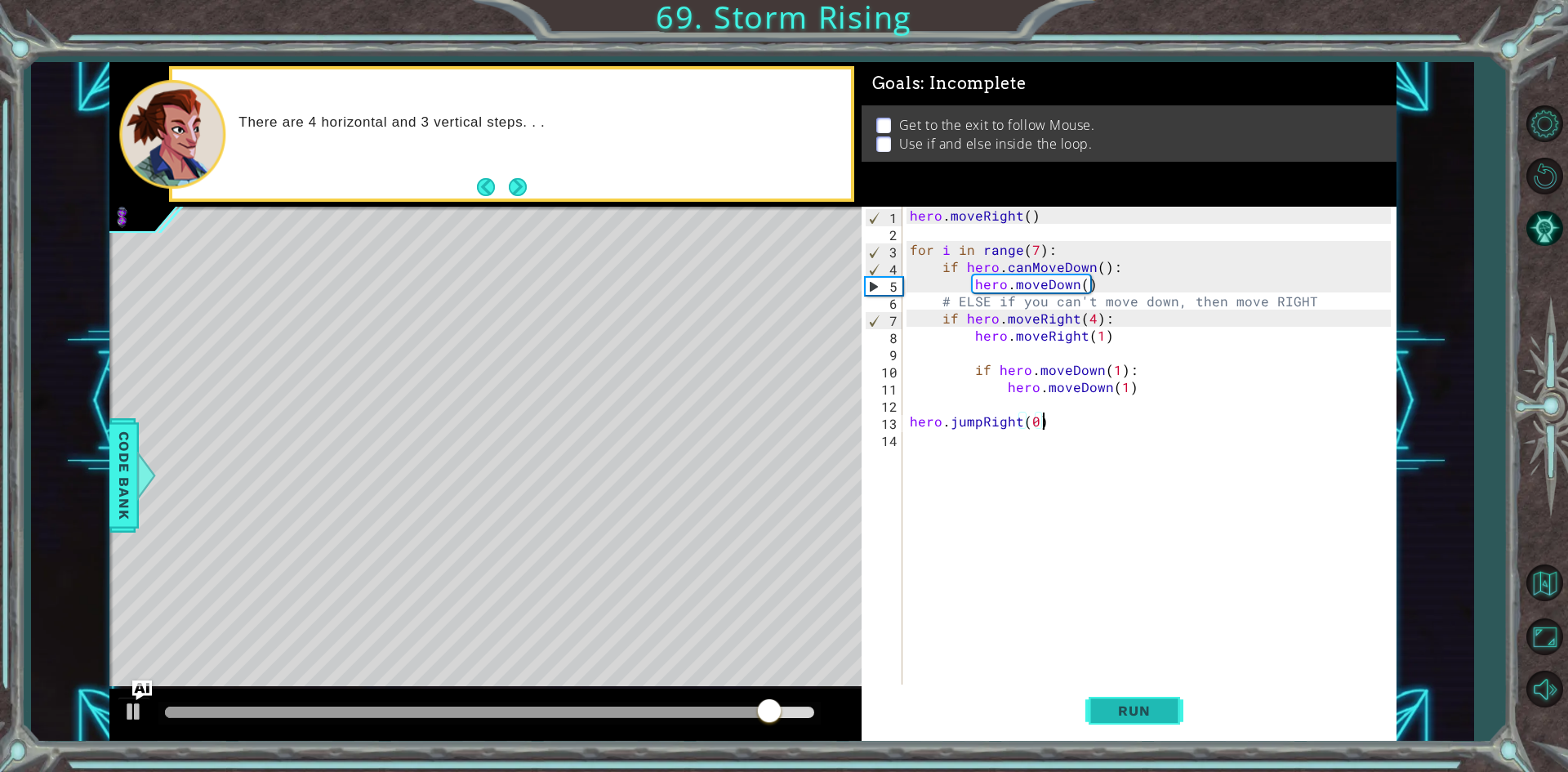
click at [1150, 710] on span "Run" at bounding box center [1133, 710] width 64 height 16
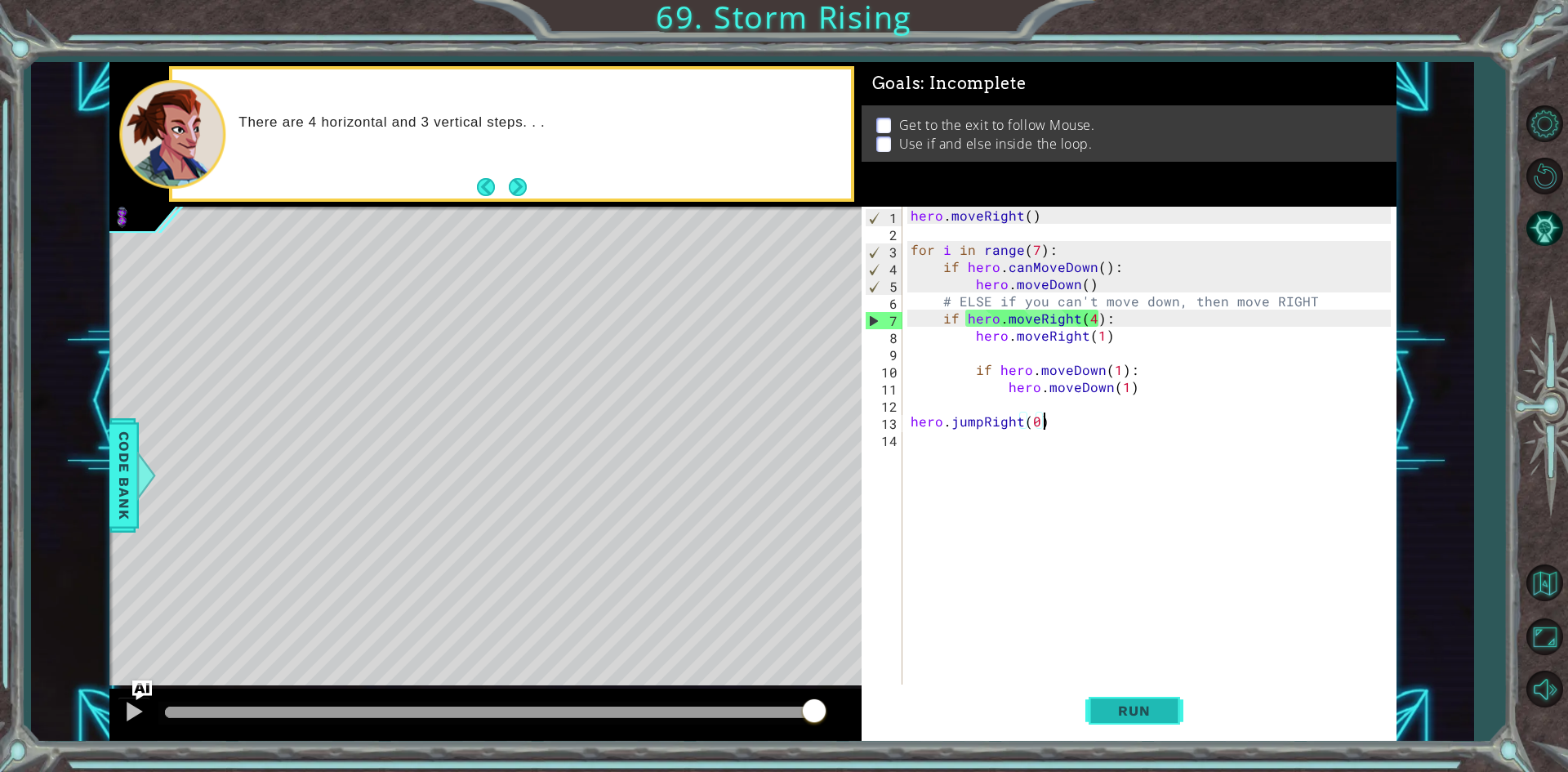
click at [1165, 716] on span "Run" at bounding box center [1133, 710] width 64 height 16
click at [1179, 700] on button "Run" at bounding box center [1134, 711] width 98 height 53
drag, startPoint x: 1111, startPoint y: 701, endPoint x: 1031, endPoint y: 698, distance: 80.1
click at [1111, 701] on button "Run" at bounding box center [1134, 711] width 98 height 53
drag, startPoint x: 1049, startPoint y: 429, endPoint x: 890, endPoint y: 421, distance: 159.2
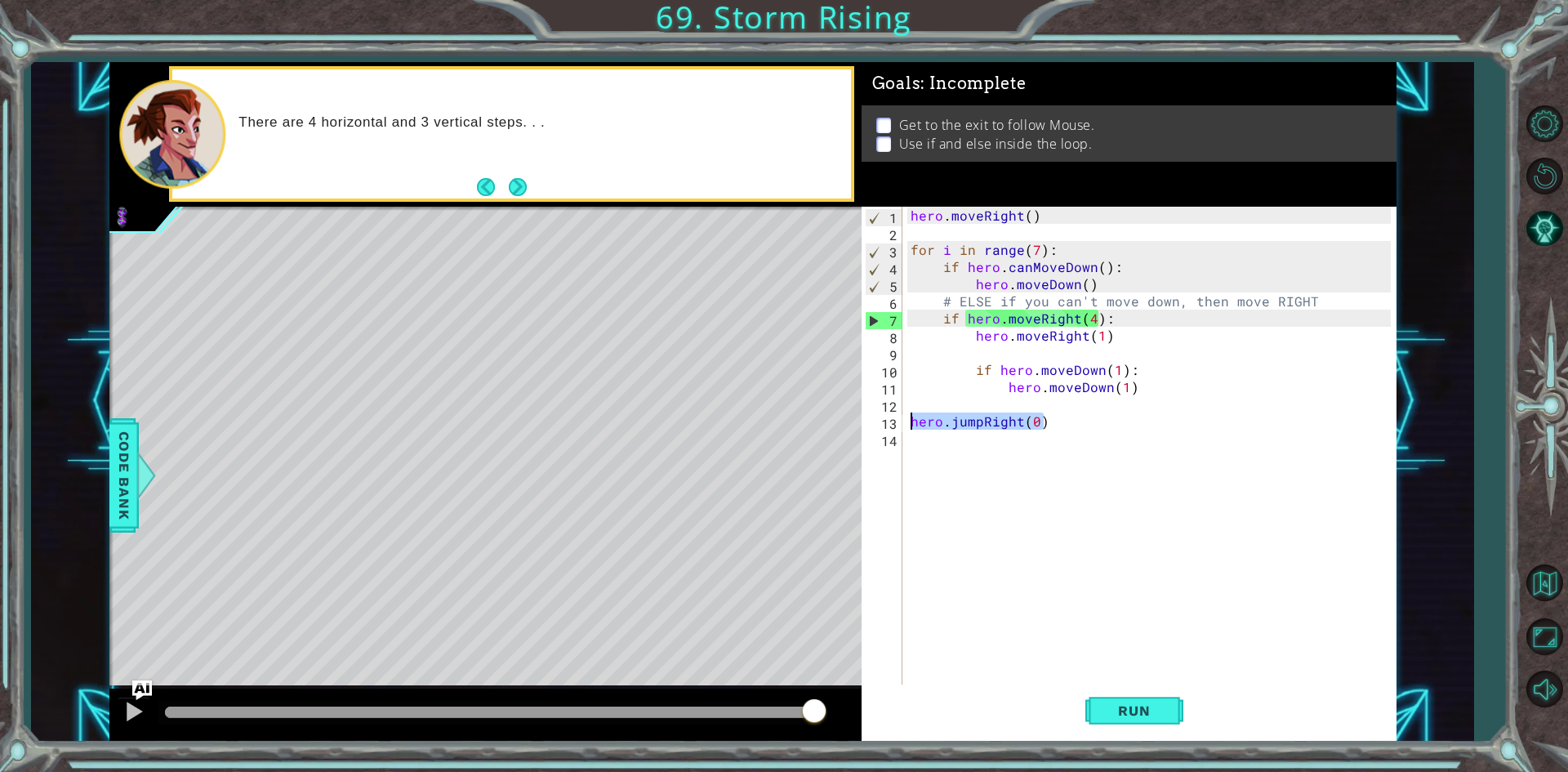
click at [890, 421] on div "hero.jumpRight(0) 1 2 3 4 5 6 7 8 9 10 11 12 13 14 hero . moveRight ( ) for i i…" at bounding box center [1126, 447] width 529 height 480
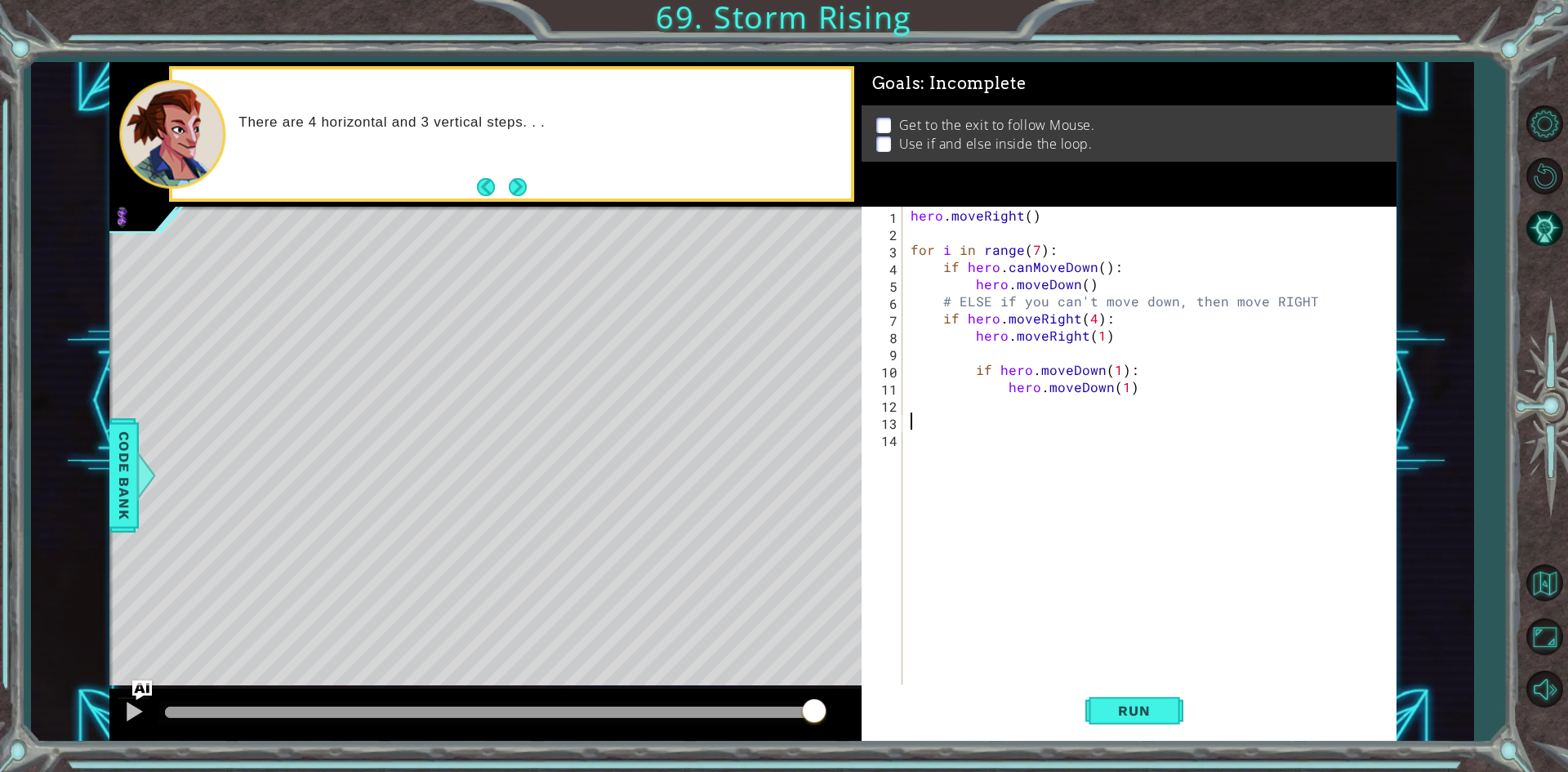
scroll to position [0, 0]
click at [1137, 708] on span "Run" at bounding box center [1133, 710] width 64 height 16
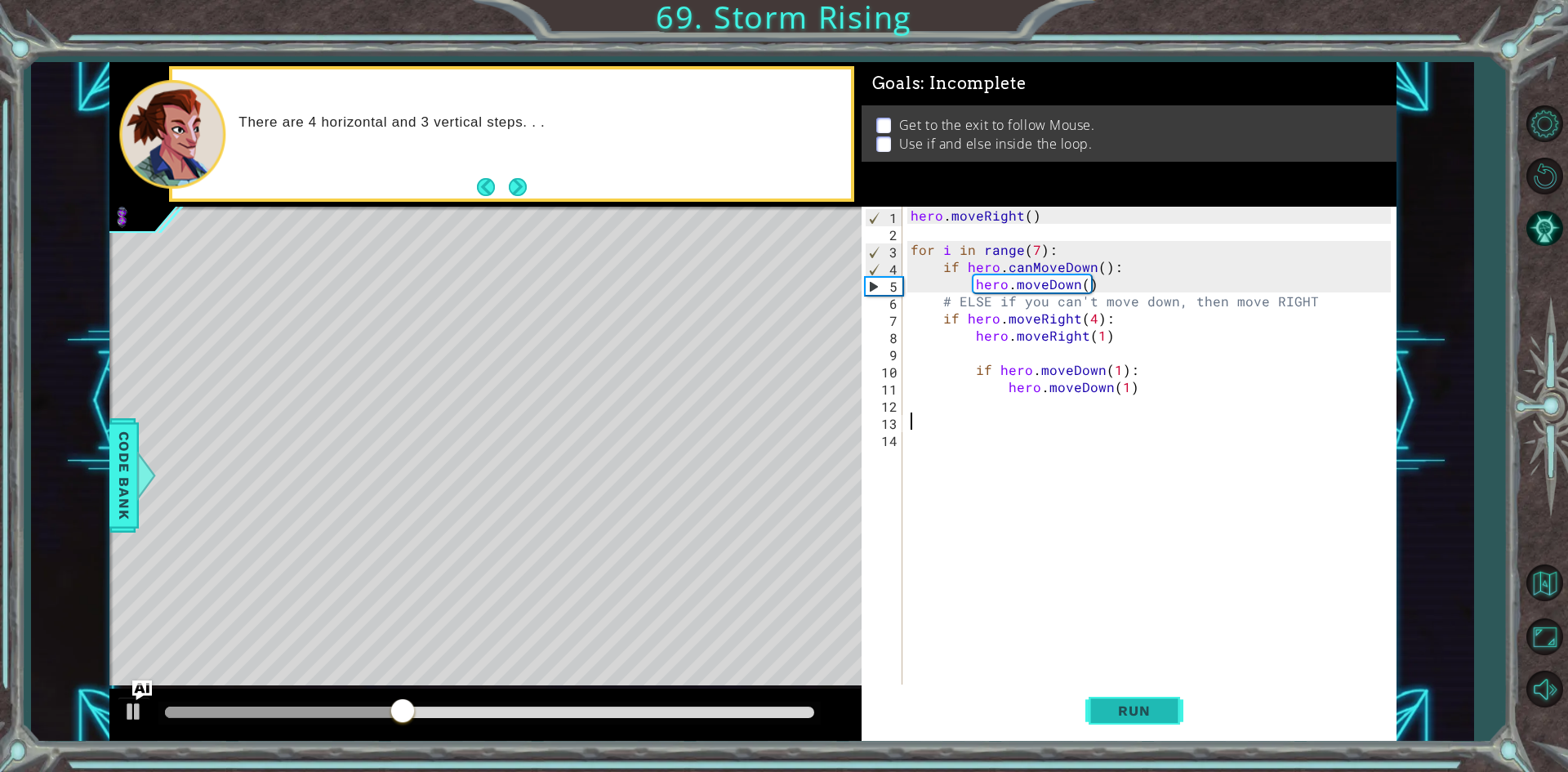
drag, startPoint x: 1130, startPoint y: 719, endPoint x: 1121, endPoint y: 720, distance: 9.1
click at [1126, 720] on button "Run" at bounding box center [1134, 711] width 98 height 53
click at [1131, 719] on button "Run" at bounding box center [1134, 711] width 98 height 53
click at [1125, 719] on span "Run" at bounding box center [1133, 710] width 64 height 16
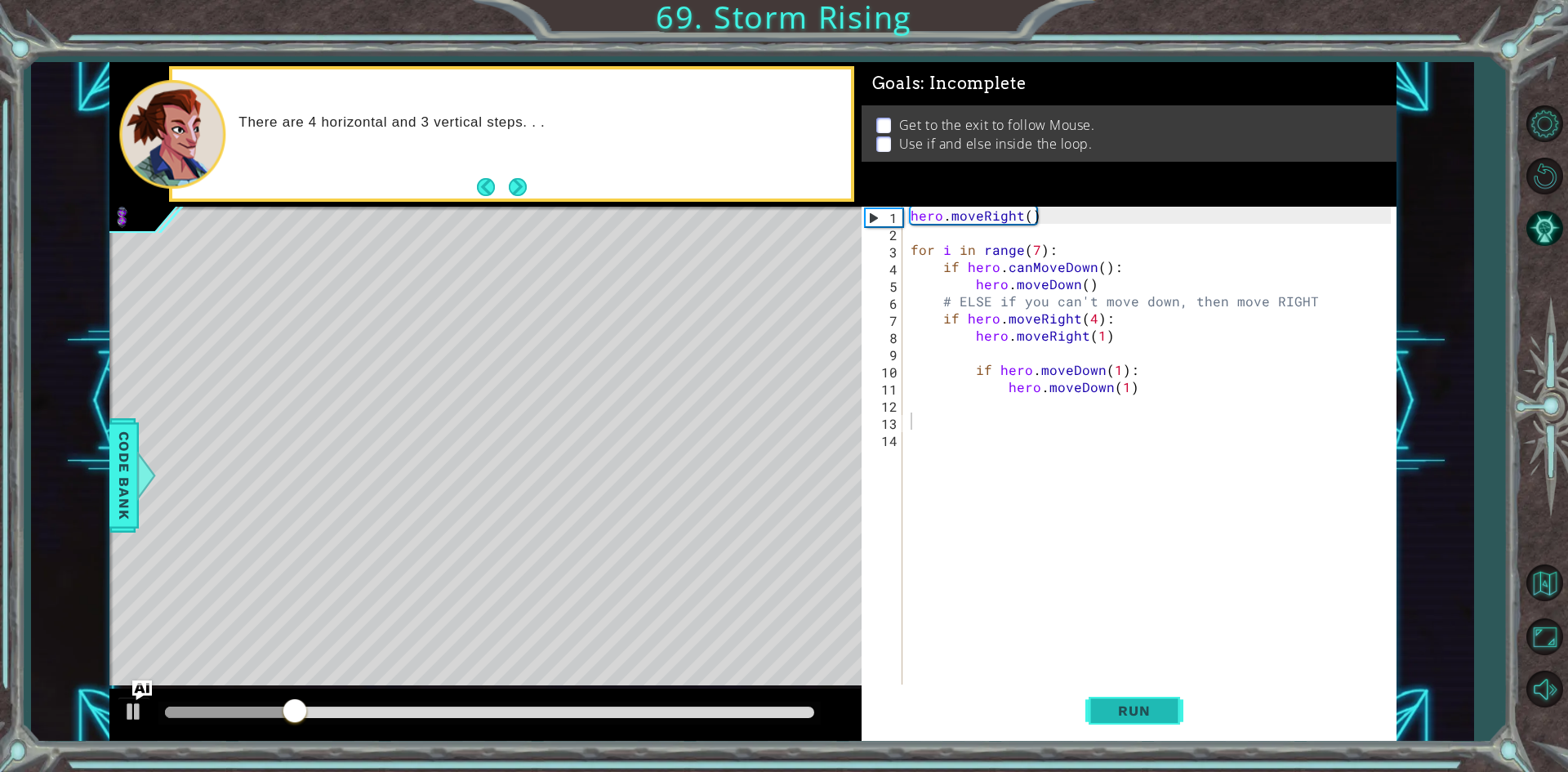
click at [1125, 719] on span "Run" at bounding box center [1133, 710] width 64 height 16
click at [1116, 722] on button "Run" at bounding box center [1134, 711] width 98 height 53
click at [1113, 722] on button "Run" at bounding box center [1134, 711] width 98 height 53
drag, startPoint x: 1113, startPoint y: 722, endPoint x: 1094, endPoint y: 730, distance: 20.6
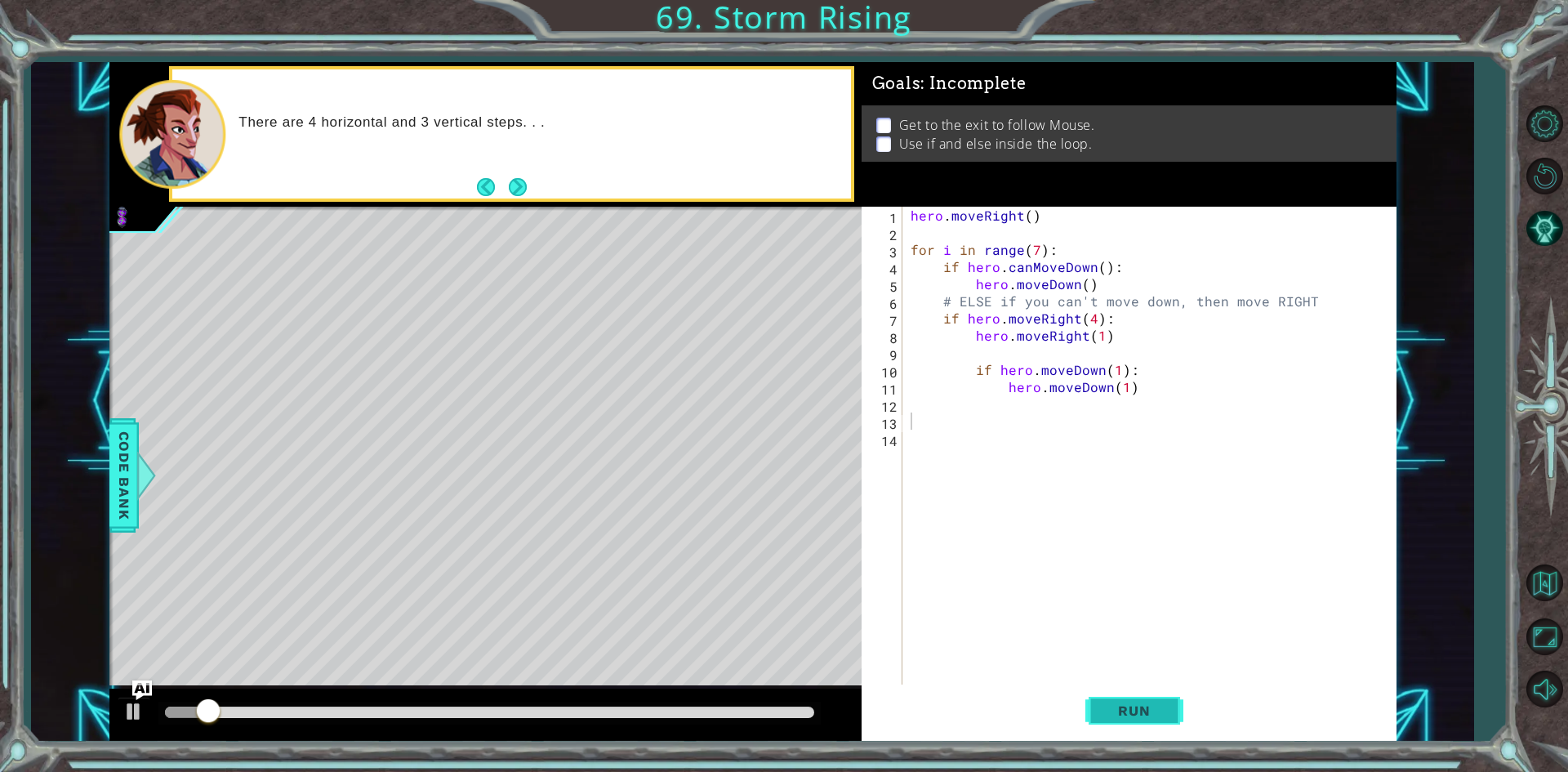
click at [1111, 725] on button "Run" at bounding box center [1134, 711] width 98 height 53
click at [1094, 730] on button "Run" at bounding box center [1134, 711] width 98 height 53
click at [1093, 730] on button "Run" at bounding box center [1134, 711] width 98 height 53
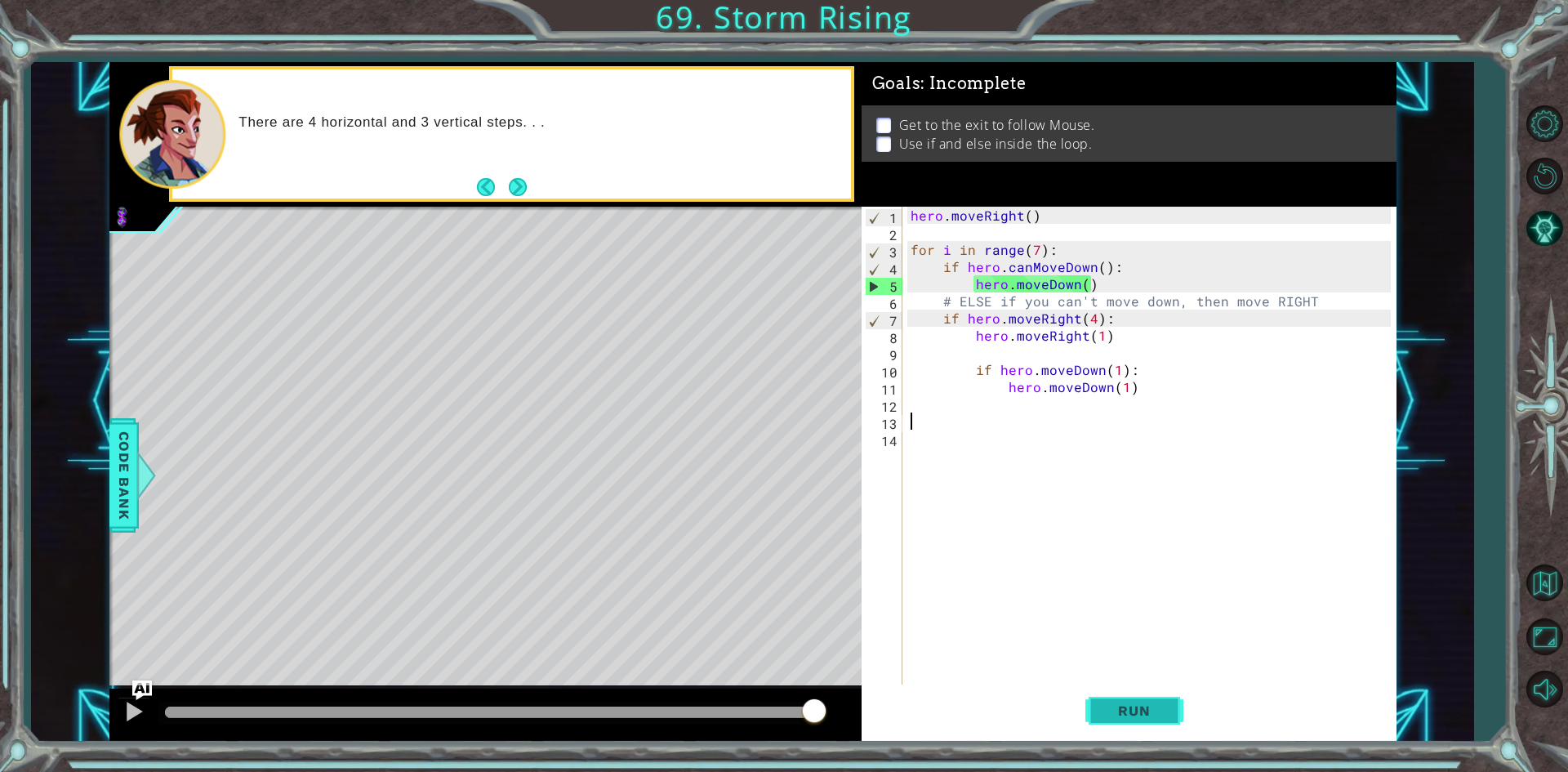
click at [1129, 731] on button "Run" at bounding box center [1134, 711] width 98 height 53
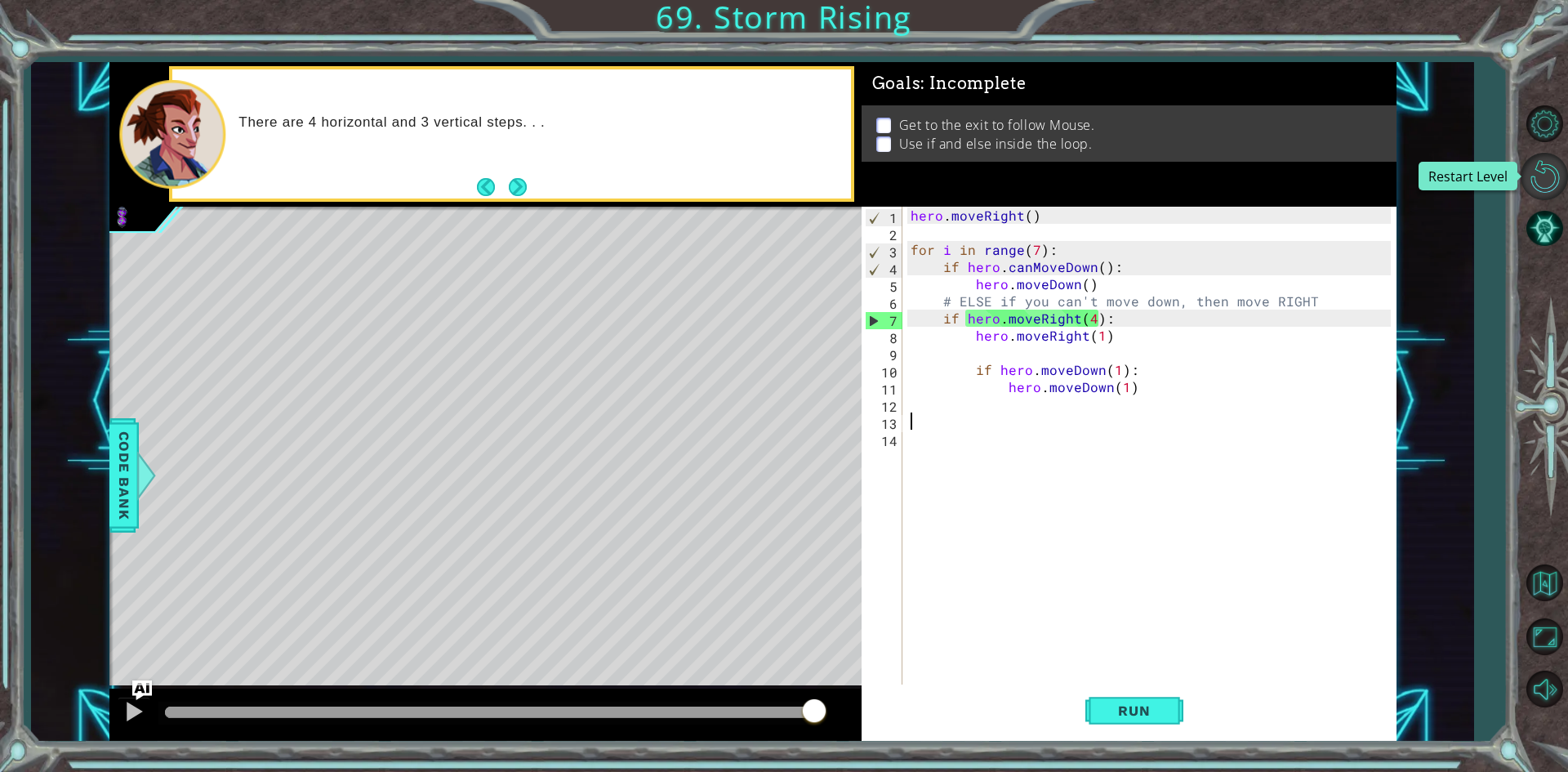
click at [1555, 164] on button "Restart Level" at bounding box center [1544, 177] width 47 height 47
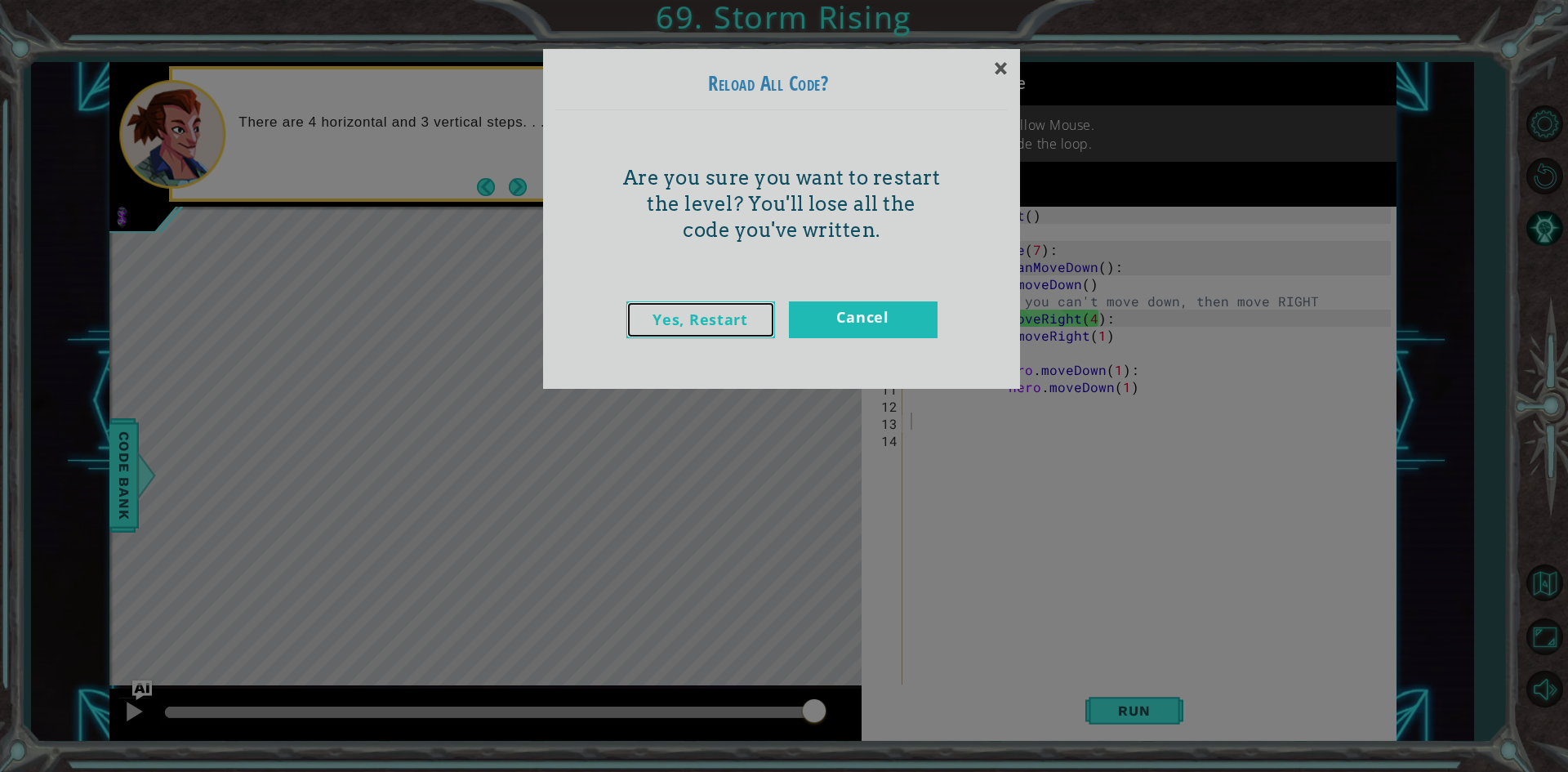
click at [742, 316] on link "Yes, Restart" at bounding box center [701, 320] width 149 height 37
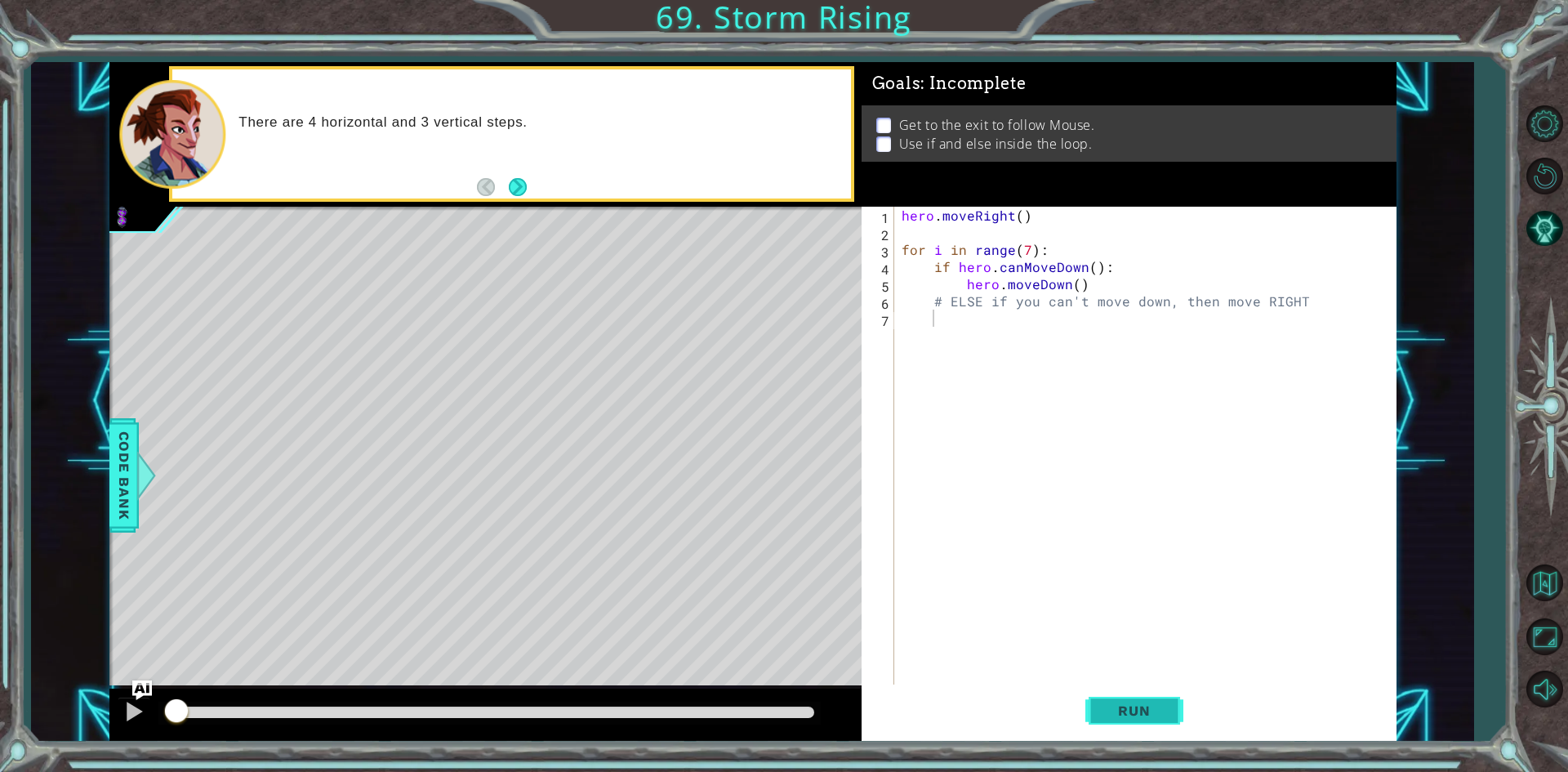
click at [1107, 712] on span "Run" at bounding box center [1133, 710] width 64 height 16
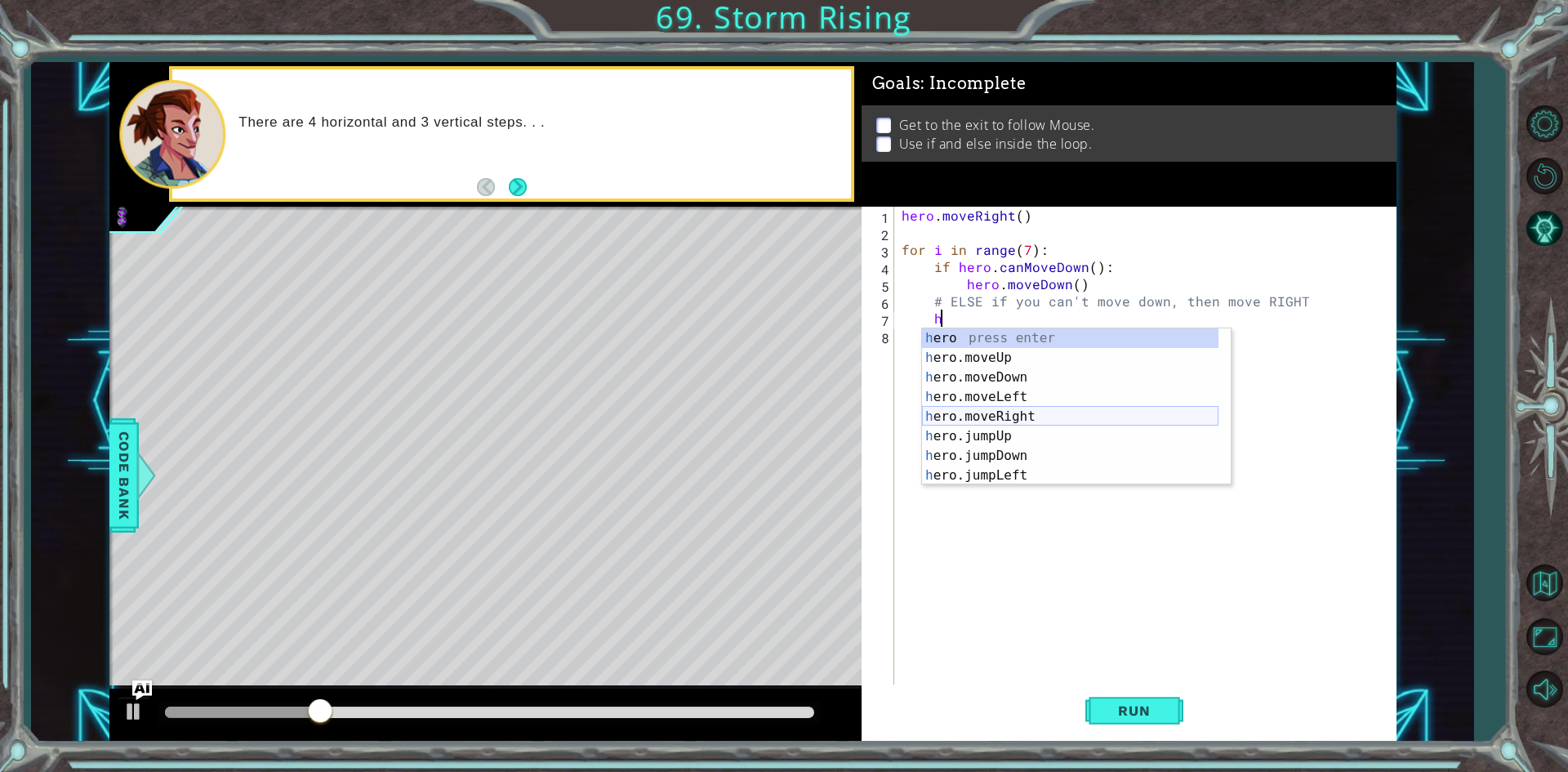
click at [983, 410] on div "h ero press enter h ero.moveUp press enter h ero.moveDown press enter h ero.mov…" at bounding box center [1070, 426] width 296 height 196
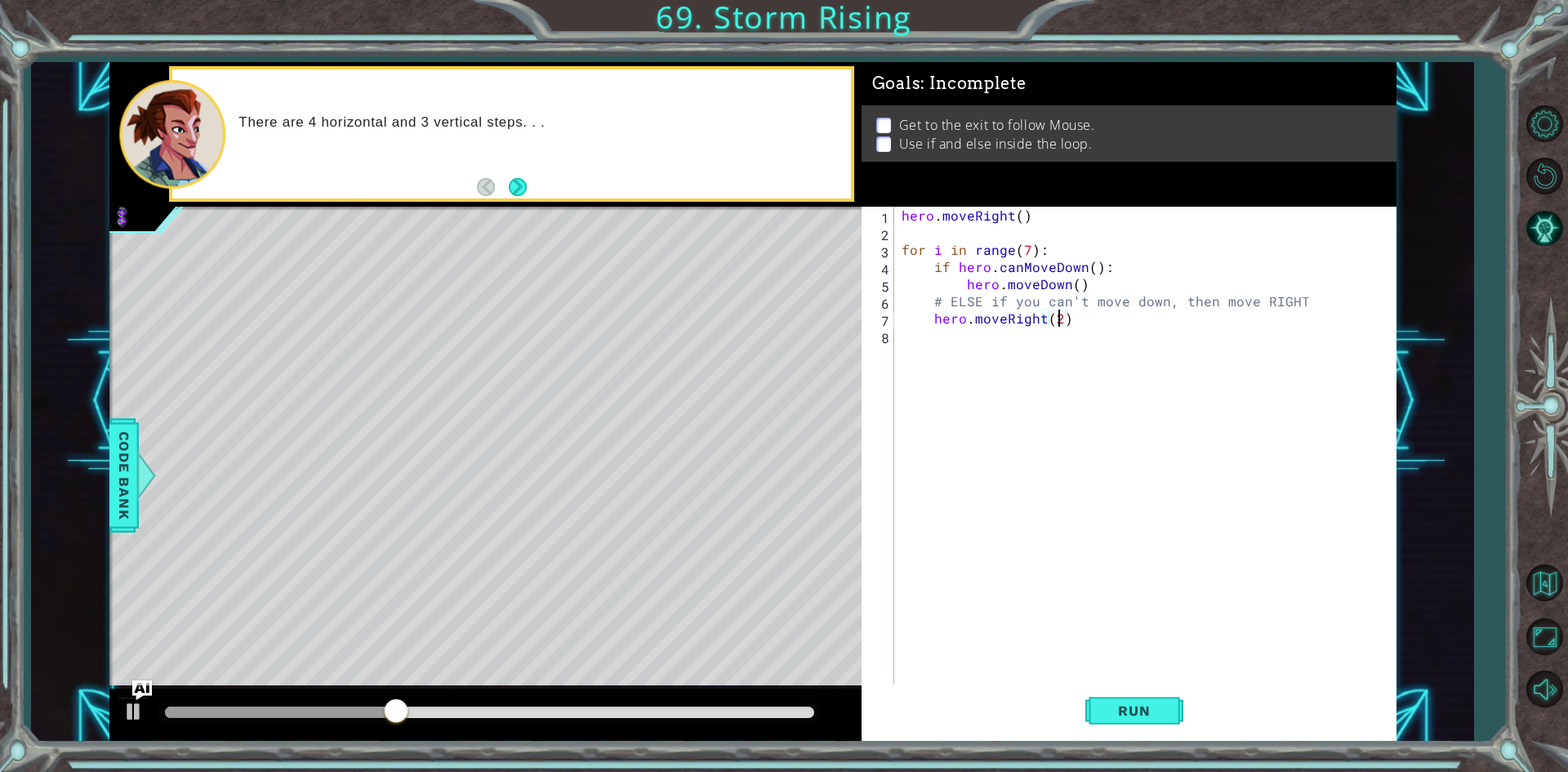
scroll to position [0, 9]
type textarea "hero.moveRight(2)"
click at [1142, 712] on span "Run" at bounding box center [1133, 710] width 64 height 16
click at [1143, 717] on span "Run" at bounding box center [1133, 710] width 64 height 16
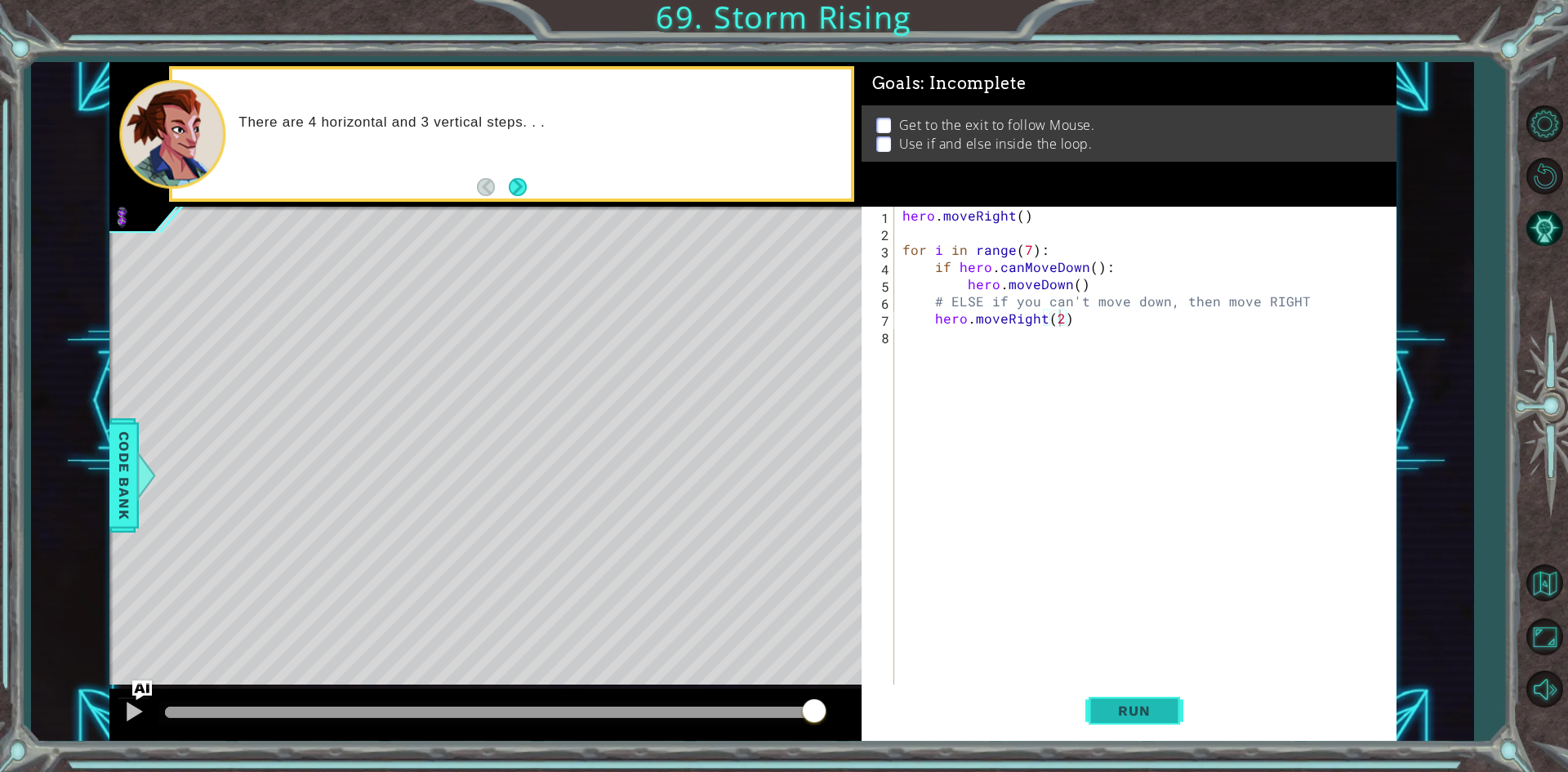
drag, startPoint x: 1143, startPoint y: 724, endPoint x: 1111, endPoint y: 724, distance: 32.0
click at [1130, 724] on button "Run" at bounding box center [1134, 711] width 98 height 53
